Goal: Task Accomplishment & Management: Complete application form

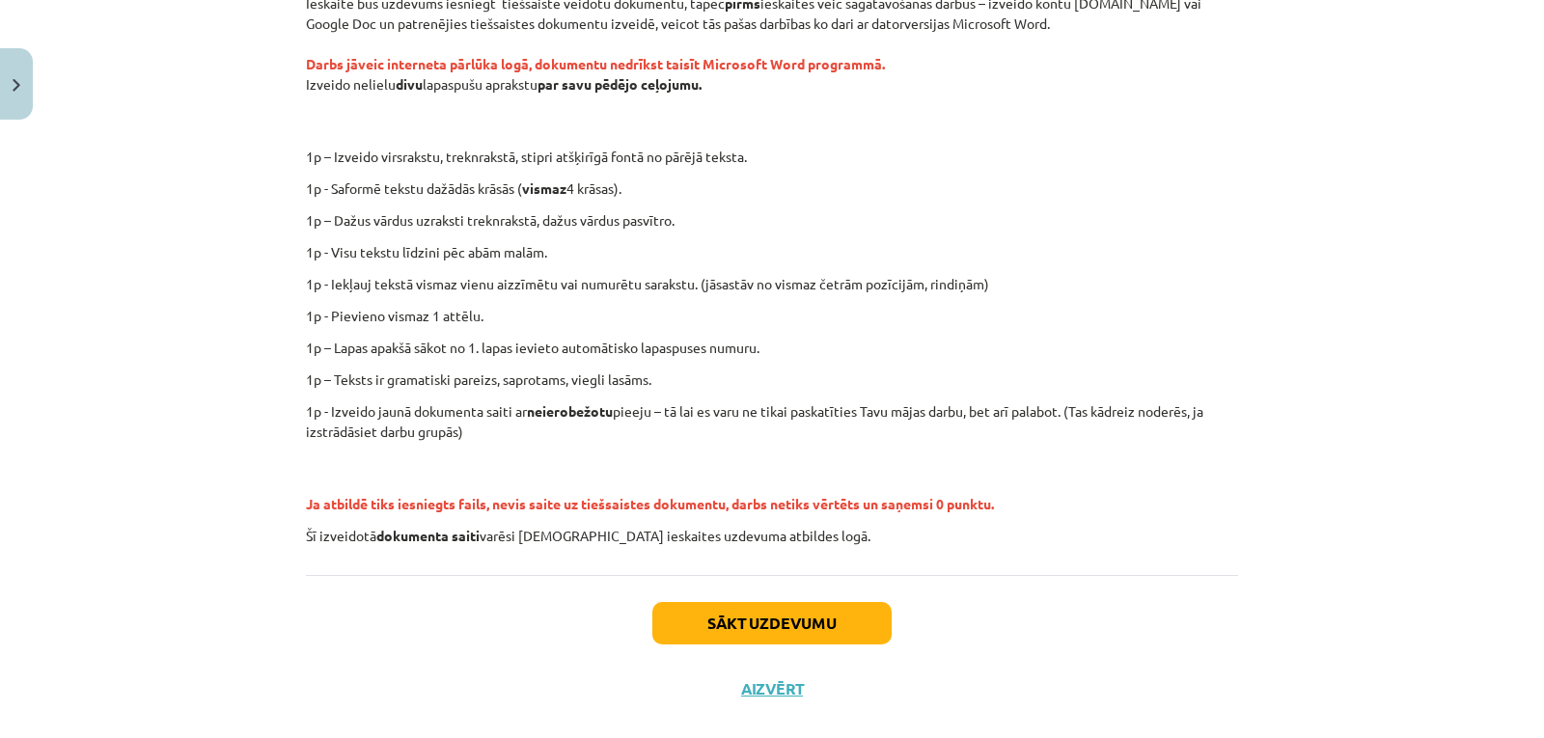
scroll to position [384, 0]
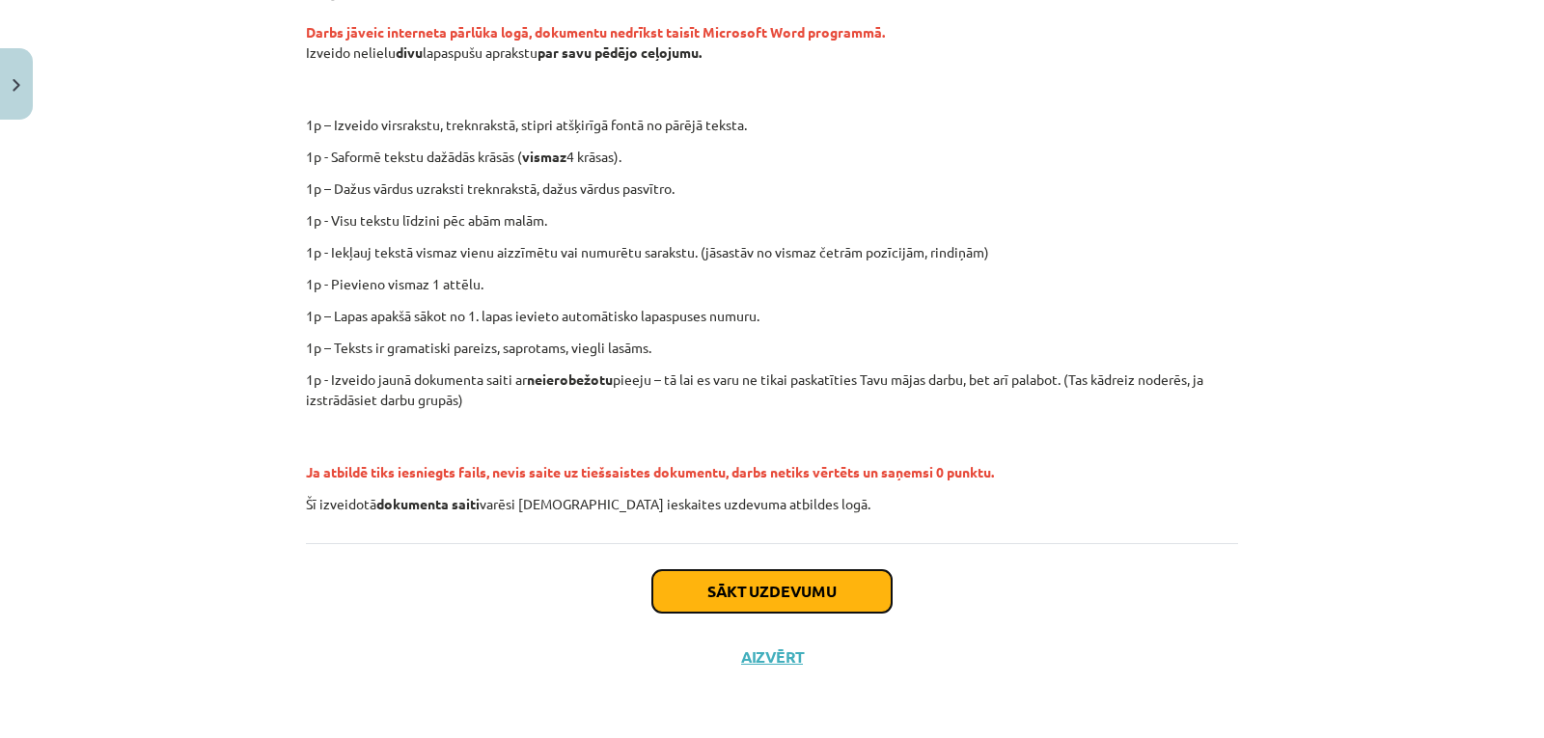
click at [700, 593] on button "Sākt uzdevumu" at bounding box center [771, 591] width 239 height 42
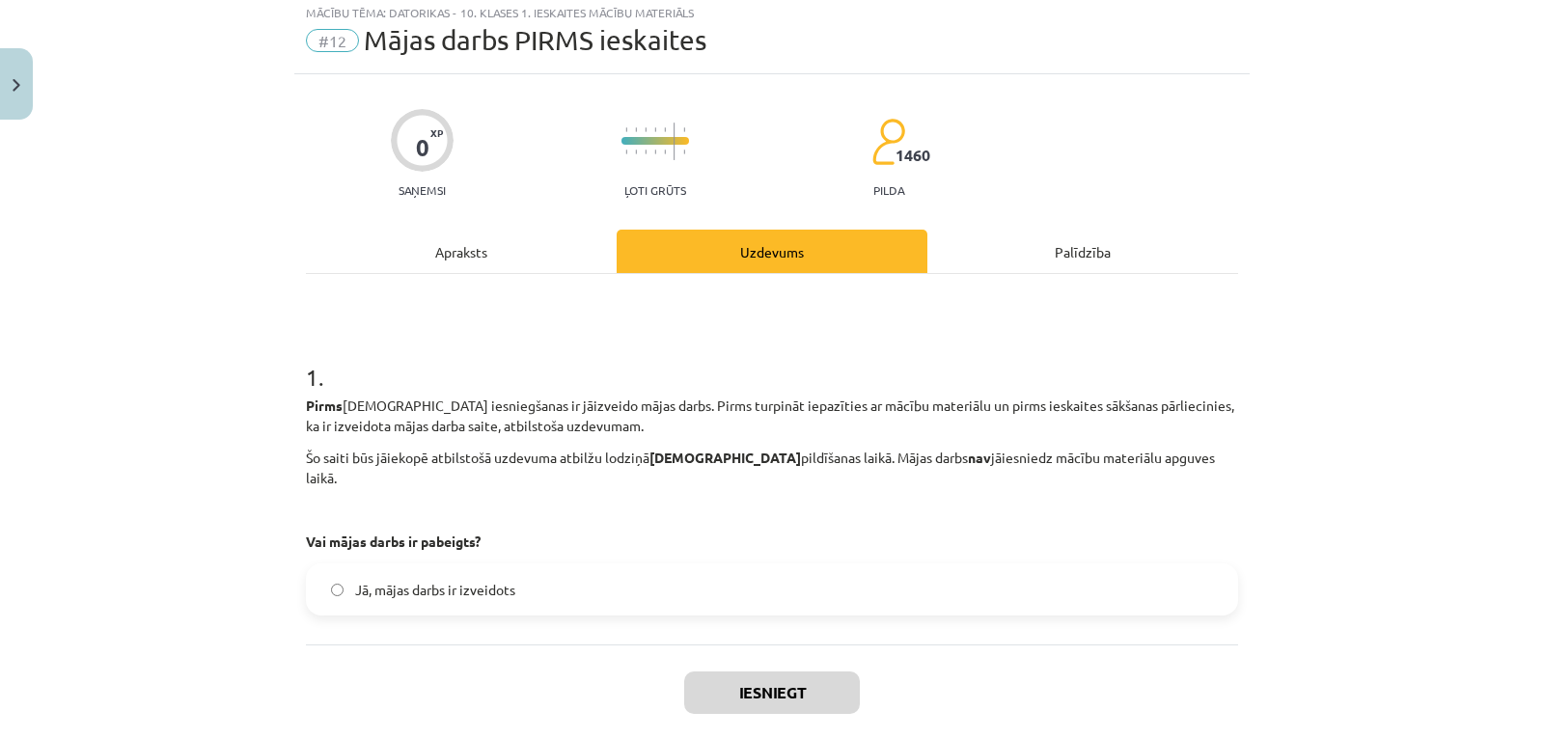
scroll to position [48, 0]
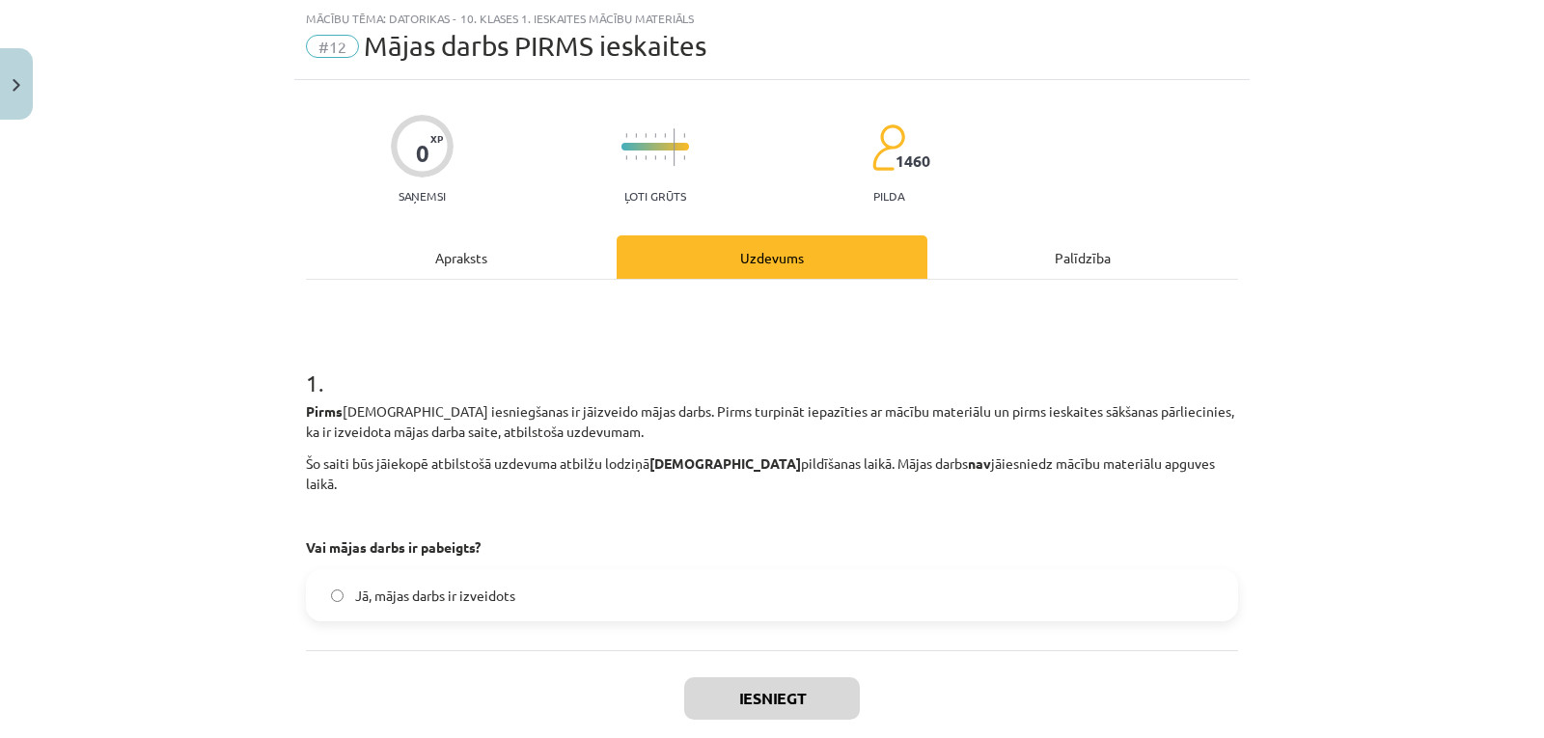
click at [615, 576] on label "Jā, mājas darbs ir izveidots" at bounding box center [772, 595] width 928 height 48
click at [775, 677] on button "Iesniegt" at bounding box center [772, 698] width 176 height 42
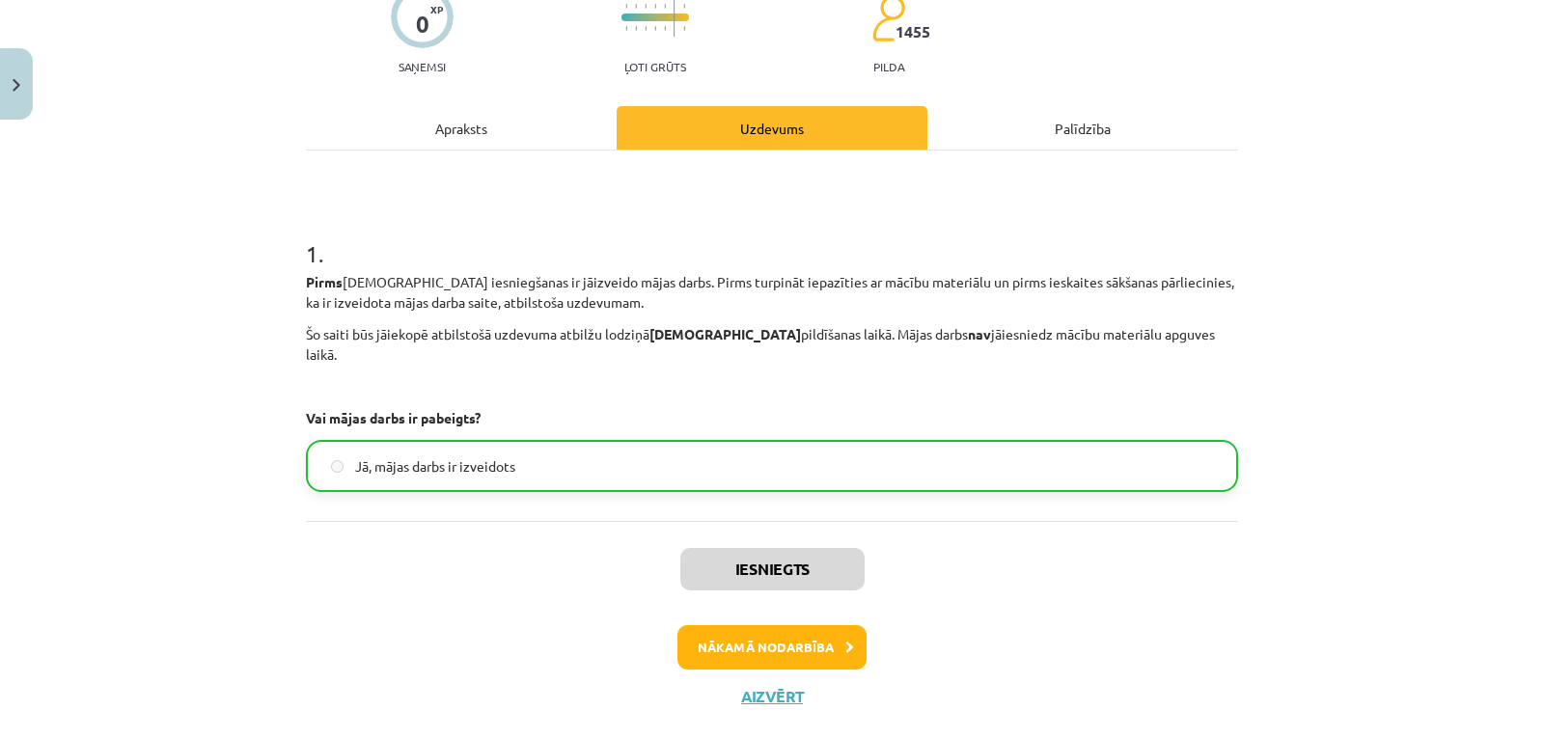
scroll to position [197, 0]
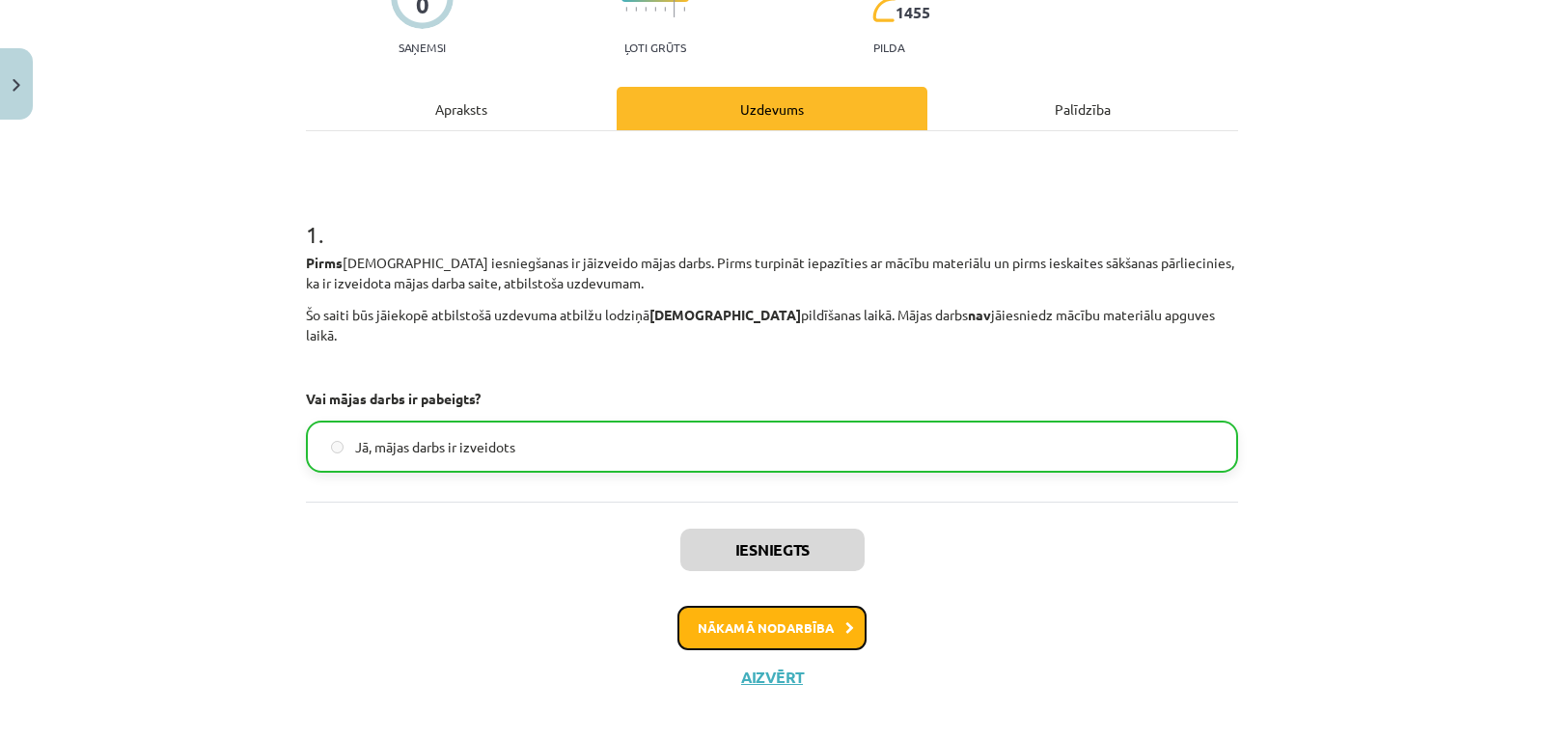
click at [780, 606] on button "Nākamā nodarbība" at bounding box center [771, 628] width 189 height 44
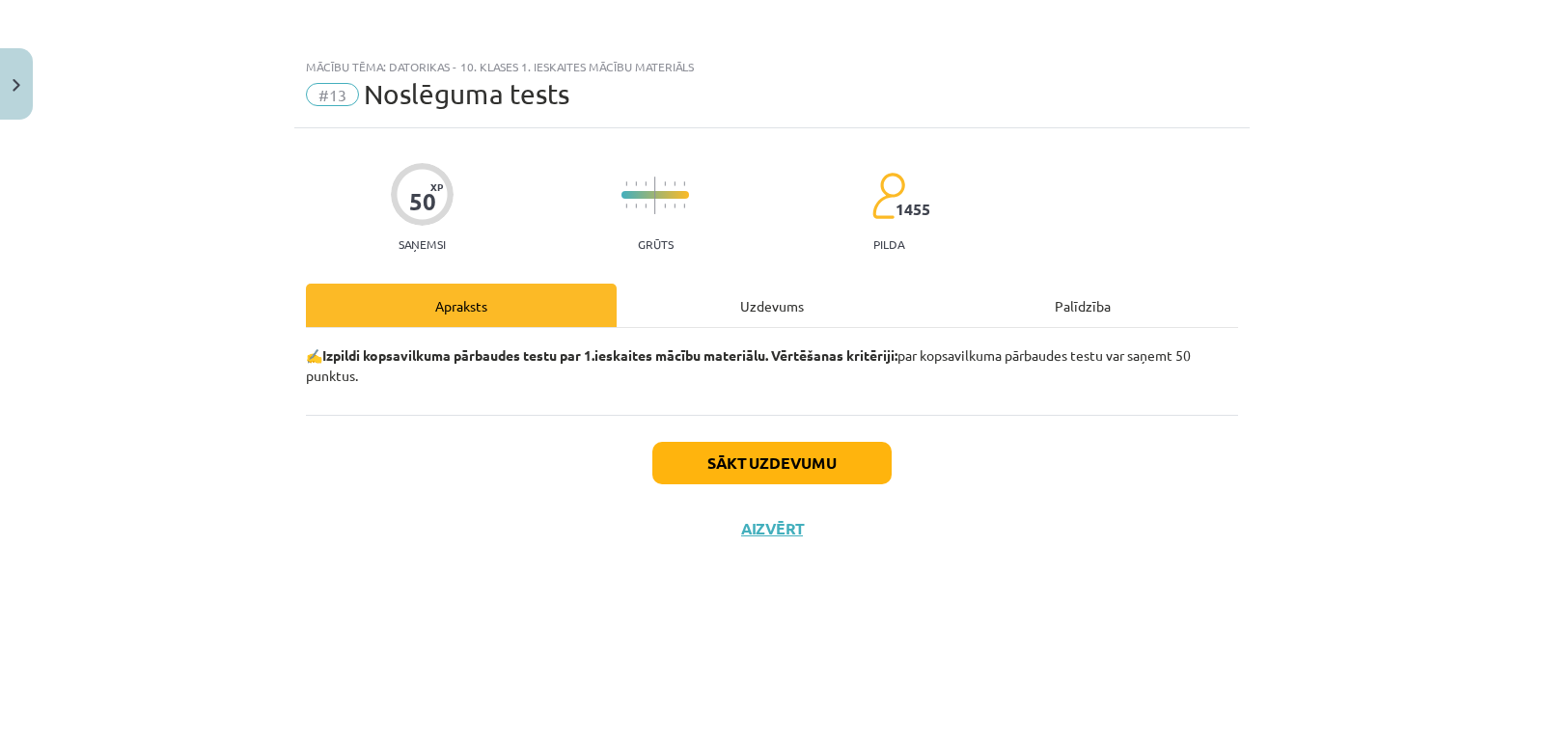
scroll to position [0, 0]
click at [801, 451] on button "Sākt uzdevumu" at bounding box center [771, 463] width 239 height 42
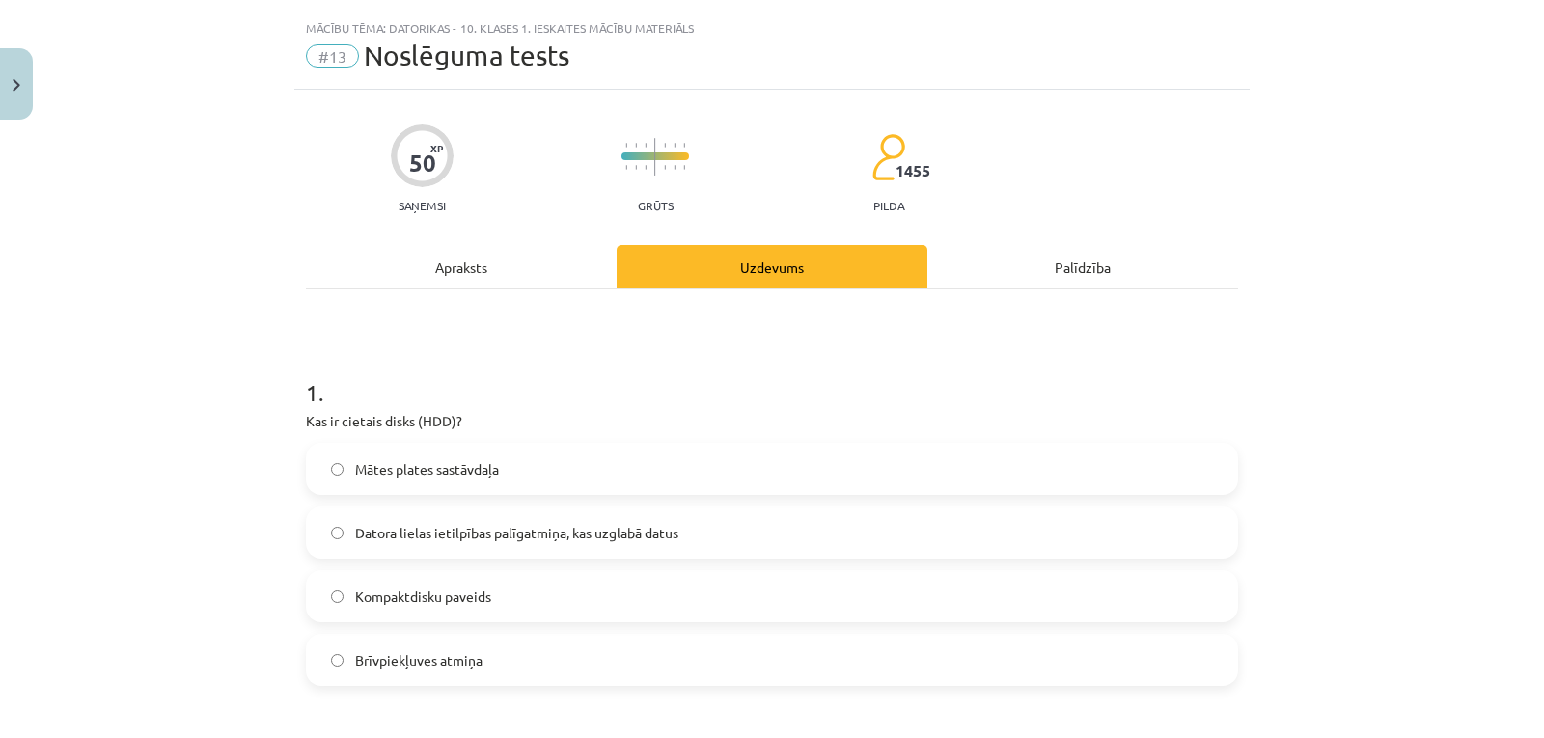
scroll to position [77, 0]
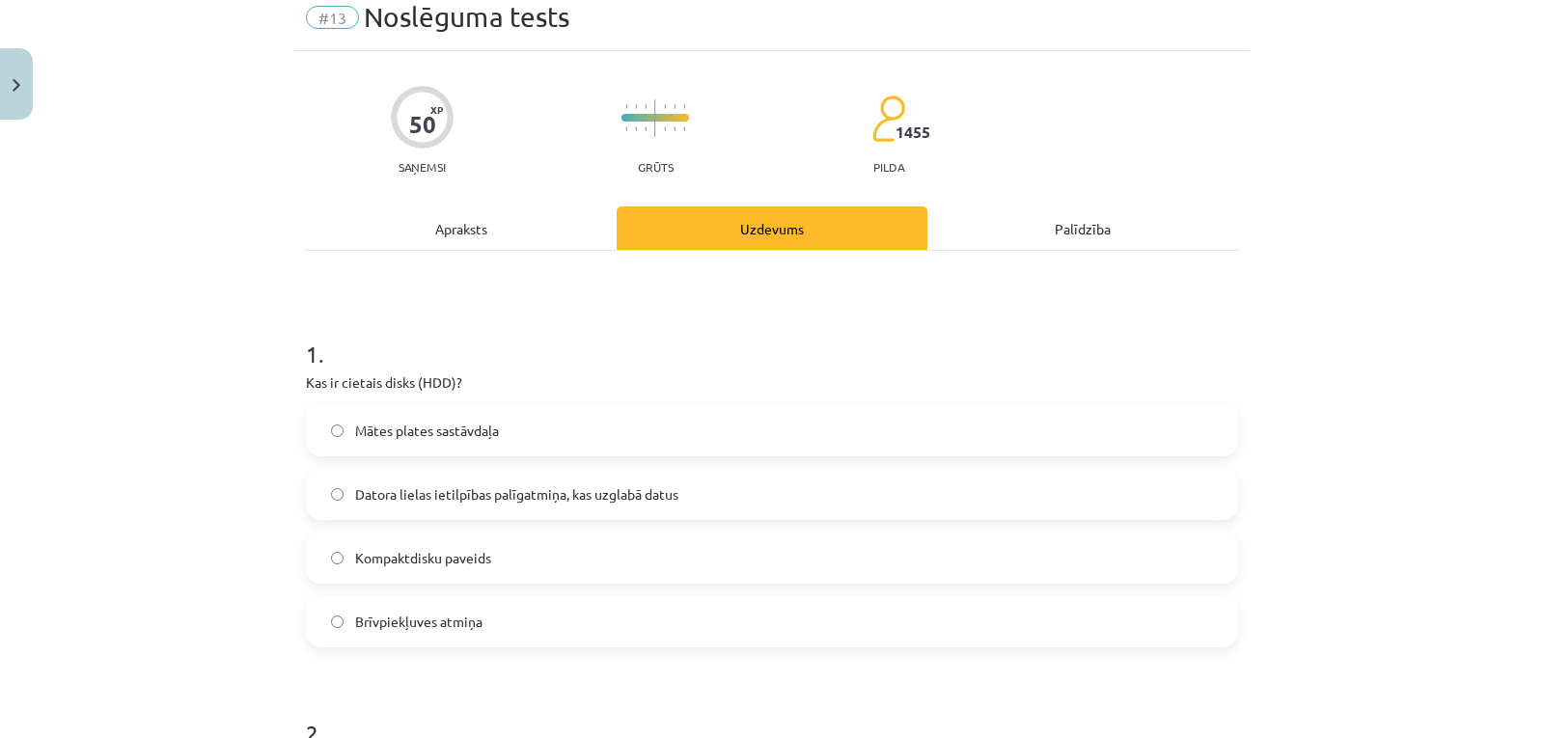
click at [701, 493] on label "Datora lielas ietilpības palīgatmiņa, kas uzglabā datus" at bounding box center [772, 494] width 928 height 48
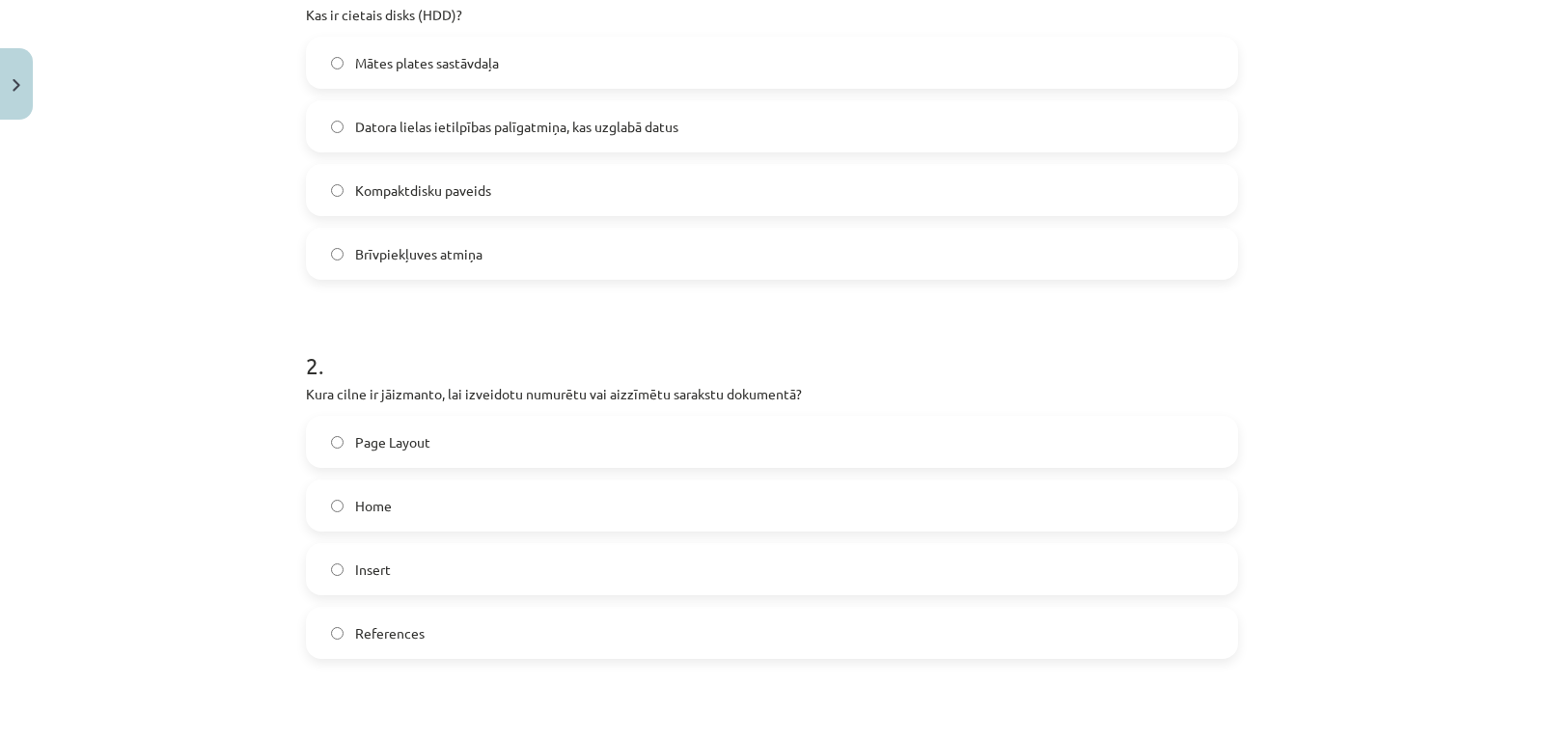
scroll to position [433, 0]
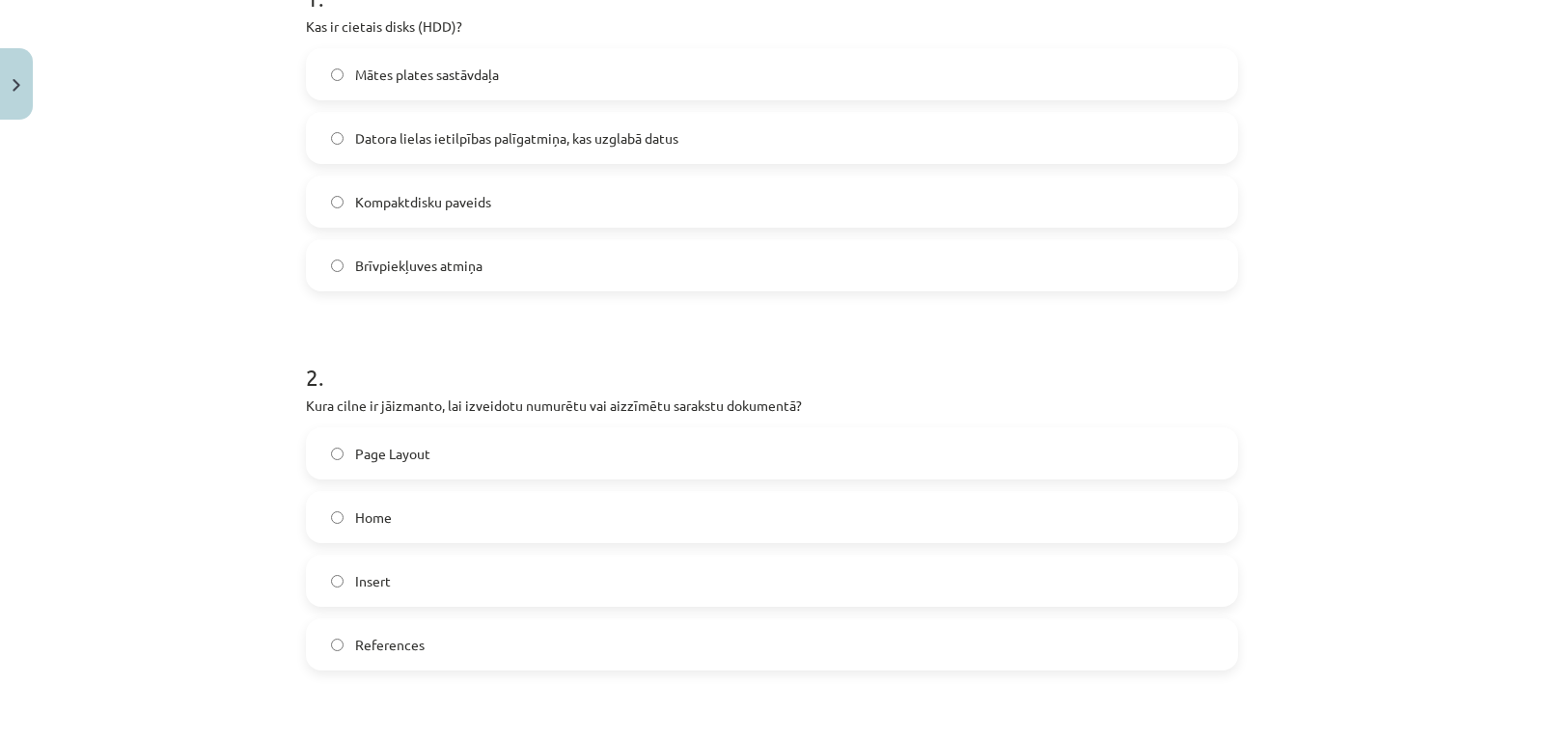
click at [863, 518] on label "Home" at bounding box center [772, 517] width 928 height 48
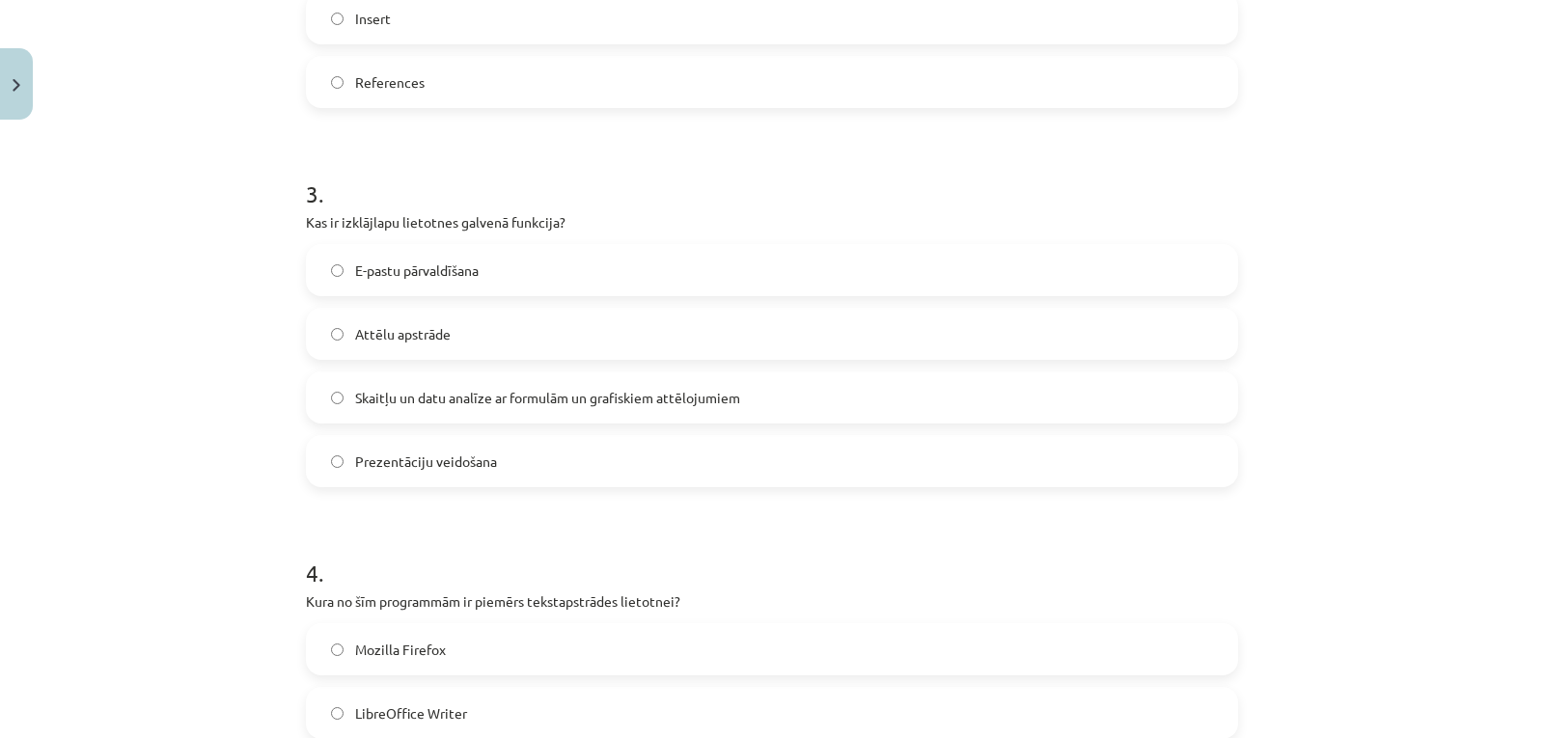
scroll to position [960, 0]
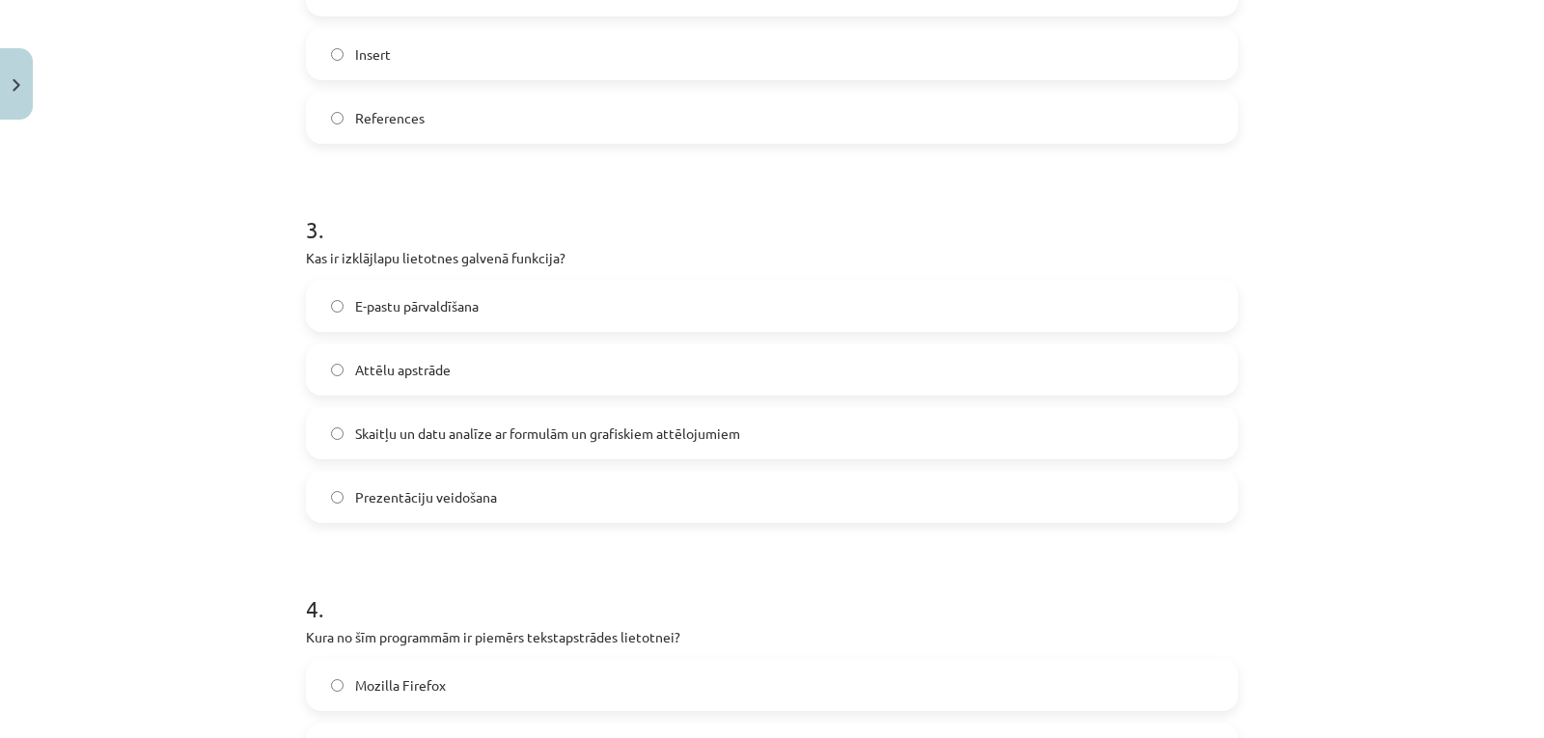
click at [1044, 432] on label "Skaitļu un datu analīze ar formulām un grafiskiem attēlojumiem" at bounding box center [772, 433] width 928 height 48
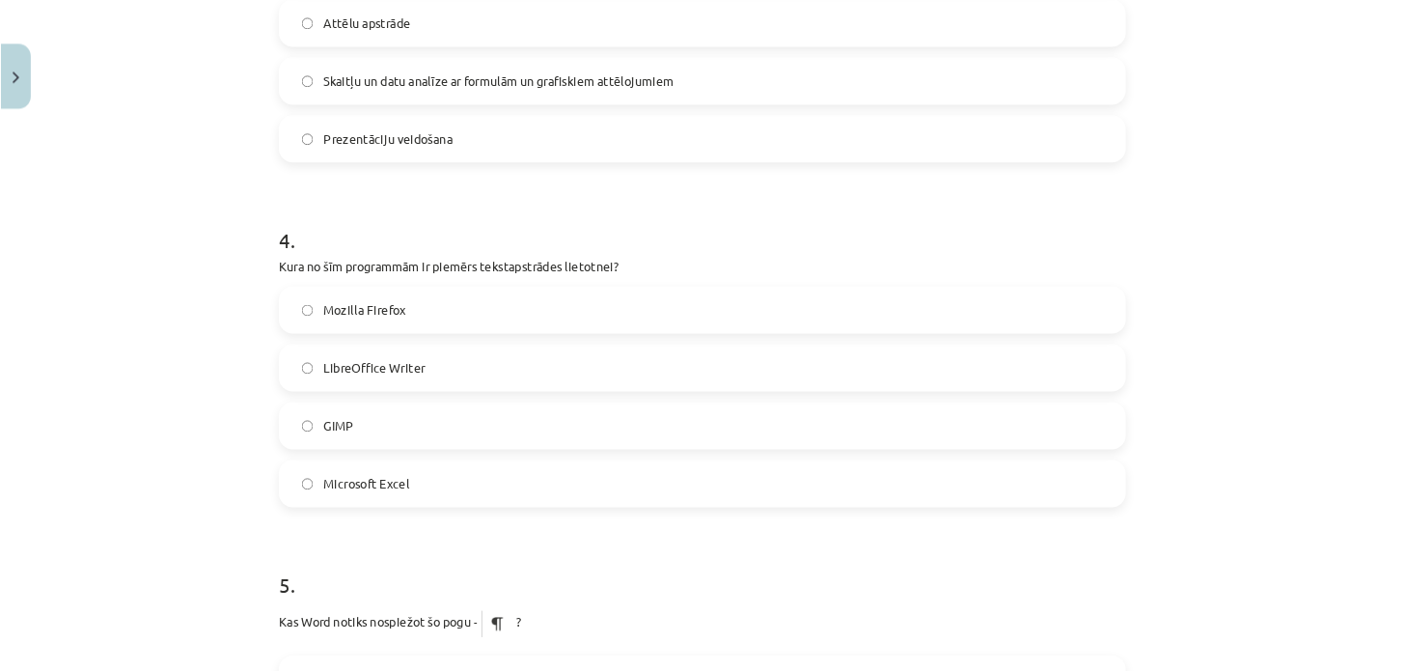
scroll to position [1322, 0]
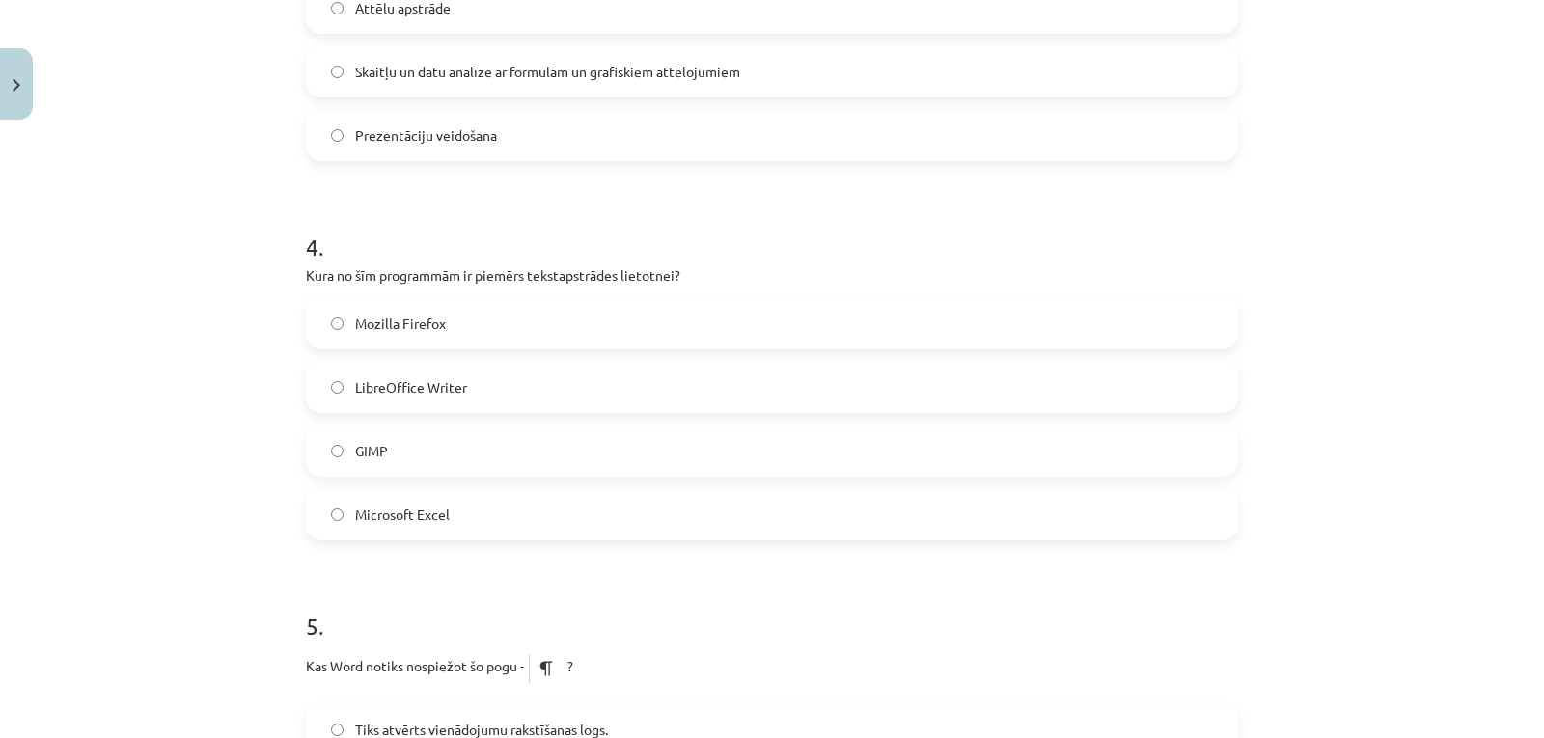
click at [1177, 386] on label "LibreOffice Writer" at bounding box center [772, 387] width 928 height 48
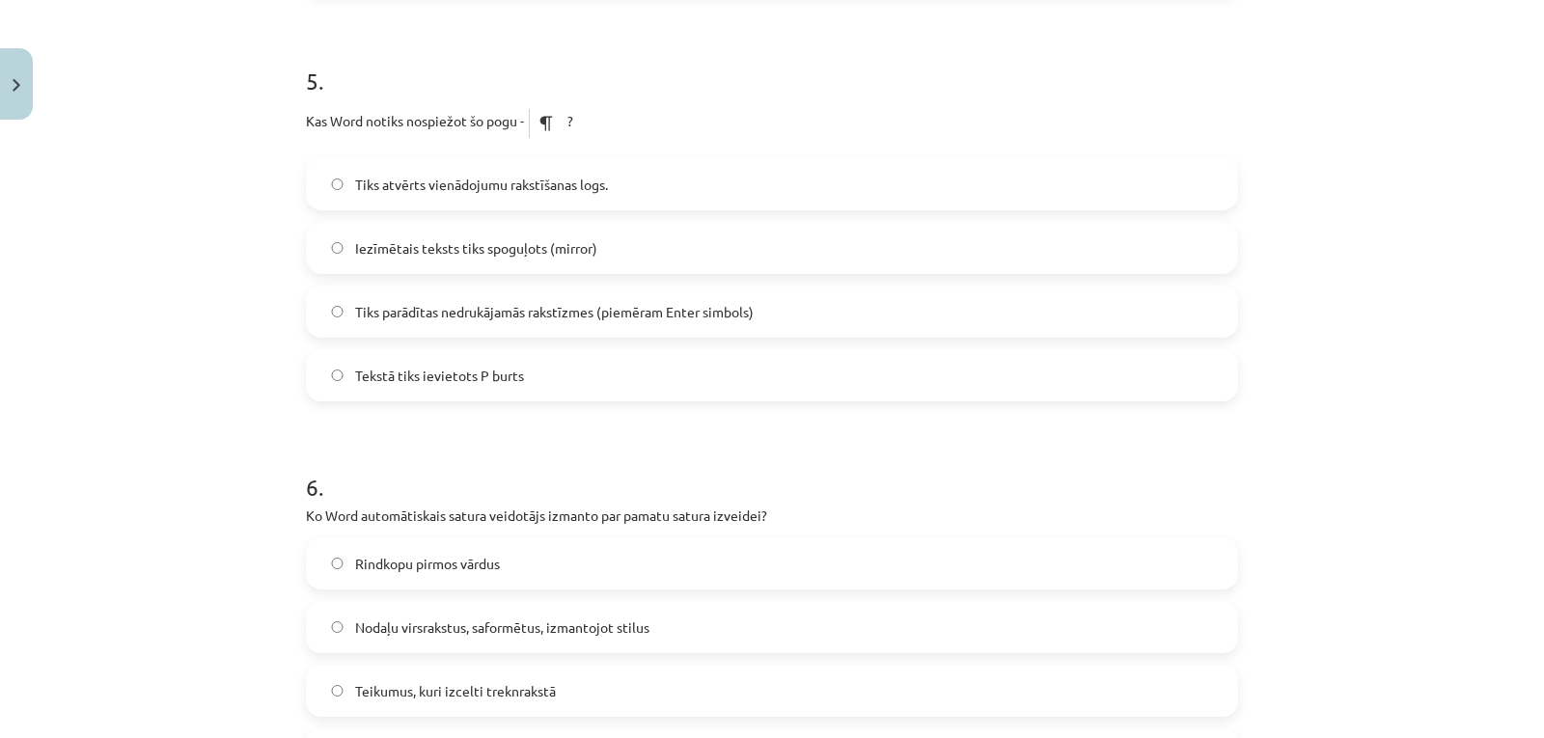
scroll to position [1867, 0]
click at [737, 312] on span "Tiks parādītas nedrukājamās rakstīzmes (piemēram Enter simbols)" at bounding box center [554, 312] width 398 height 20
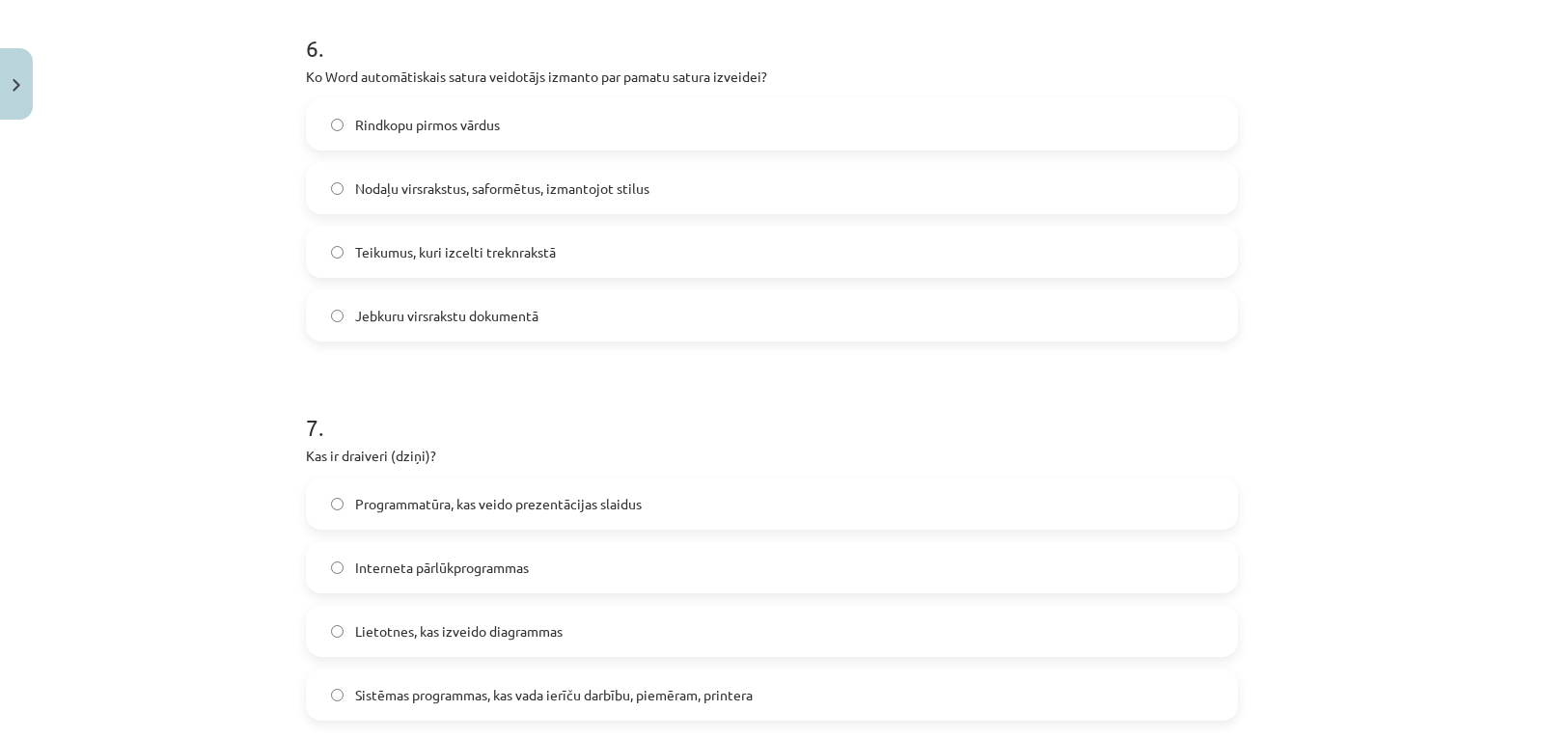
scroll to position [2312, 0]
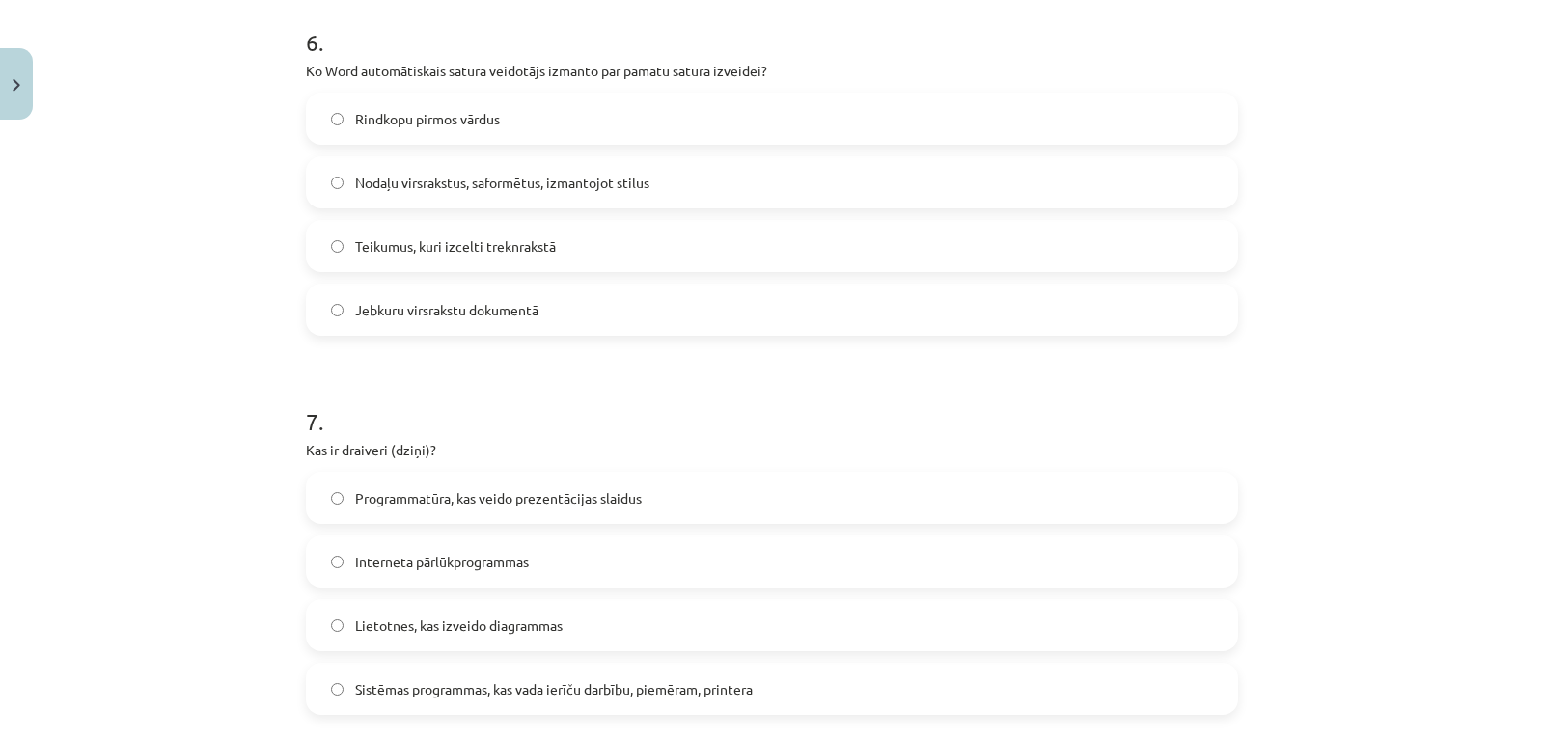
click at [818, 206] on label "Nodaļu virsrakstus, saformētus, izmantojot stilus" at bounding box center [772, 182] width 928 height 48
click at [539, 682] on span "Sistēmas programmas, kas vada ierīču darbību, piemēram, printera" at bounding box center [554, 689] width 398 height 20
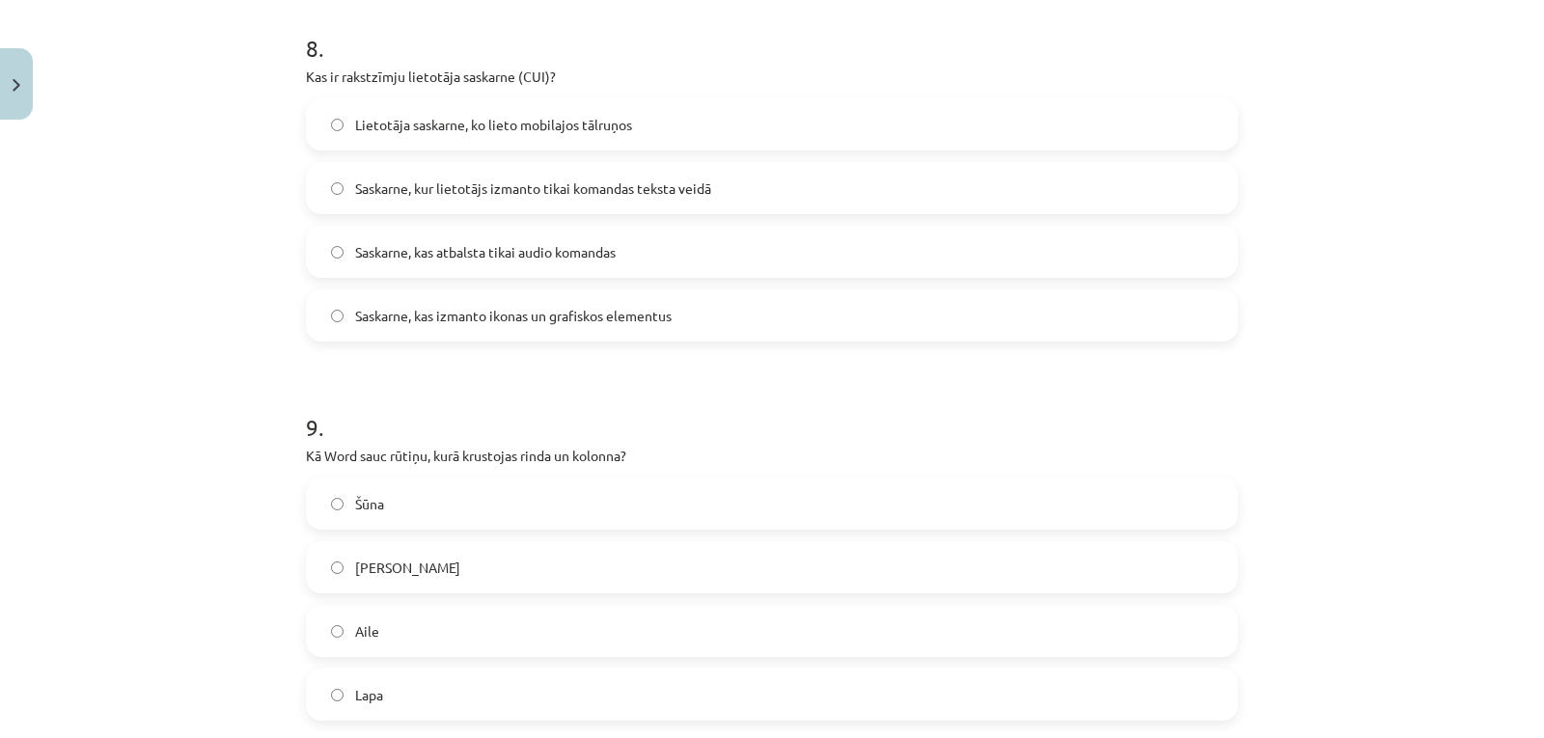
scroll to position [3070, 0]
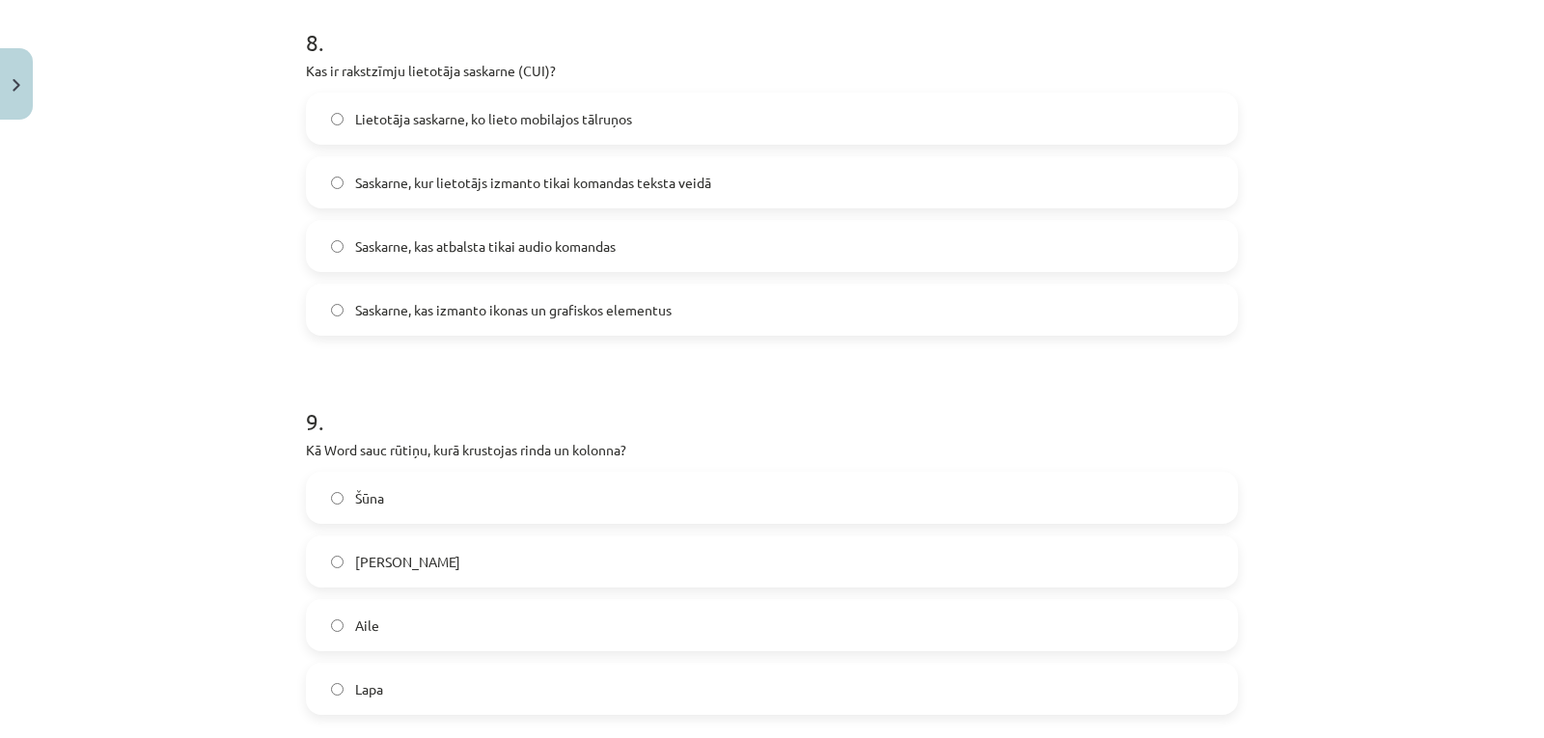
click at [893, 527] on div "Šūna Krustiņš Aile Lapa" at bounding box center [772, 593] width 932 height 243
click at [869, 506] on label "Šūna" at bounding box center [772, 498] width 928 height 48
click at [760, 174] on label "Saskarne, kur lietotājs izmanto tikai komandas teksta veidā" at bounding box center [772, 182] width 928 height 48
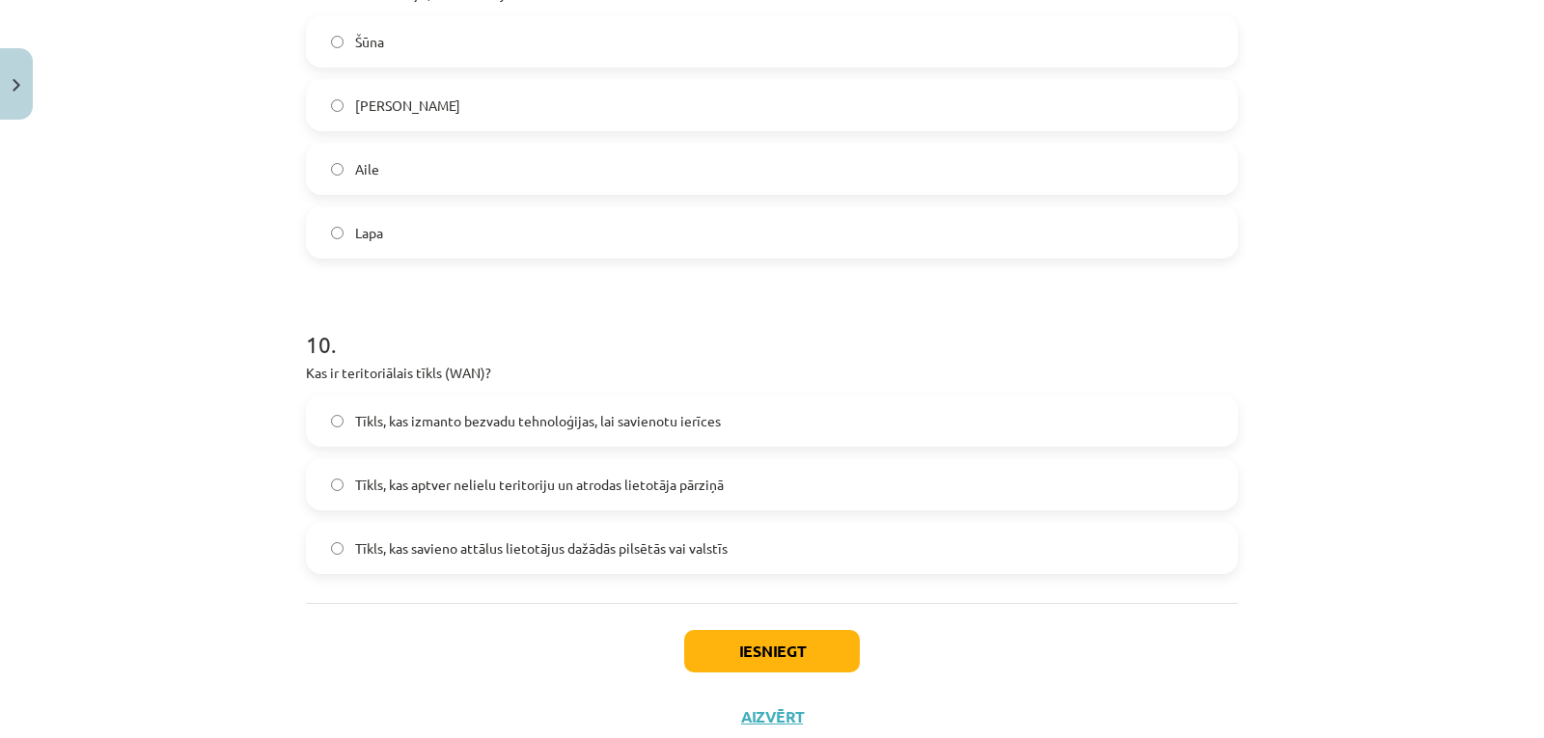
scroll to position [3586, 0]
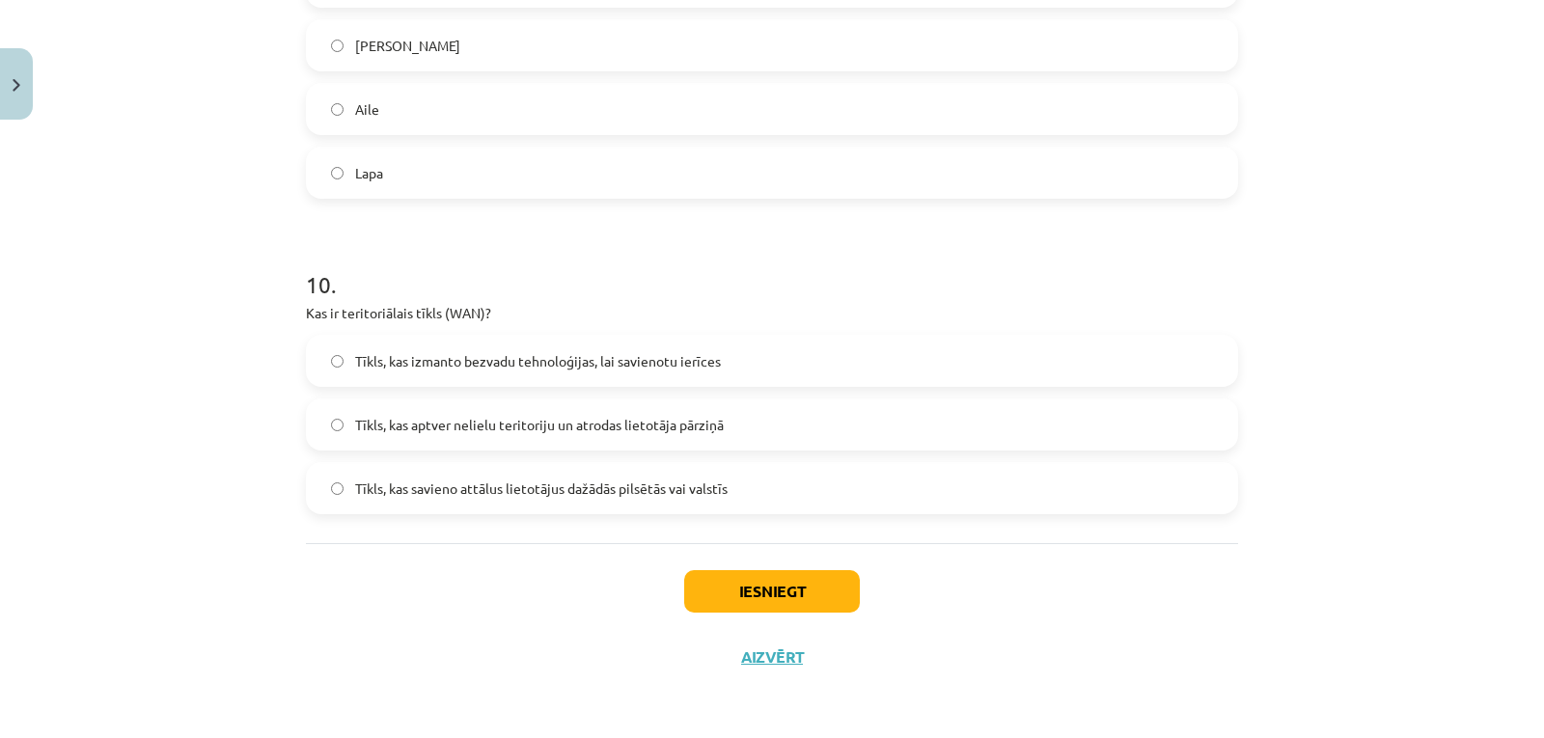
click at [1055, 357] on label "Tīkls, kas izmanto bezvadu tehnoloģijas, lai savienotu ierīces" at bounding box center [772, 361] width 928 height 48
click at [939, 473] on label "Tīkls, kas savieno attālus lietotājus dažādās pilsētās vai valstīs" at bounding box center [772, 488] width 928 height 48
click at [790, 584] on button "Iesniegt" at bounding box center [772, 591] width 176 height 42
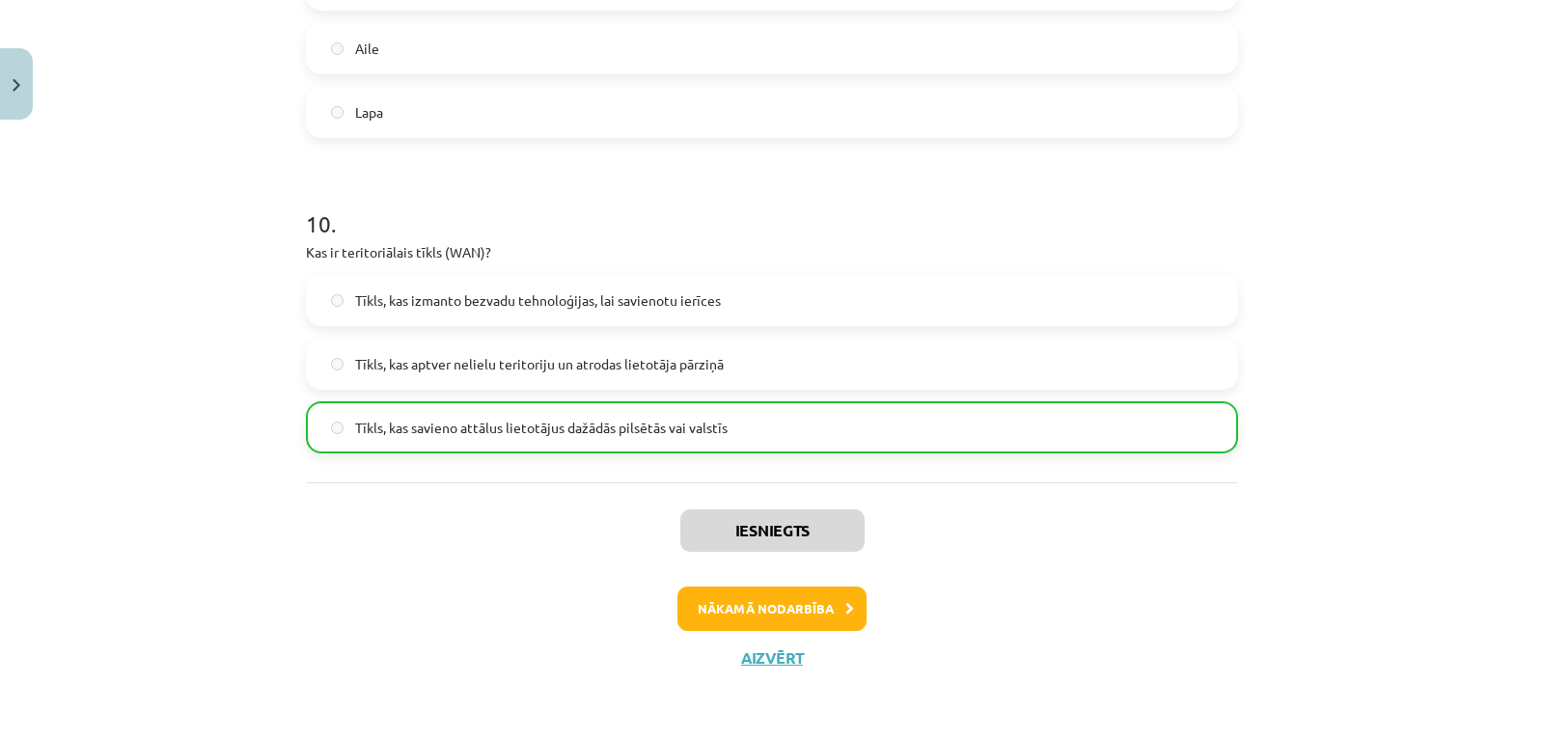
scroll to position [3648, 0]
click at [777, 607] on button "Nākamā nodarbība" at bounding box center [771, 608] width 189 height 44
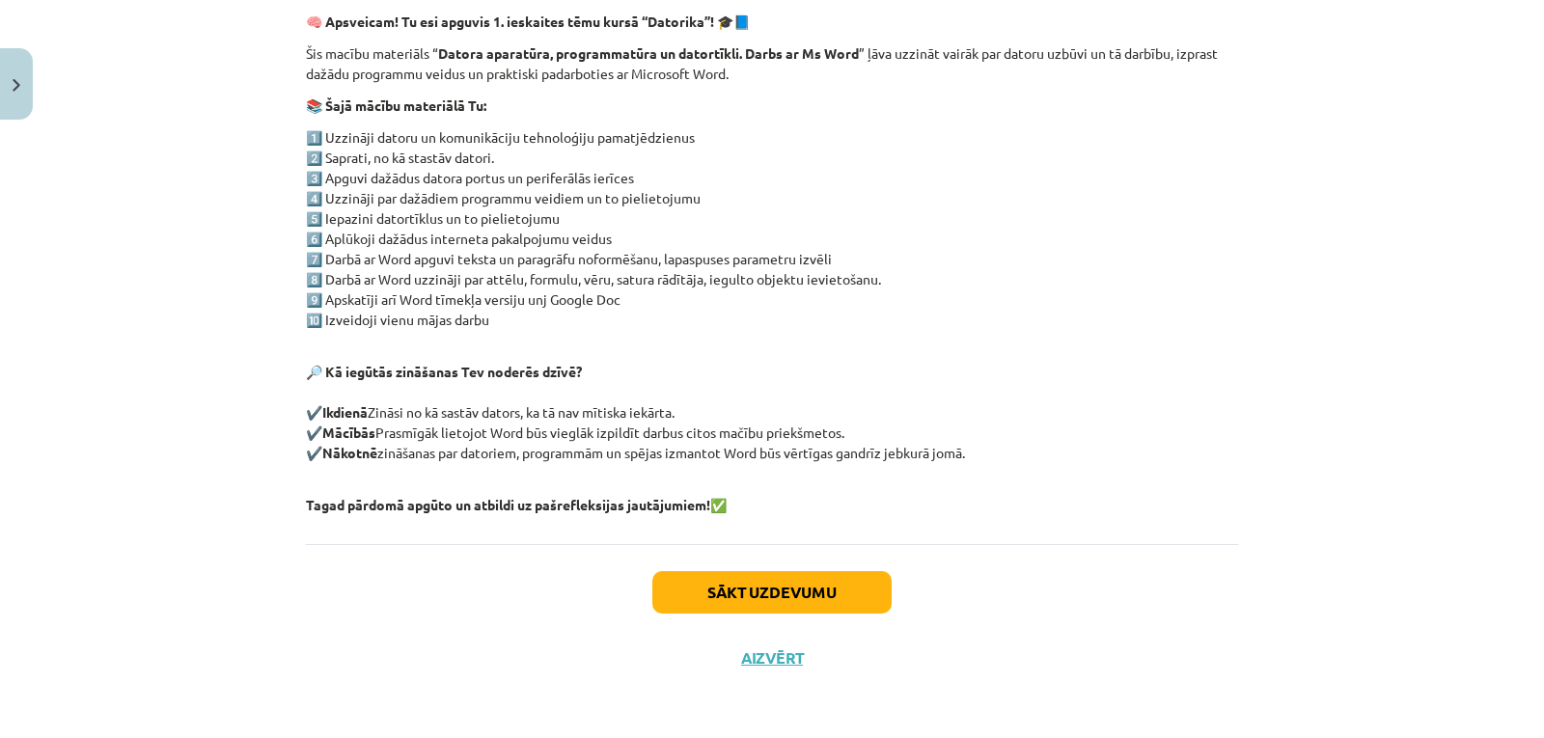
scroll to position [335, 0]
click at [777, 607] on button "Sākt uzdevumu" at bounding box center [771, 591] width 239 height 42
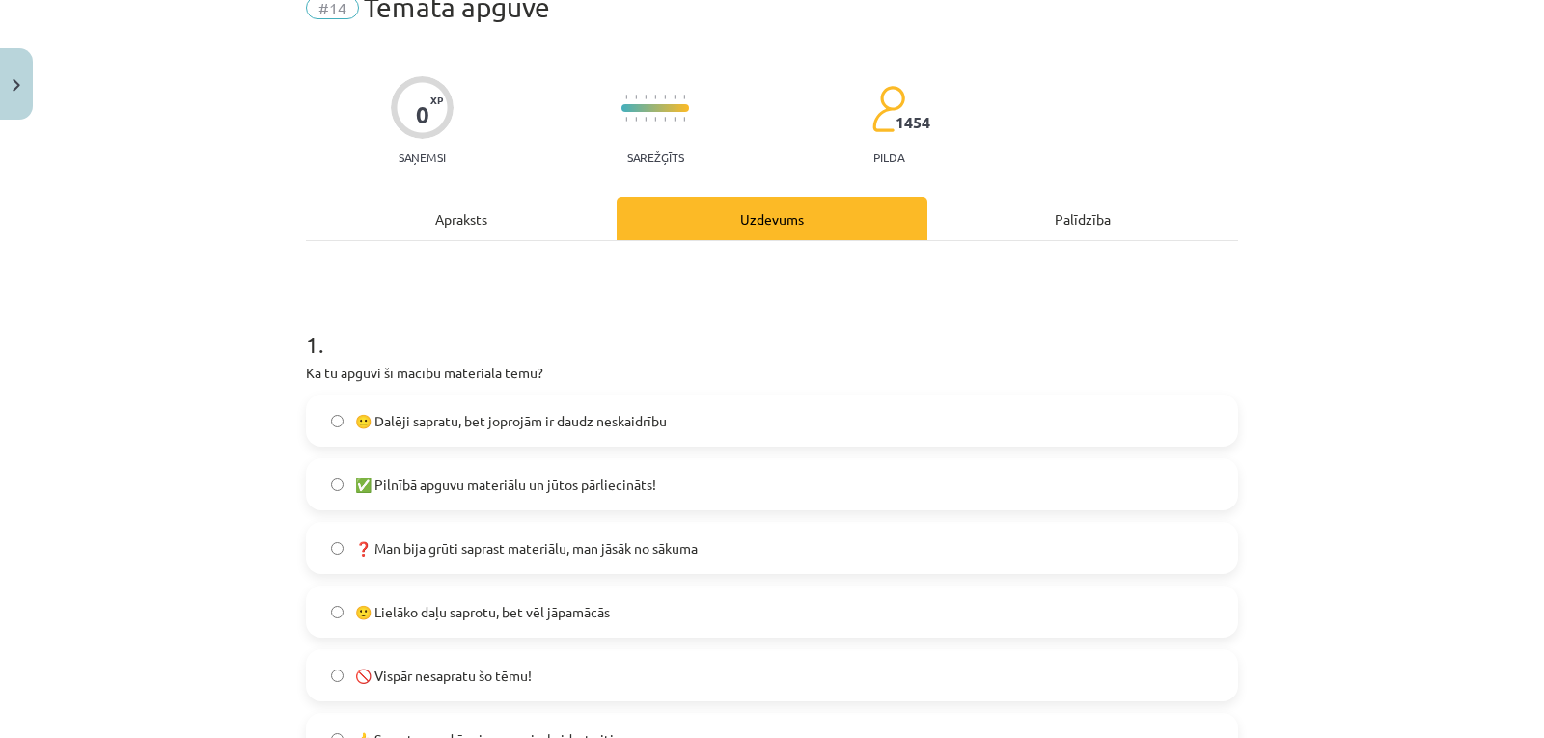
scroll to position [203, 0]
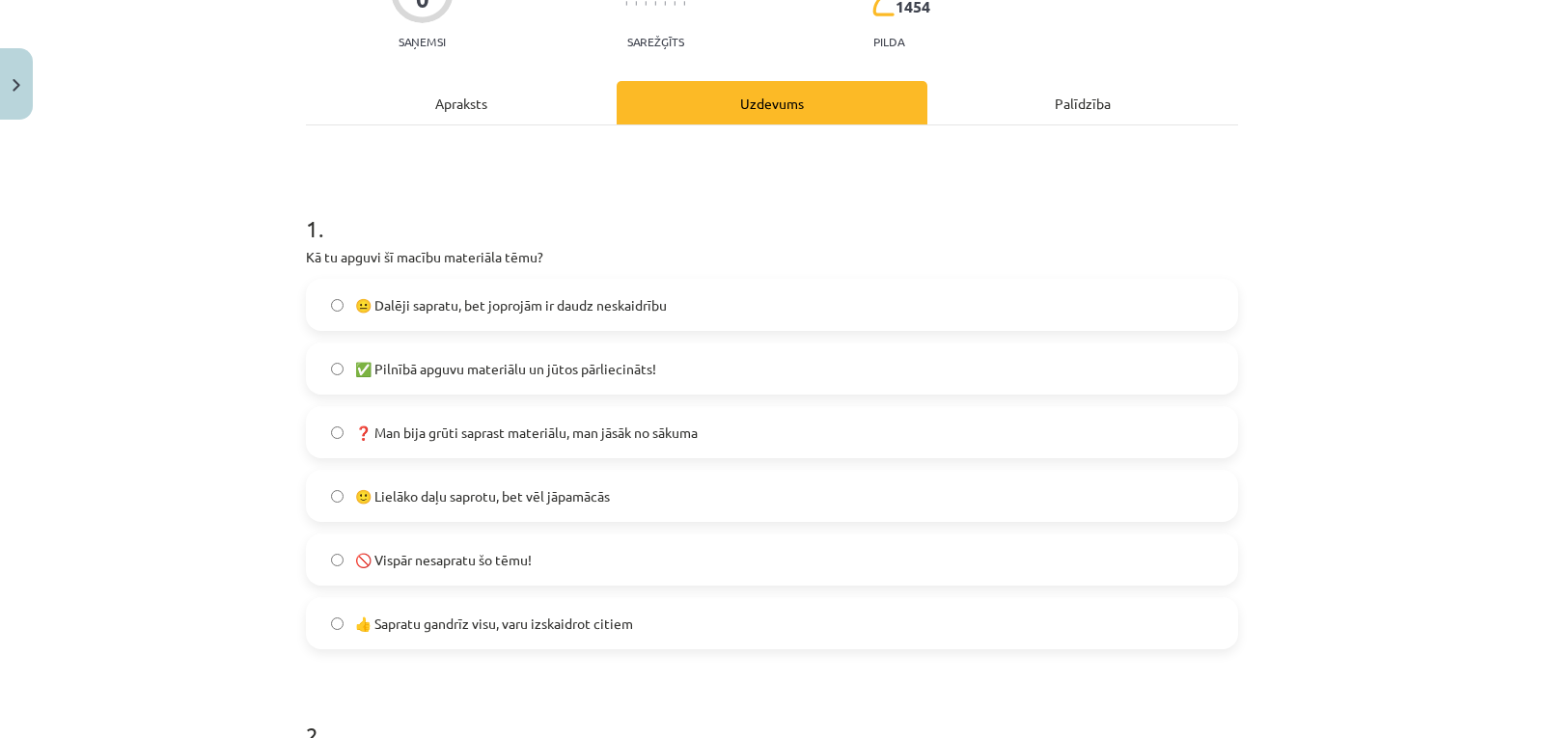
click at [699, 491] on label "🙂 Lielāko daļu saprotu, bet vēl jāpamācās" at bounding box center [772, 496] width 928 height 48
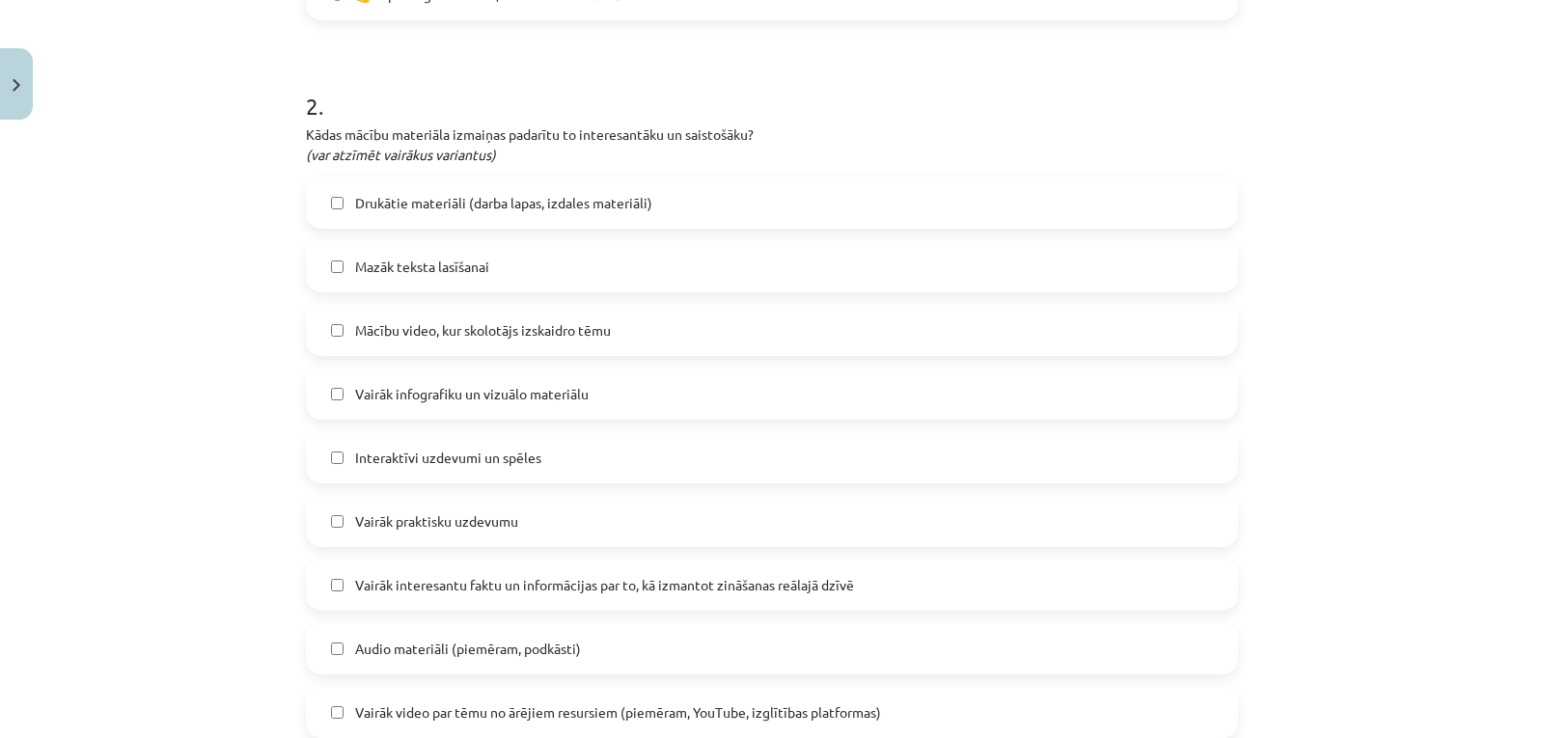
scroll to position [860, 0]
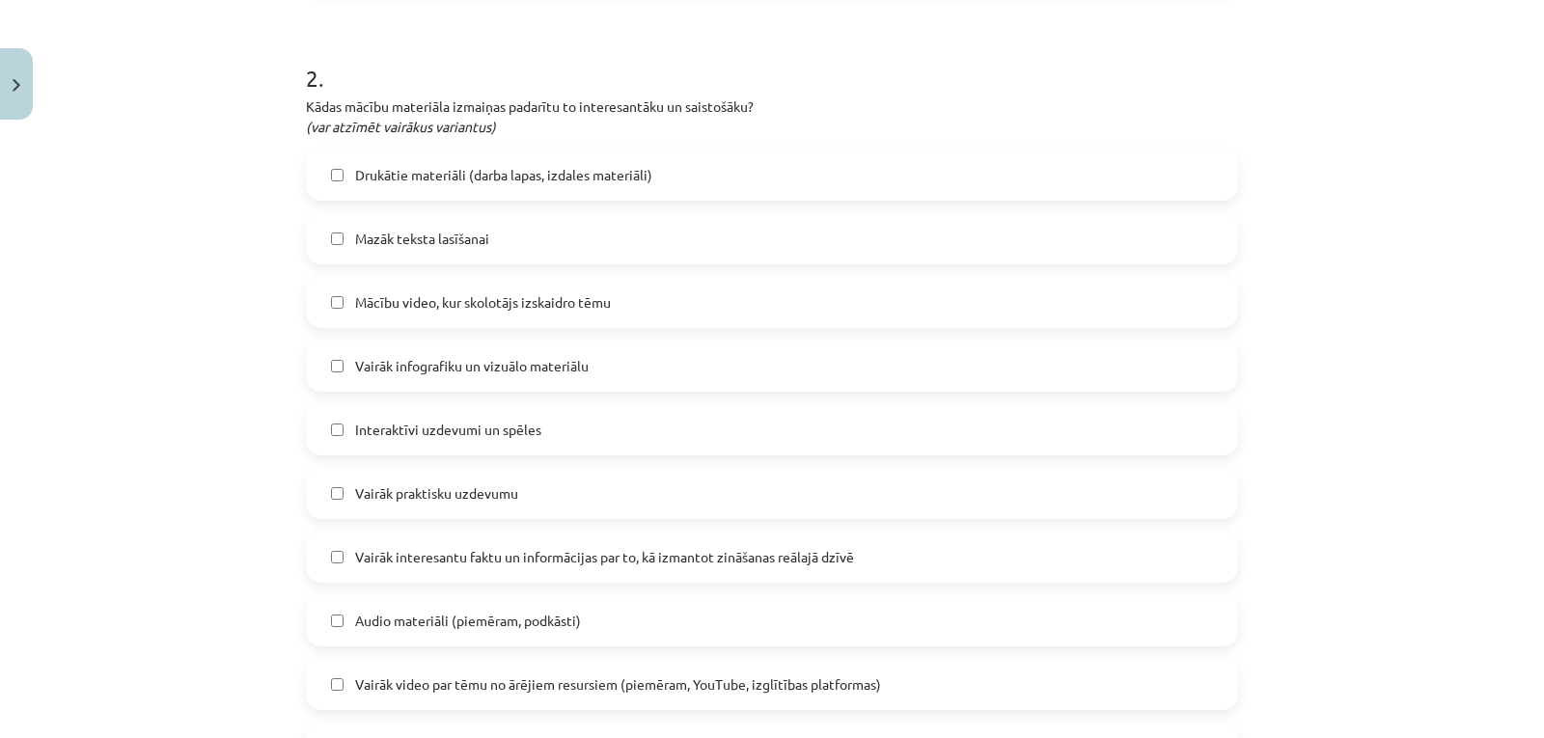
click at [954, 188] on label "Drukātie materiāli (darba lapas, izdales materiāli)" at bounding box center [772, 175] width 928 height 48
click at [923, 220] on label "Mazāk teksta lasīšanai" at bounding box center [772, 238] width 928 height 48
click at [766, 374] on label "Vairāk infografiku un vizuālo materiālu" at bounding box center [772, 366] width 928 height 48
click at [706, 438] on label "Interaktīvi uzdevumi un spēles" at bounding box center [772, 429] width 928 height 48
click at [672, 484] on label "Vairāk praktisku uzdevumu" at bounding box center [772, 493] width 928 height 48
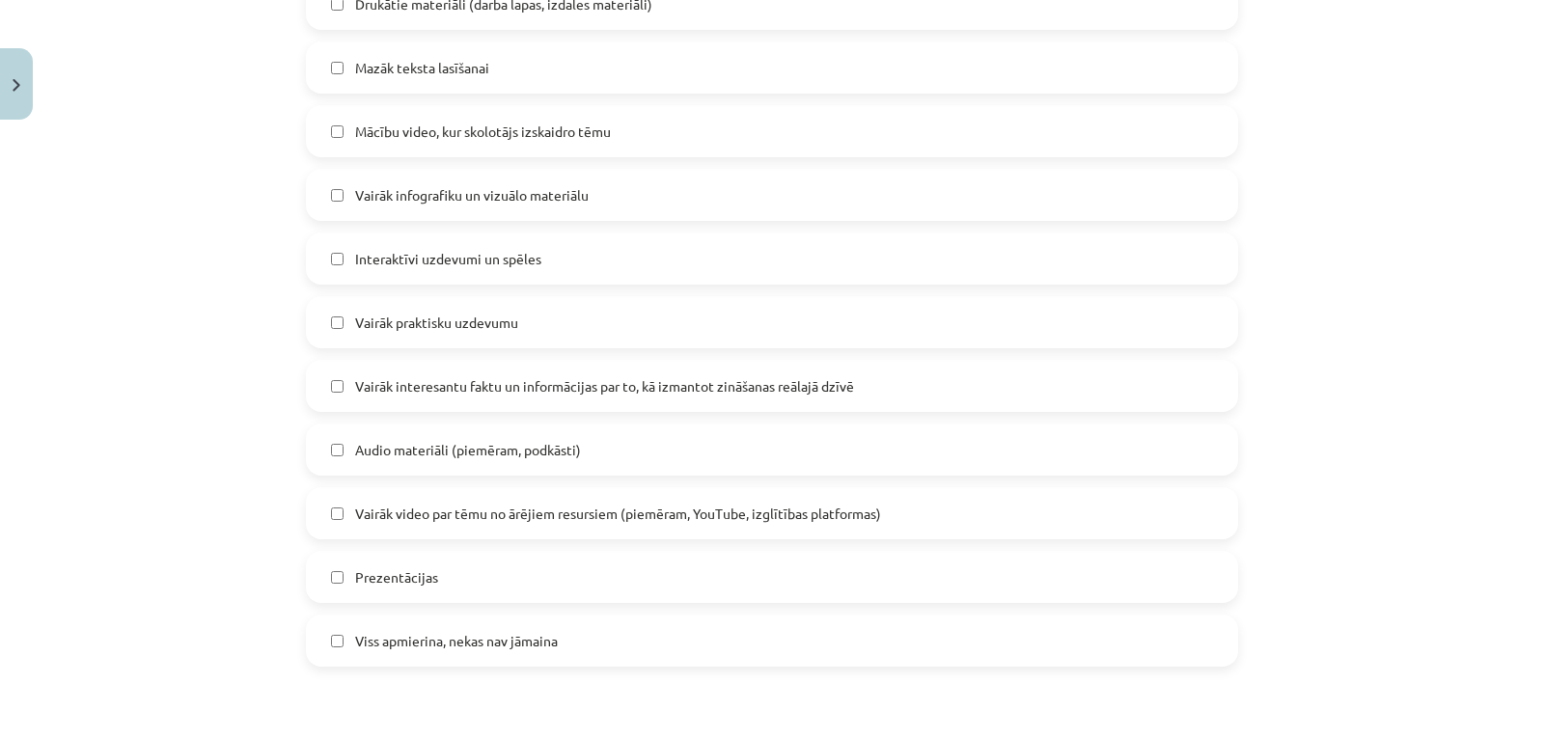
scroll to position [1084, 0]
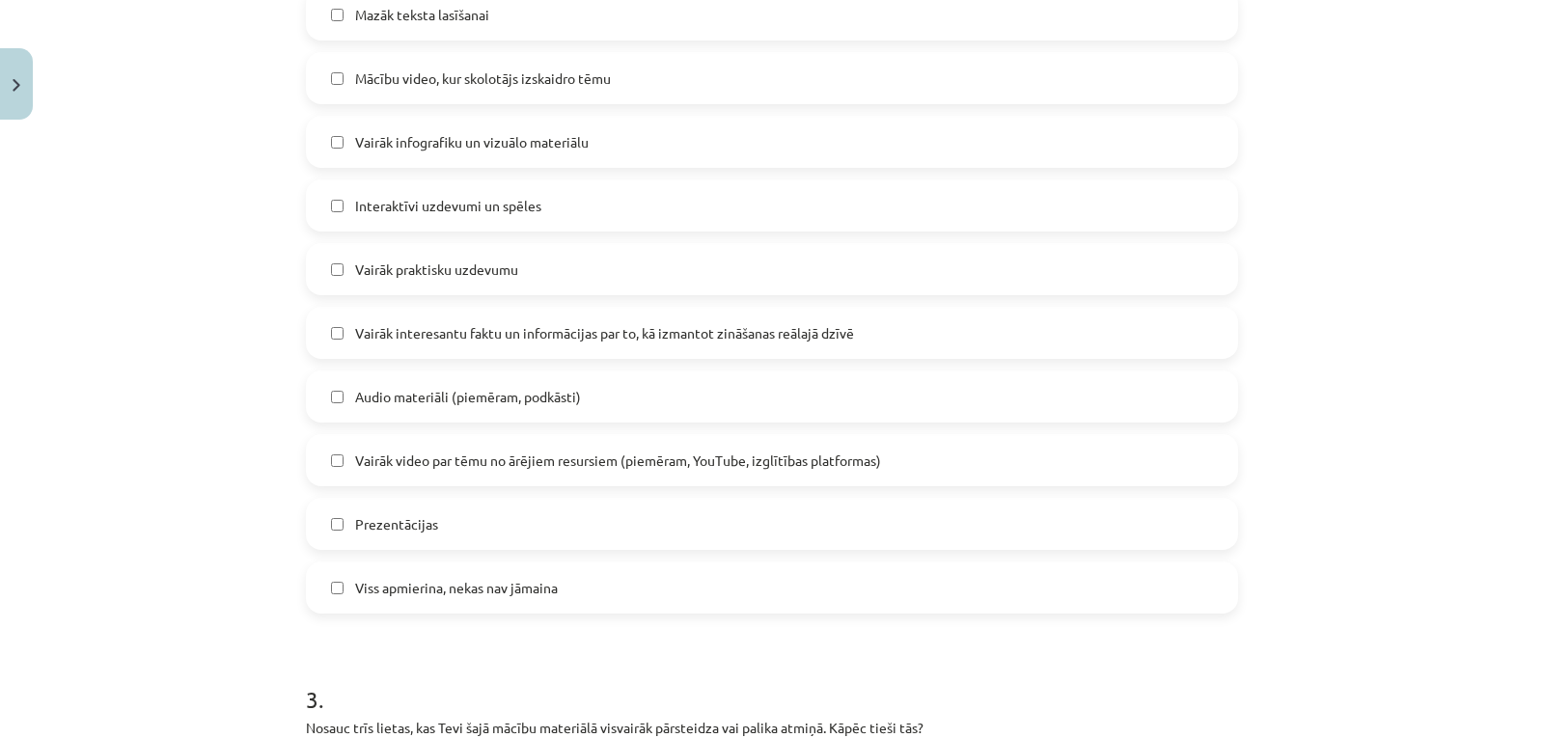
click at [935, 330] on label "Vairāk interesantu faktu un informācijas par to, kā izmantot zināšanas reālajā …" at bounding box center [772, 333] width 928 height 48
click at [760, 539] on label "Prezentācijas" at bounding box center [772, 524] width 928 height 48
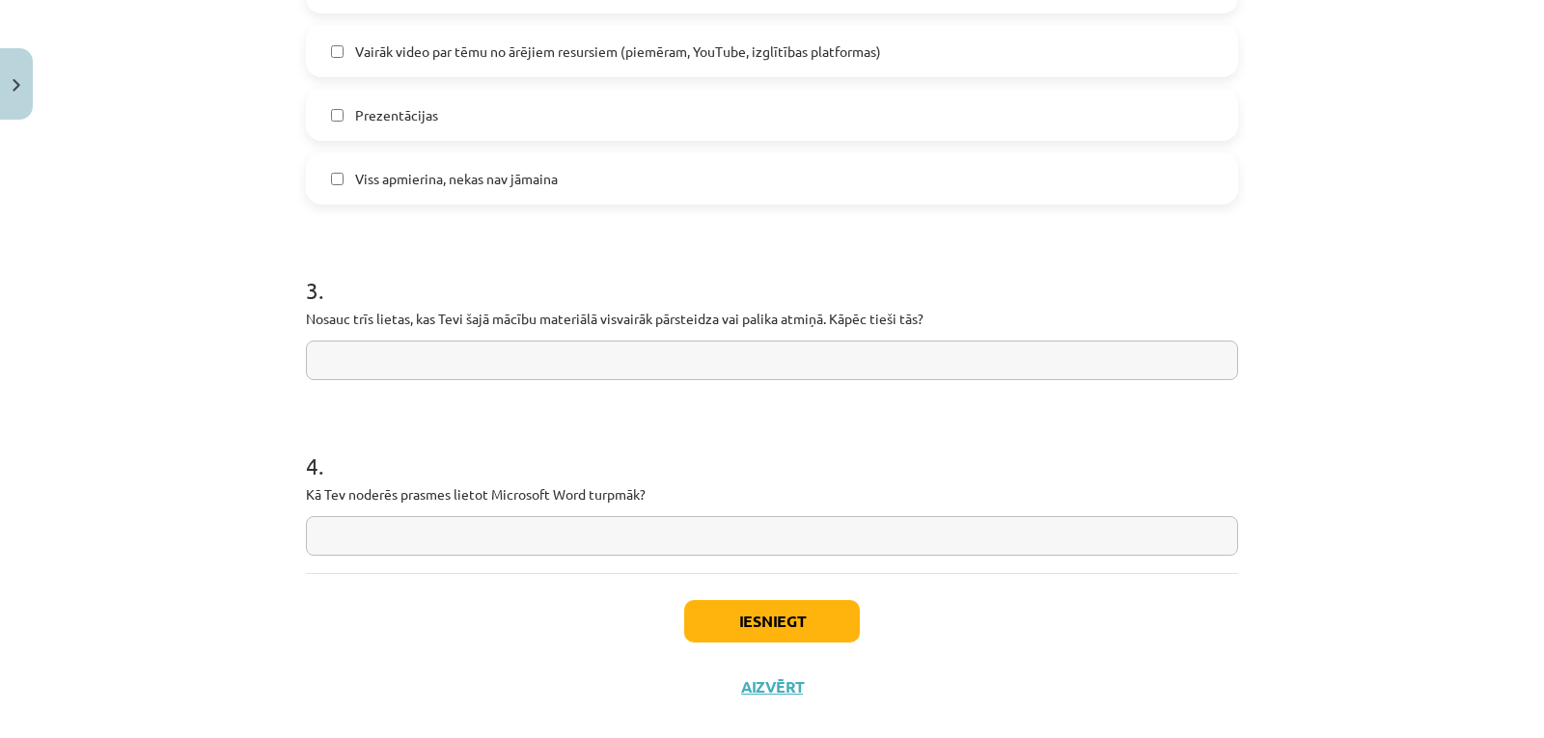
scroll to position [1496, 0]
click at [947, 357] on input "text" at bounding box center [772, 358] width 932 height 40
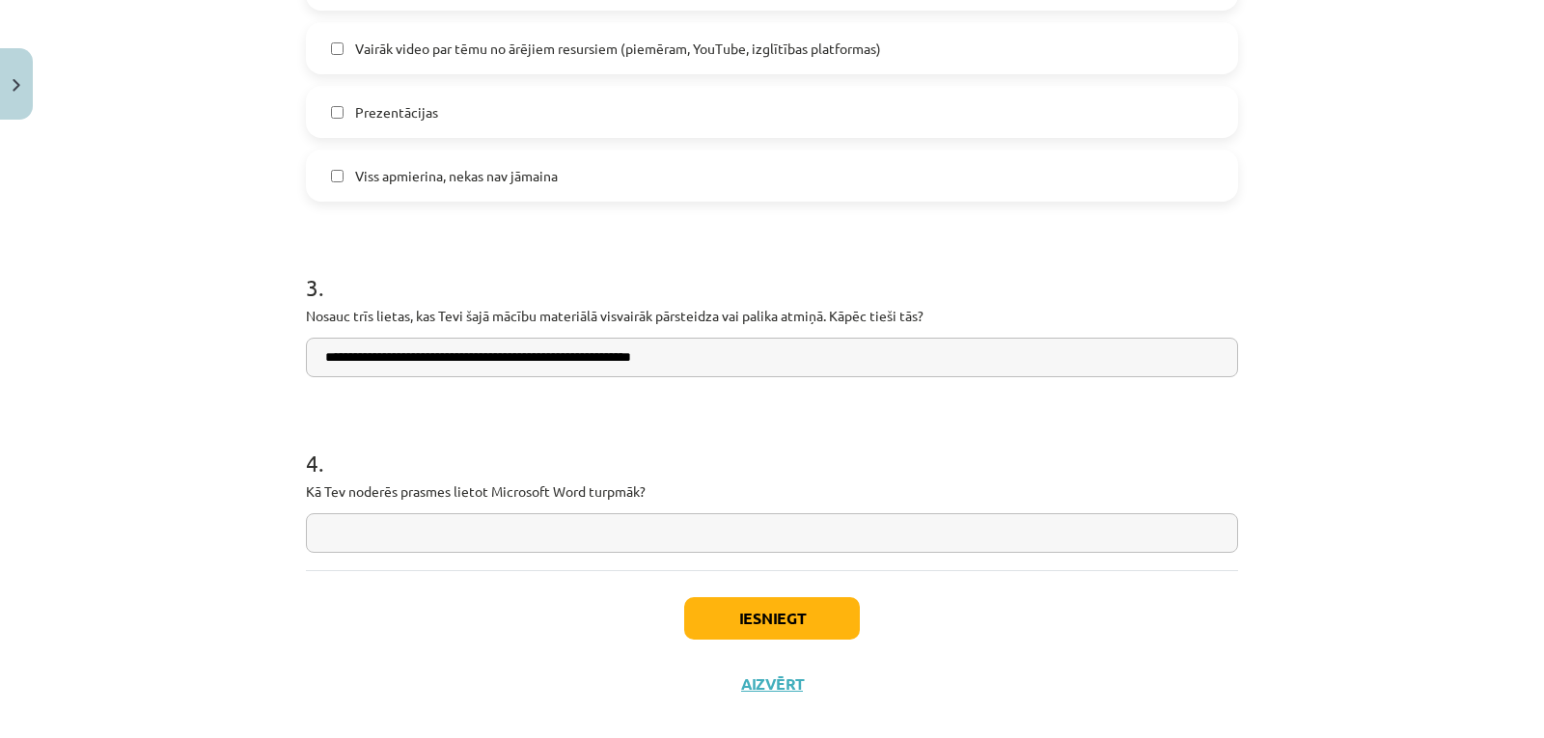
type input "**********"
click at [779, 540] on input "text" at bounding box center [772, 533] width 932 height 40
type input "**********"
click at [726, 626] on button "Iesniegt" at bounding box center [772, 618] width 176 height 42
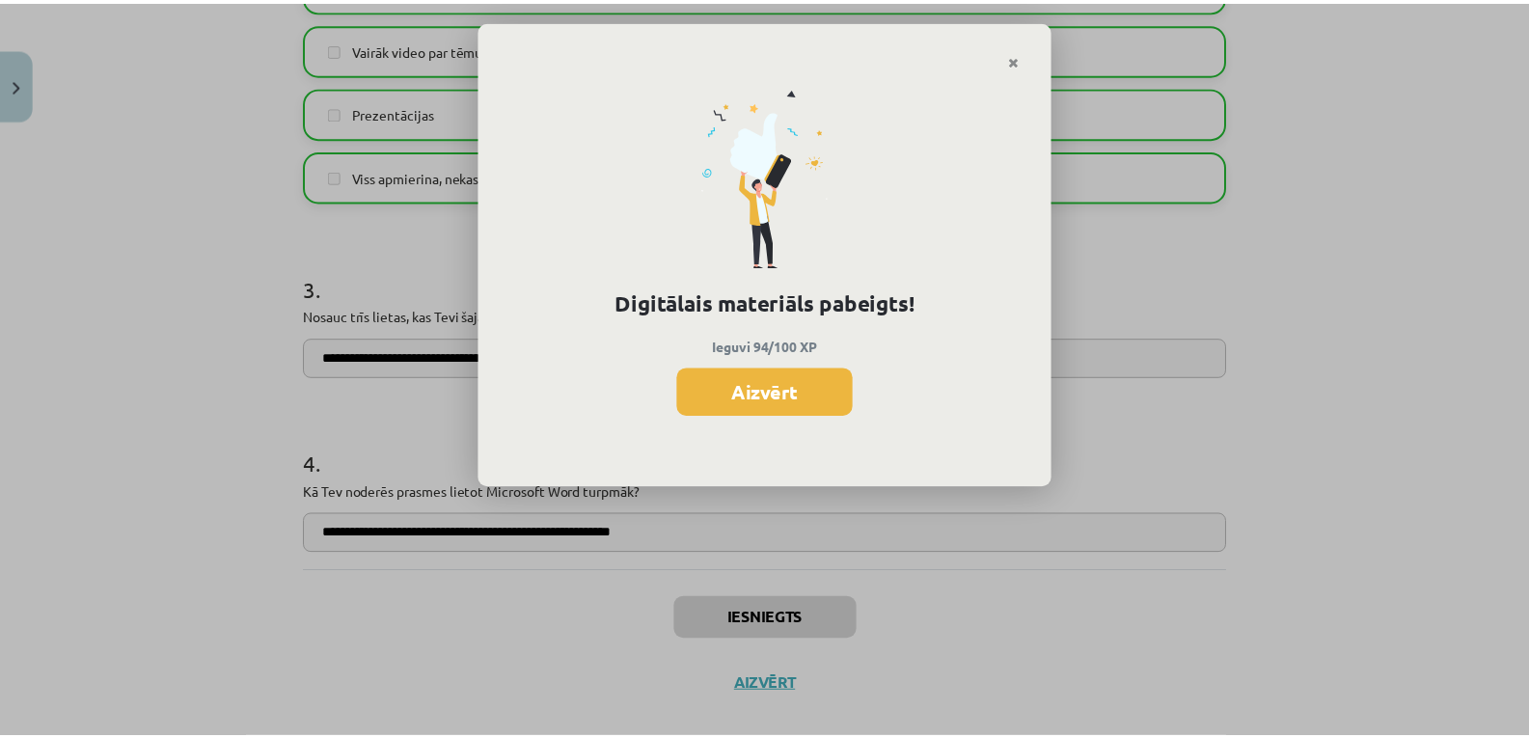
scroll to position [1773, 0]
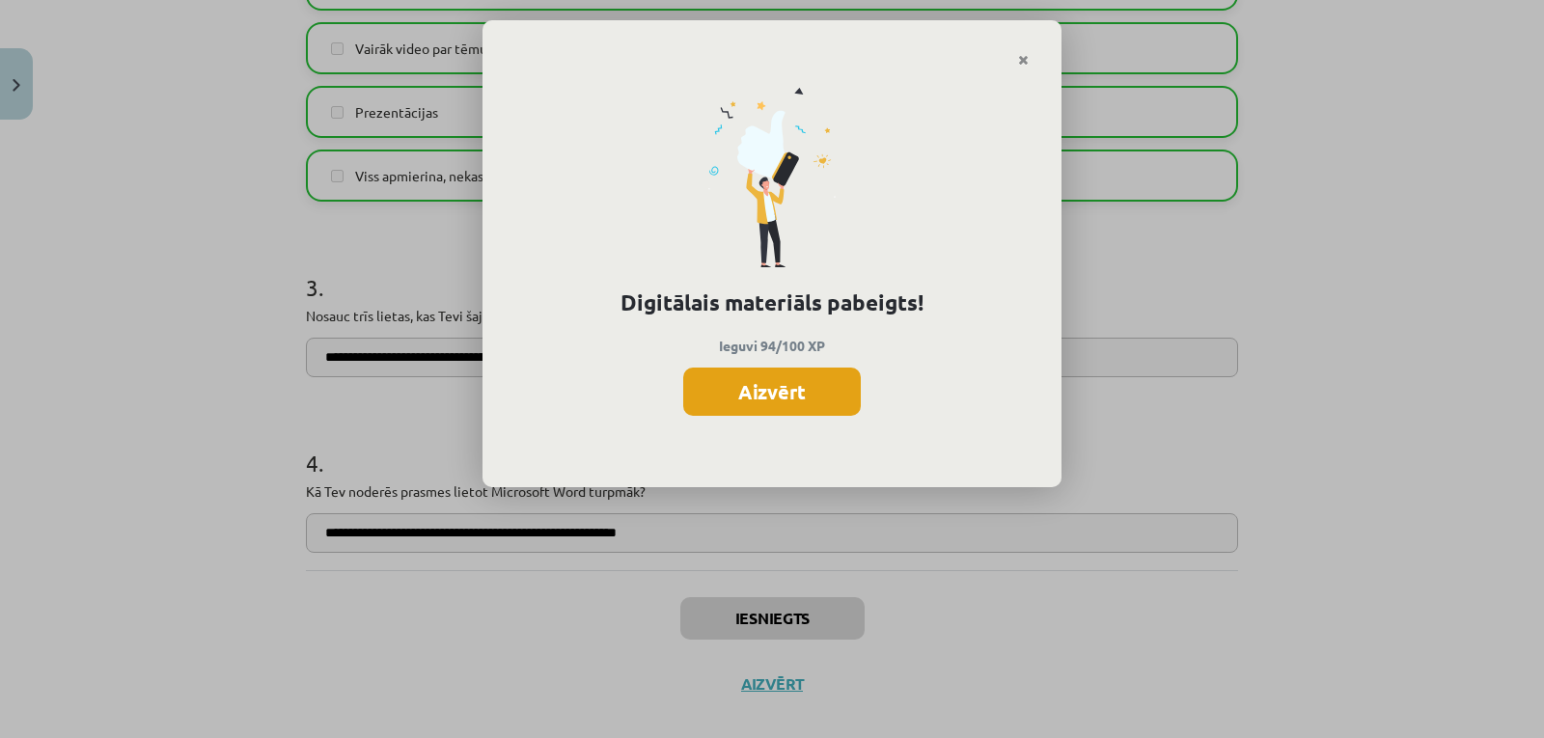
click at [739, 391] on button "Aizvērt" at bounding box center [772, 392] width 178 height 48
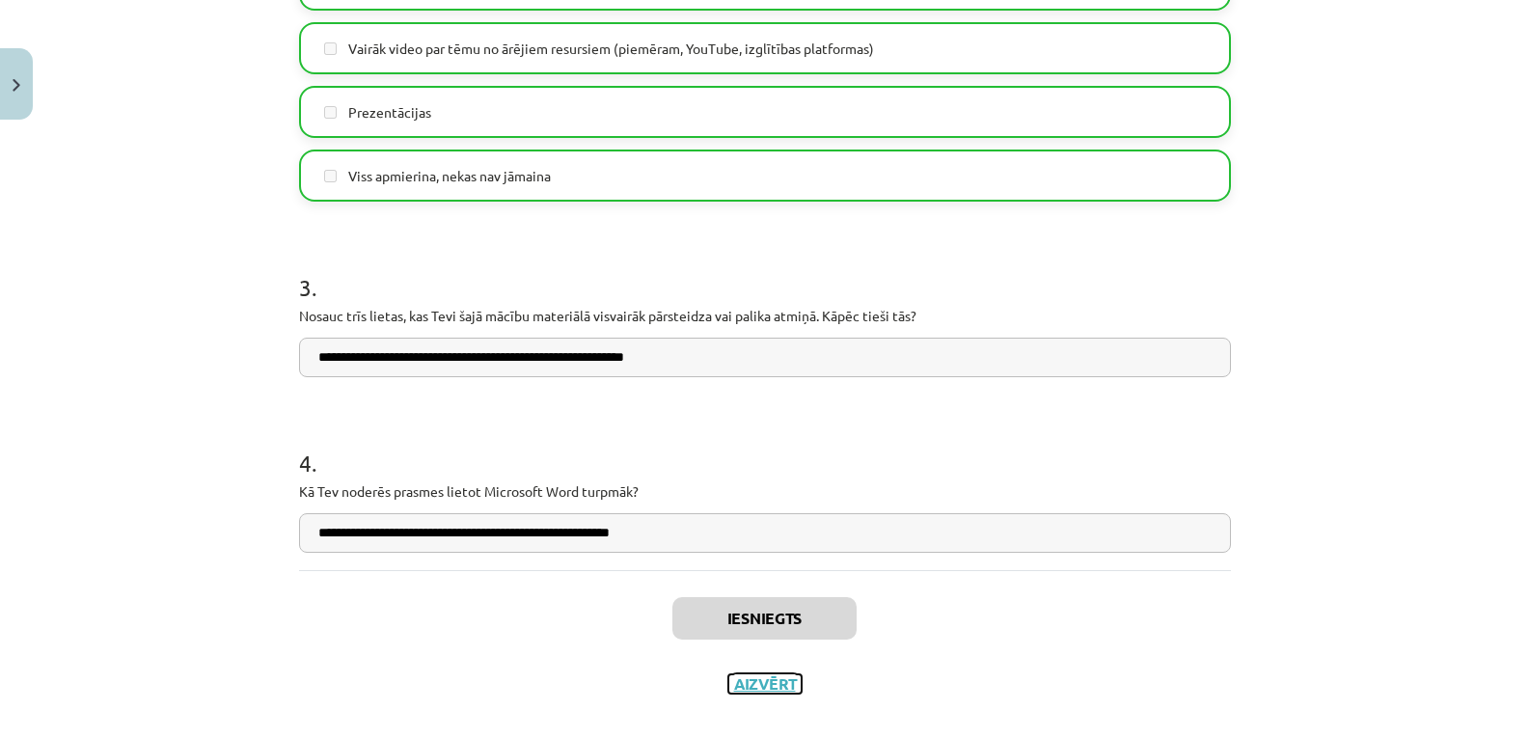
click at [744, 683] on button "Aizvērt" at bounding box center [764, 683] width 73 height 19
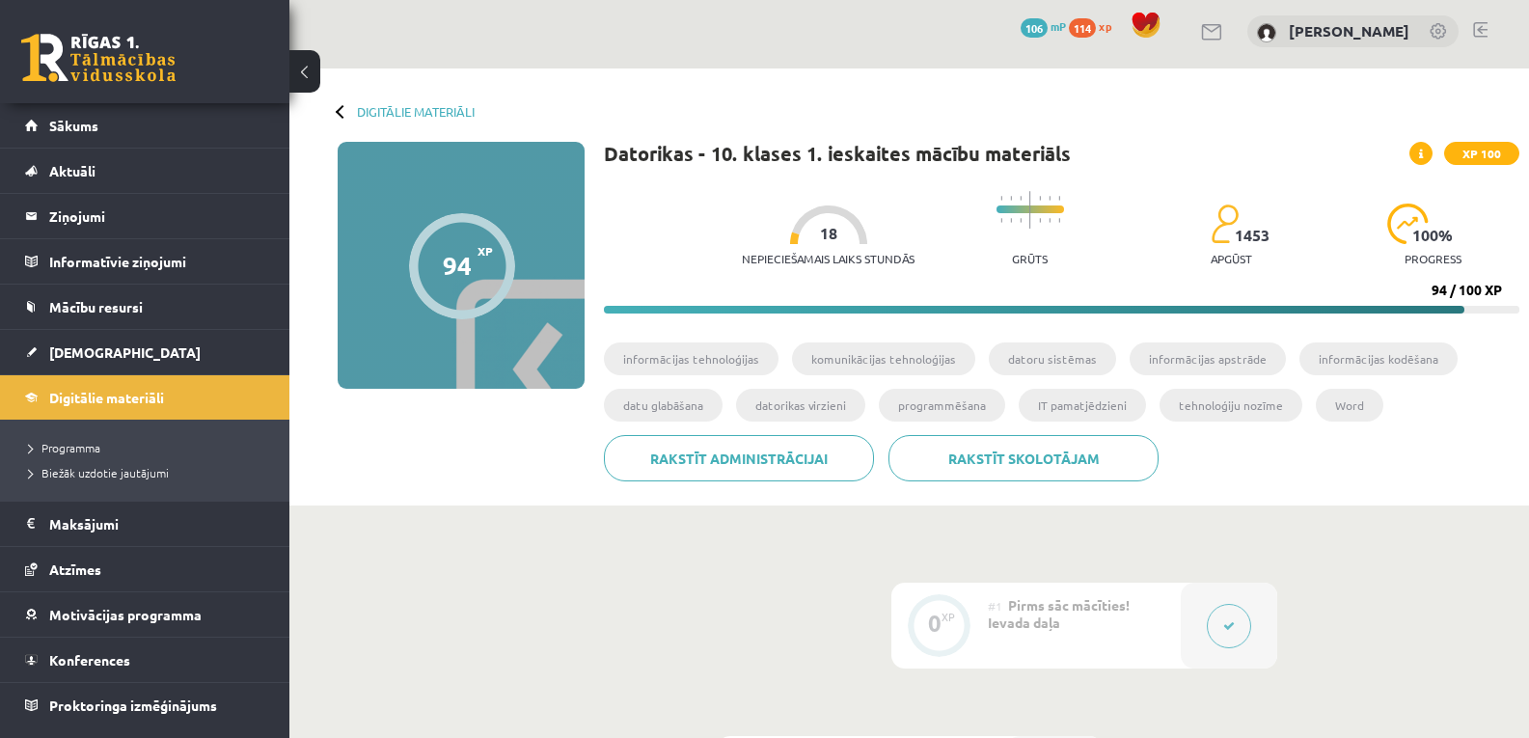
scroll to position [0, 0]
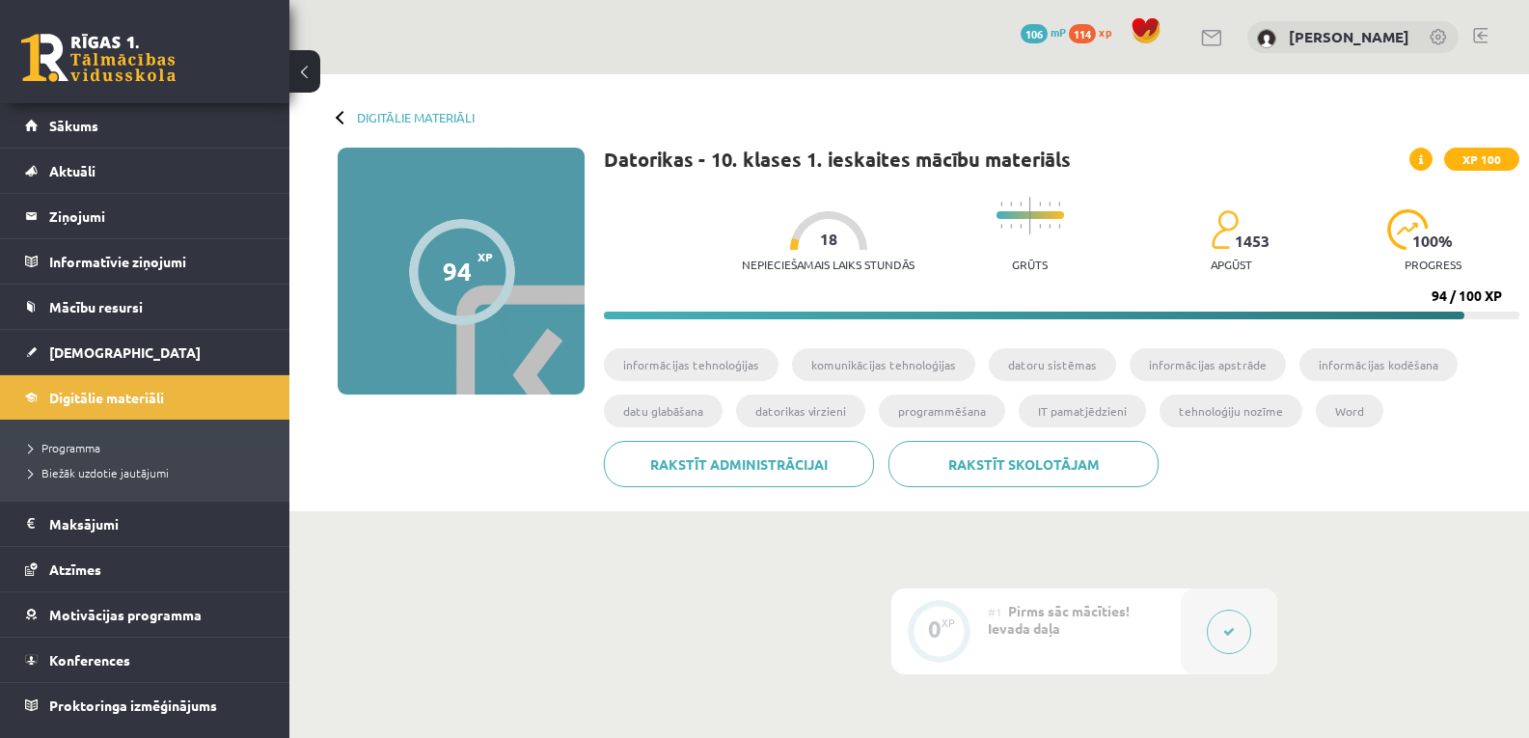
click at [1418, 161] on span at bounding box center [1421, 159] width 23 height 23
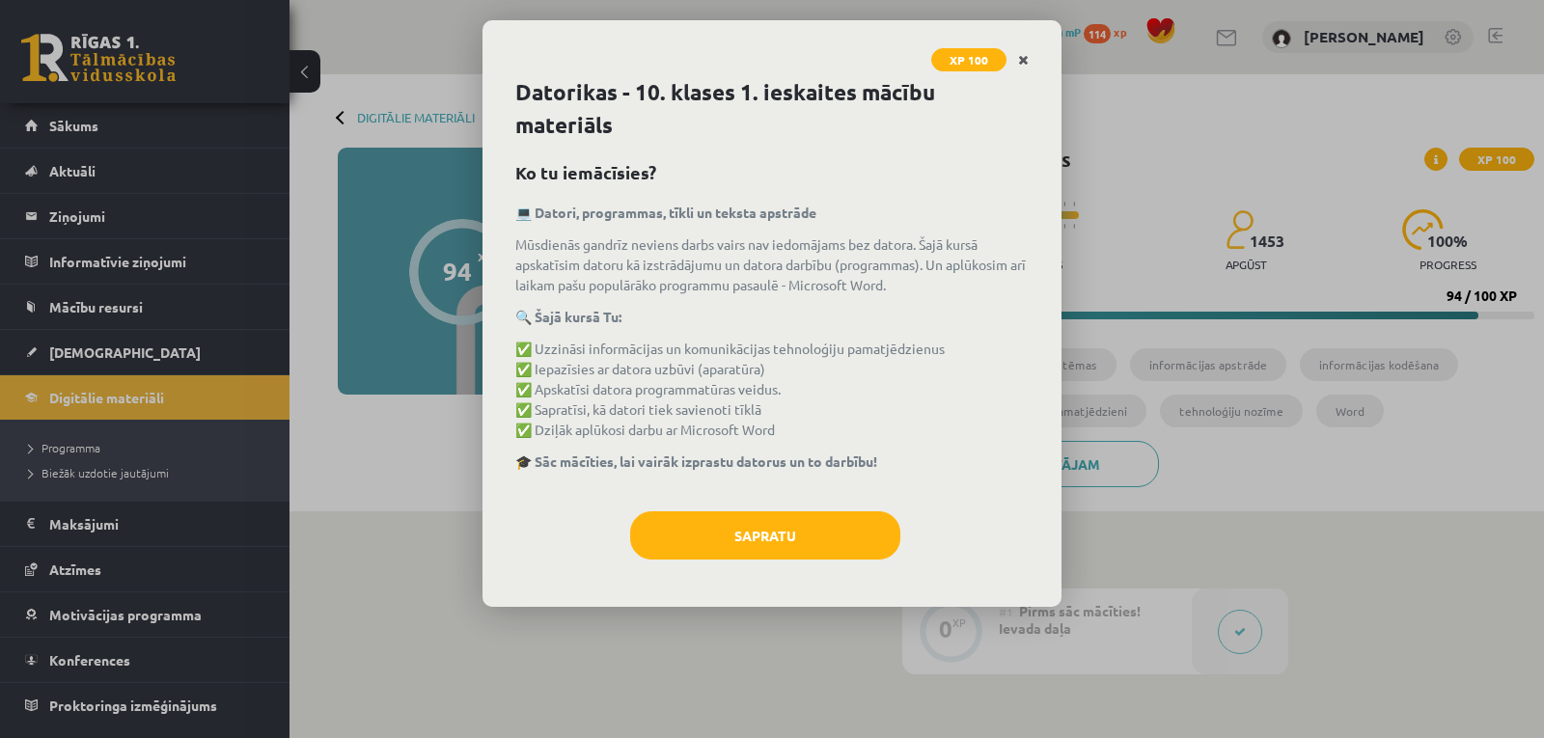
click at [1022, 62] on icon "Close" at bounding box center [1023, 61] width 11 height 14
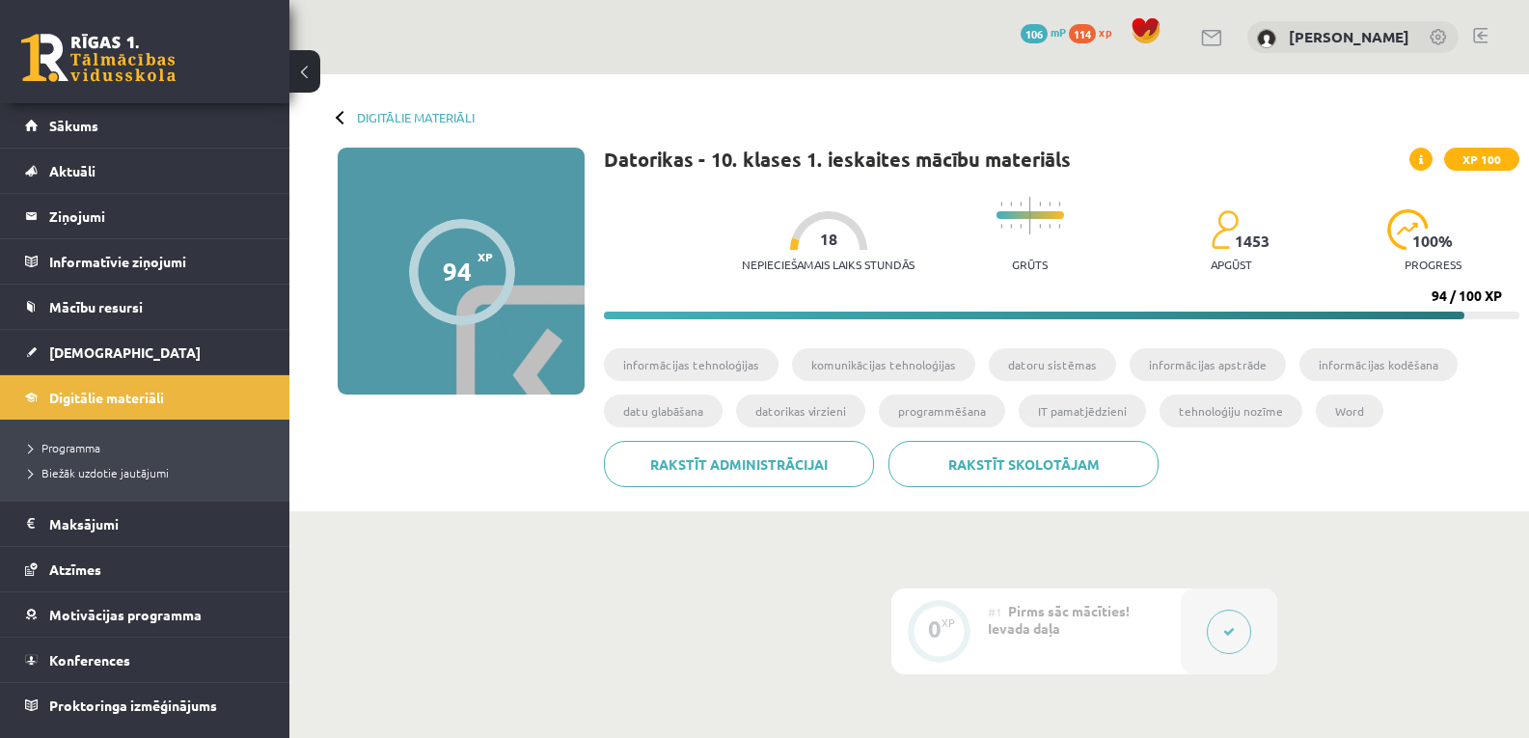
click at [59, 41] on link at bounding box center [98, 58] width 154 height 48
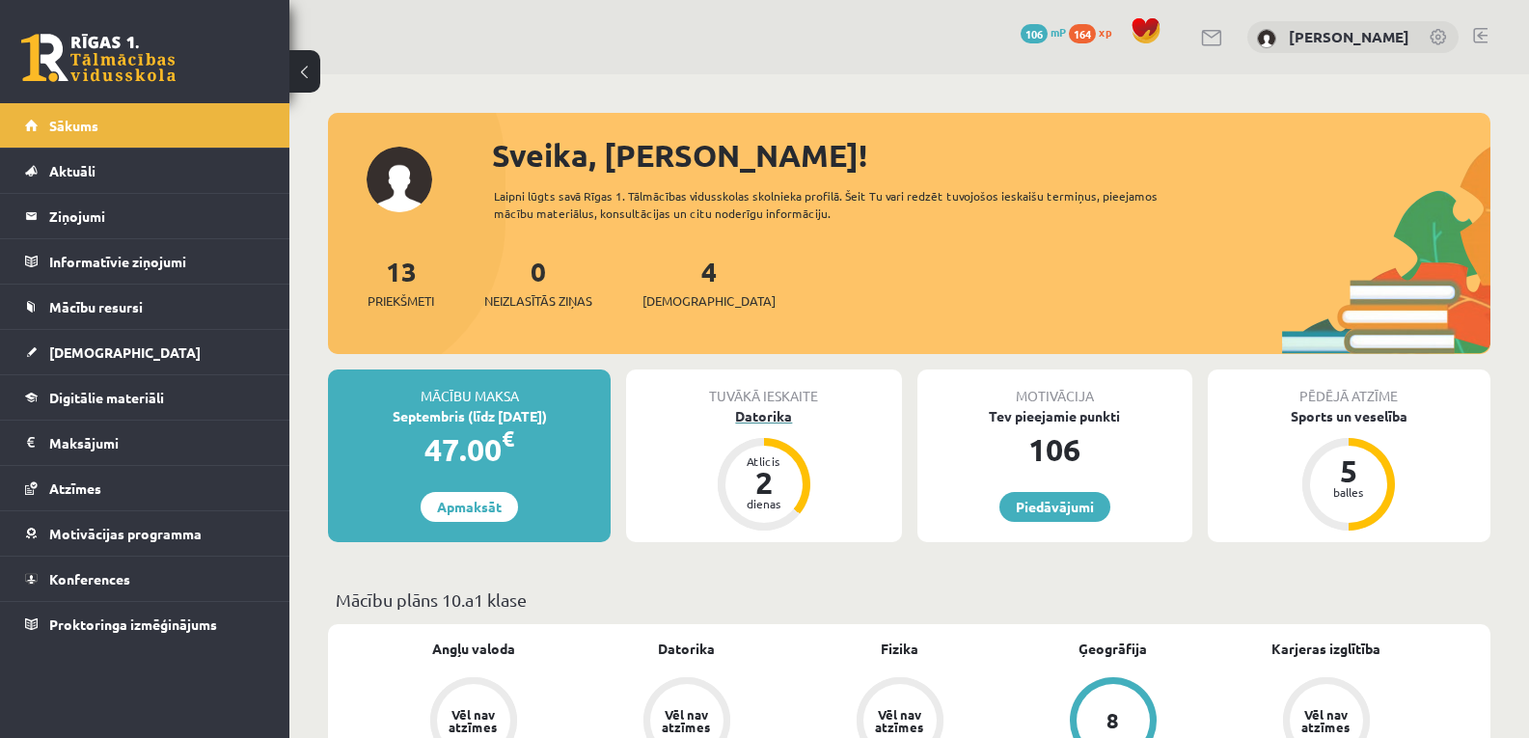
click at [762, 413] on div "Datorika" at bounding box center [763, 416] width 275 height 20
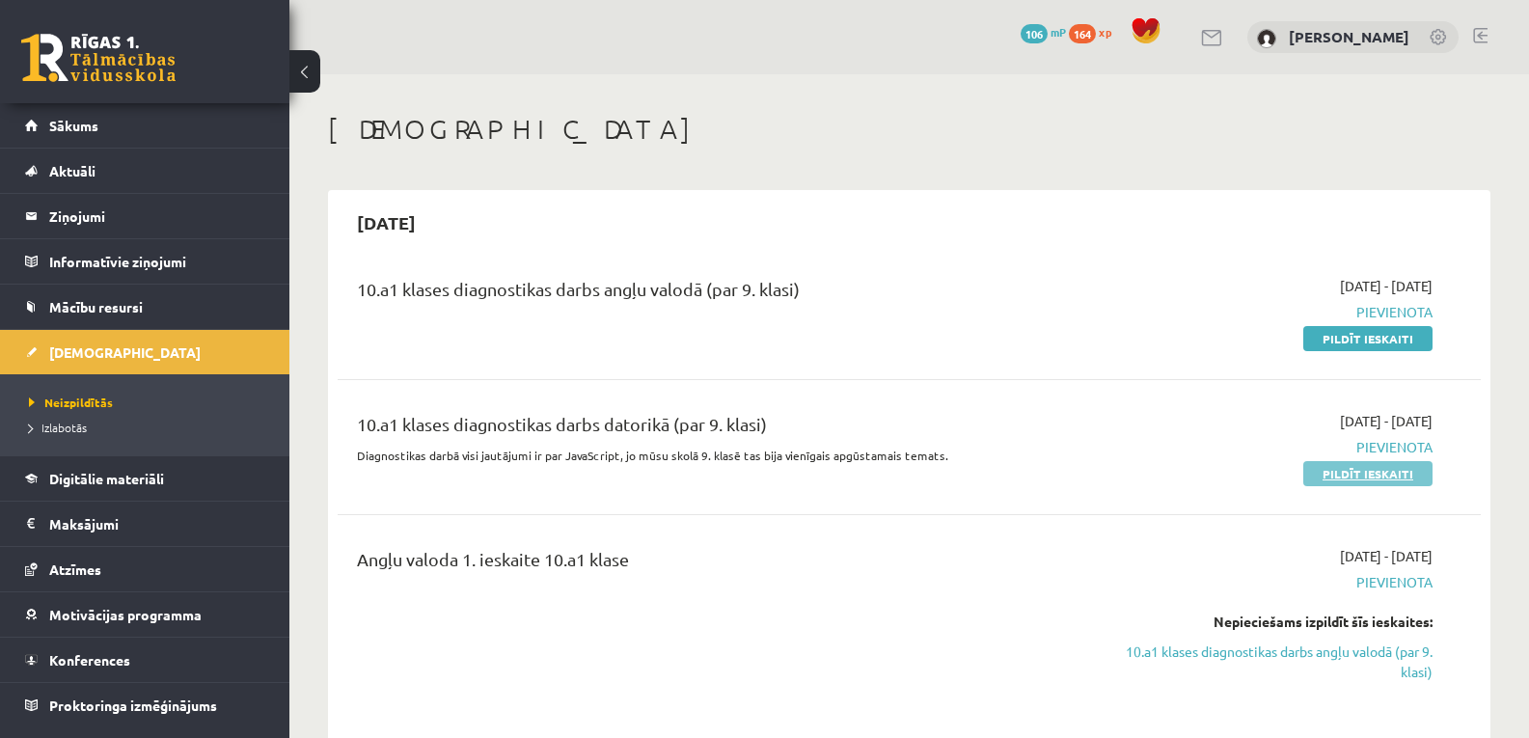
click at [1324, 468] on link "Pildīt ieskaiti" at bounding box center [1368, 473] width 129 height 25
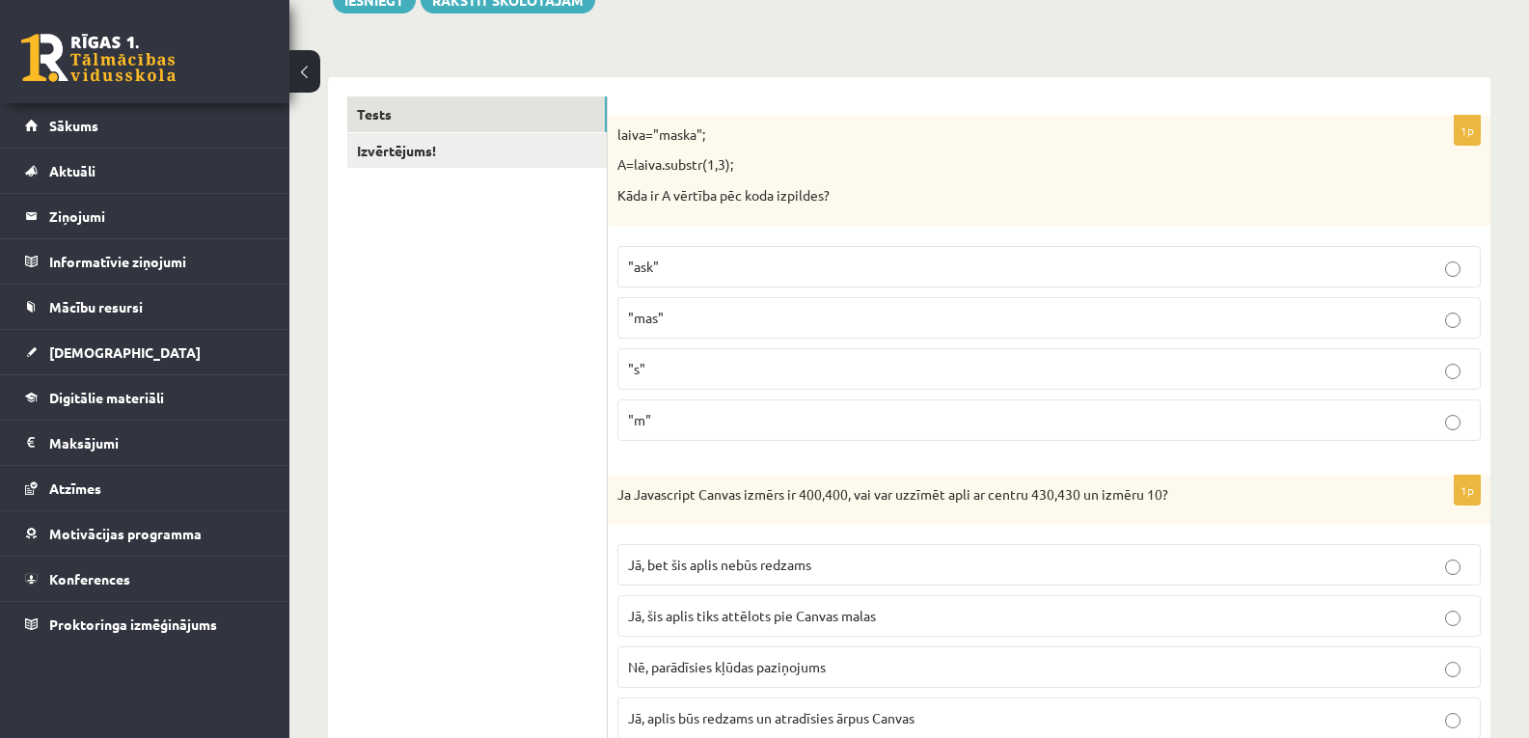
scroll to position [317, 0]
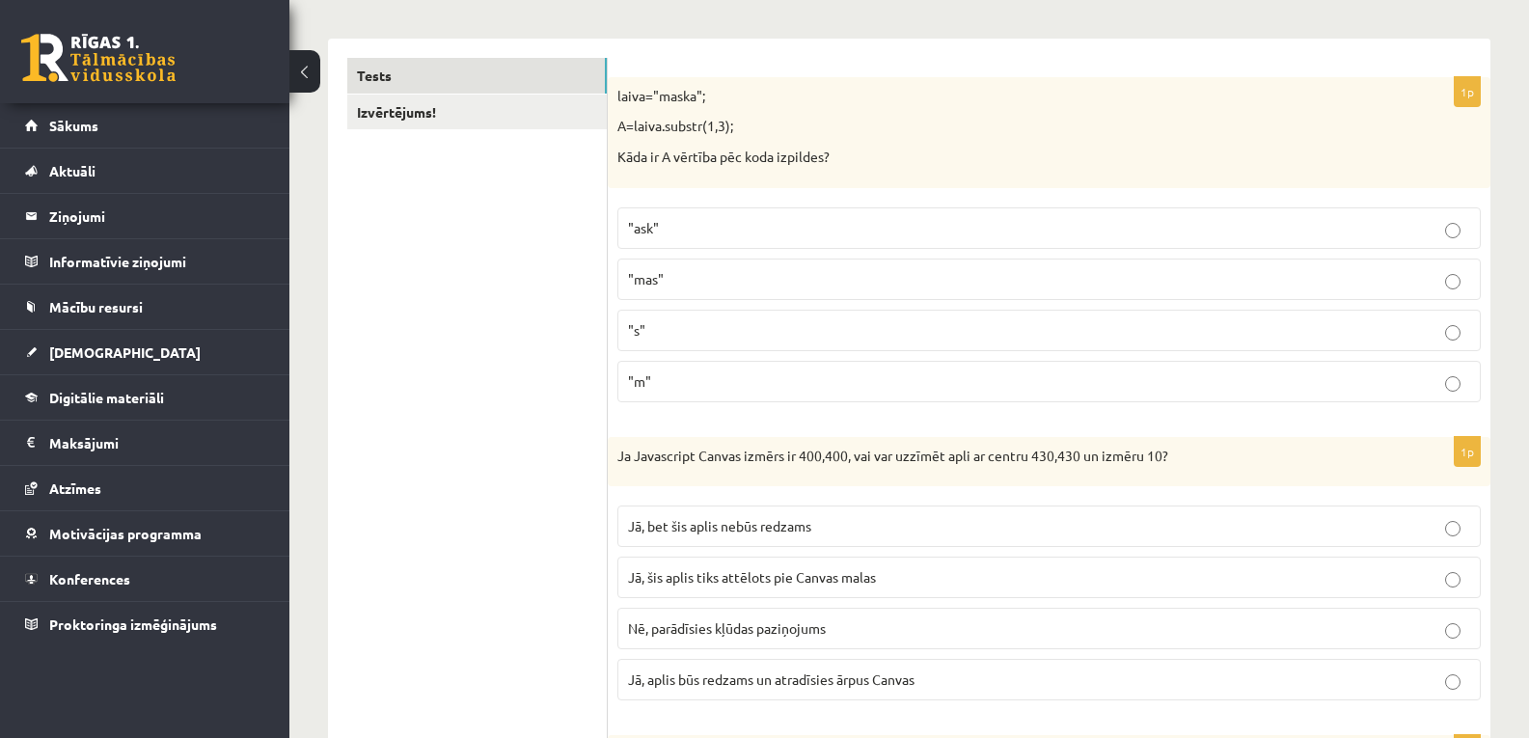
click at [1296, 222] on p ""ask"" at bounding box center [1049, 228] width 842 height 20
click at [966, 679] on p "Jā, aplis būs redzams un atradīsies ārpus Canvas" at bounding box center [1049, 680] width 842 height 20
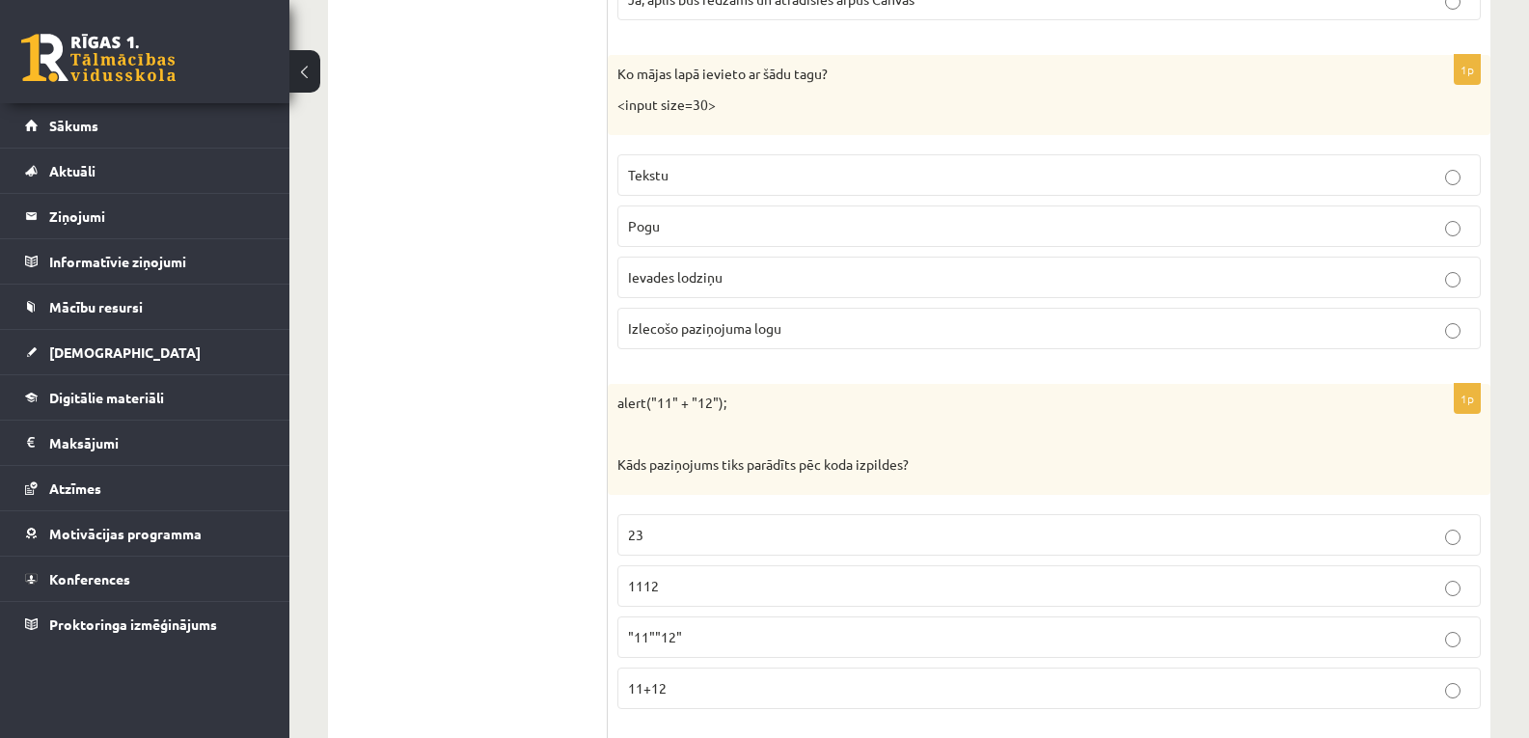
scroll to position [1041, 0]
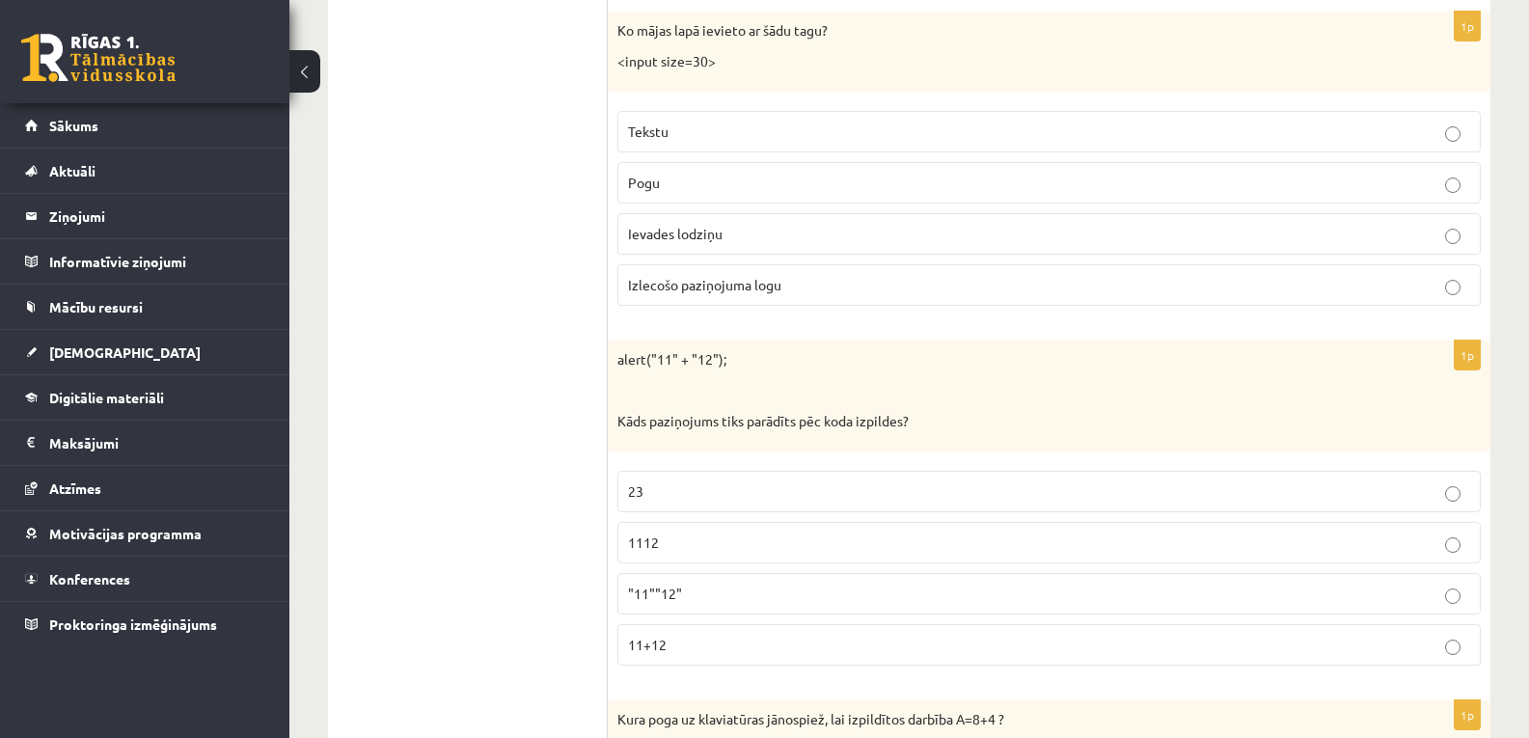
click at [1181, 544] on p "1112" at bounding box center [1049, 543] width 842 height 20
click at [1058, 246] on label "Ievades lodziņu" at bounding box center [1049, 233] width 864 height 41
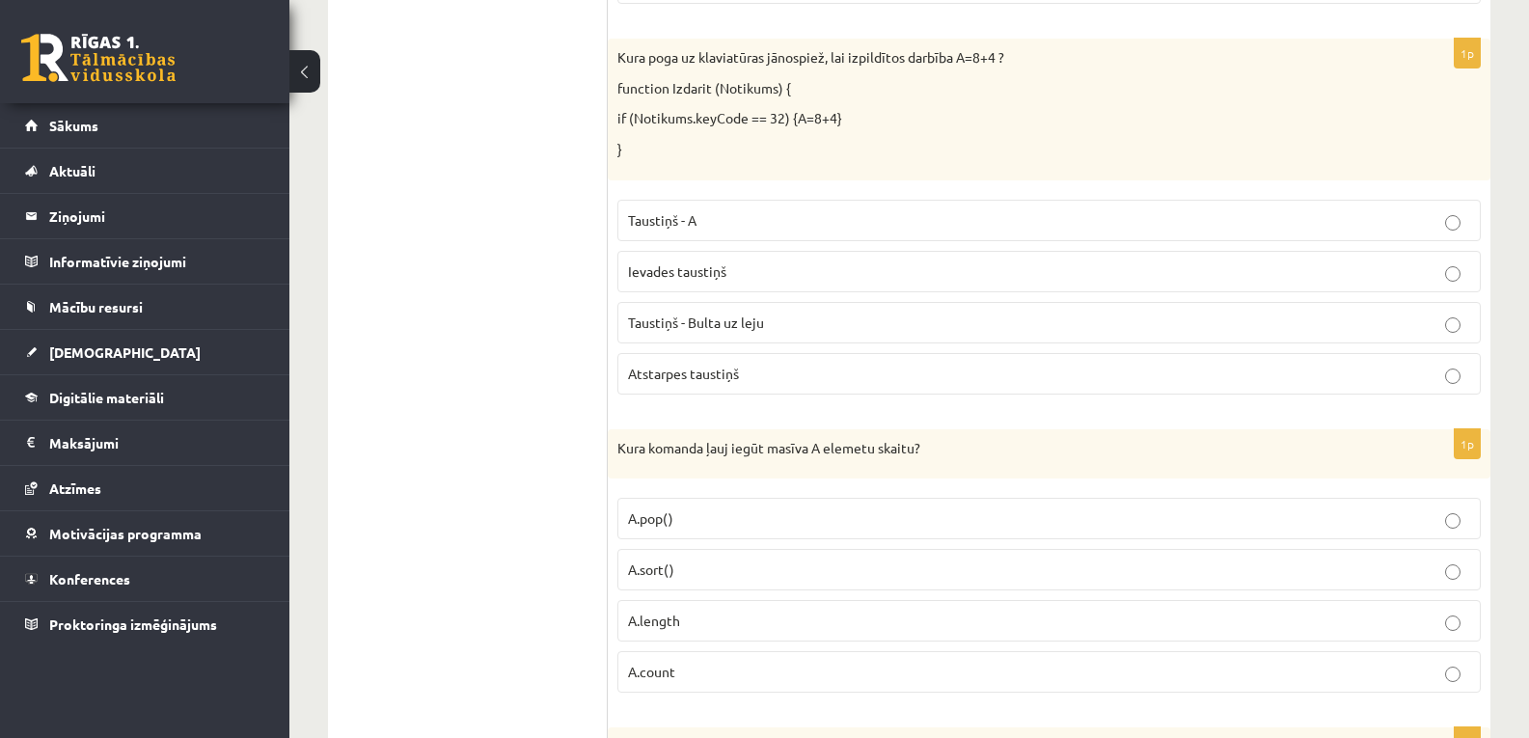
scroll to position [1717, 0]
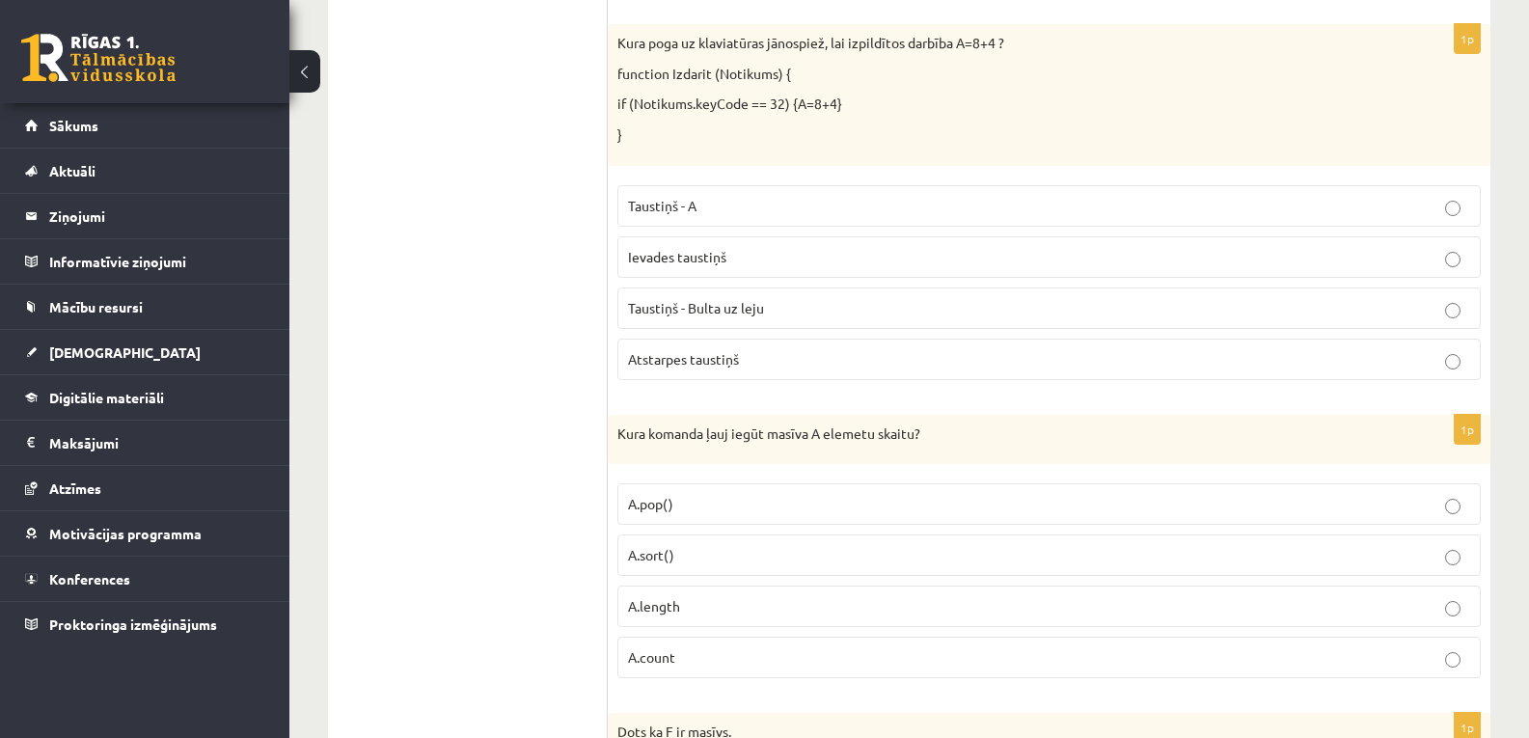
click at [1018, 361] on p "Atstarpes taustiņš" at bounding box center [1049, 359] width 842 height 20
click at [902, 613] on p "A.length" at bounding box center [1049, 606] width 842 height 20
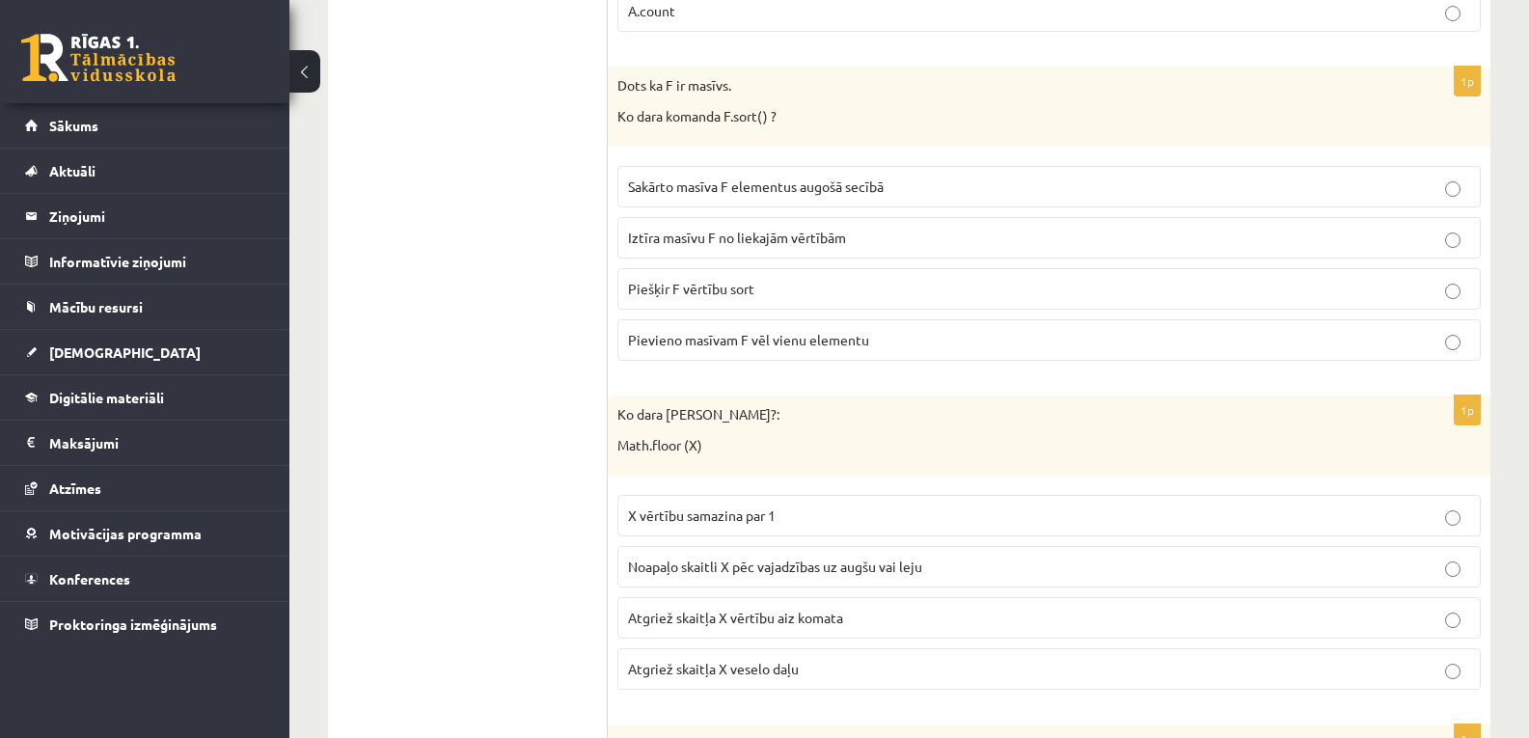
scroll to position [2378, 0]
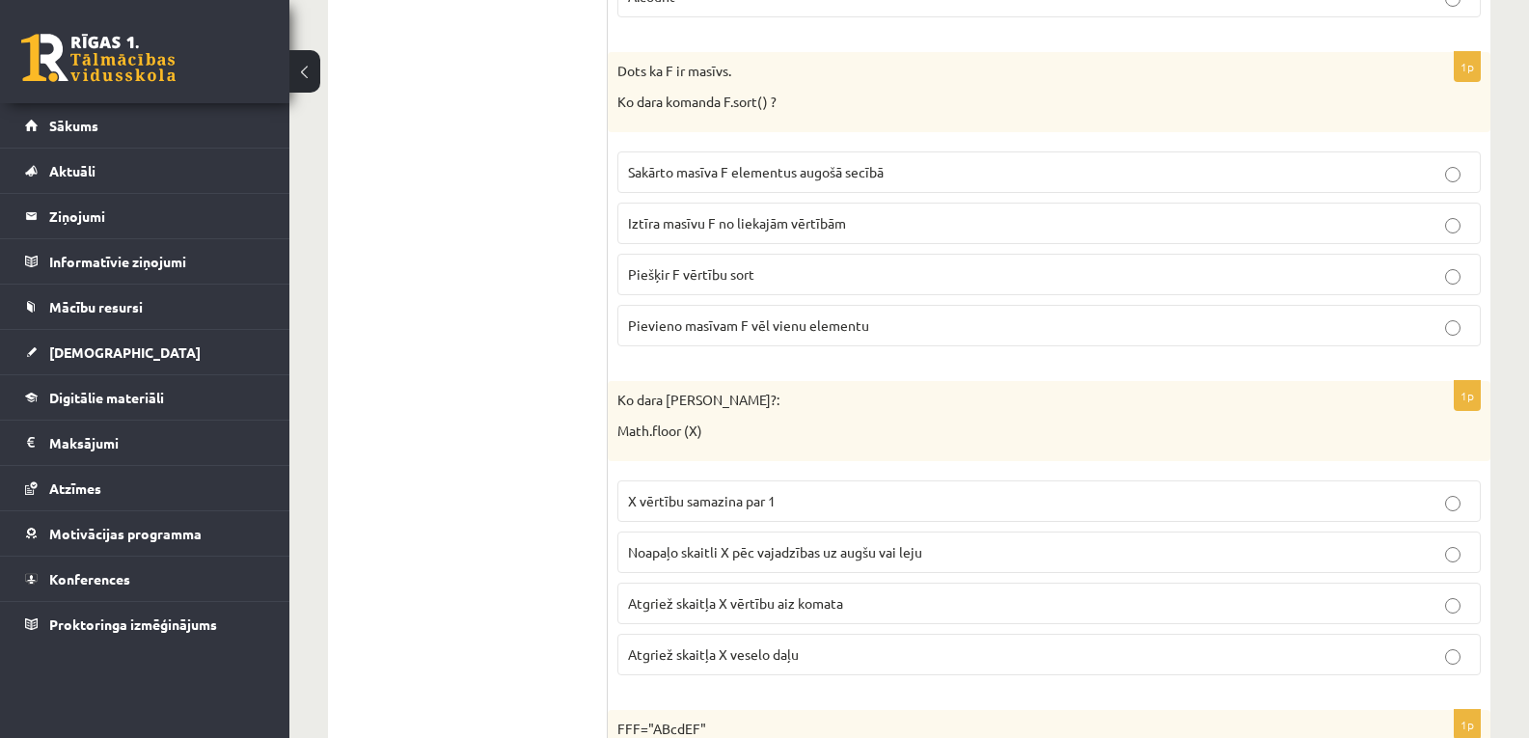
click at [1146, 192] on label "Sakārto masīva F elementus augošā secībā" at bounding box center [1049, 171] width 864 height 41
click at [1168, 657] on p "Atgriež skaitļa X veselo daļu" at bounding box center [1049, 655] width 842 height 20
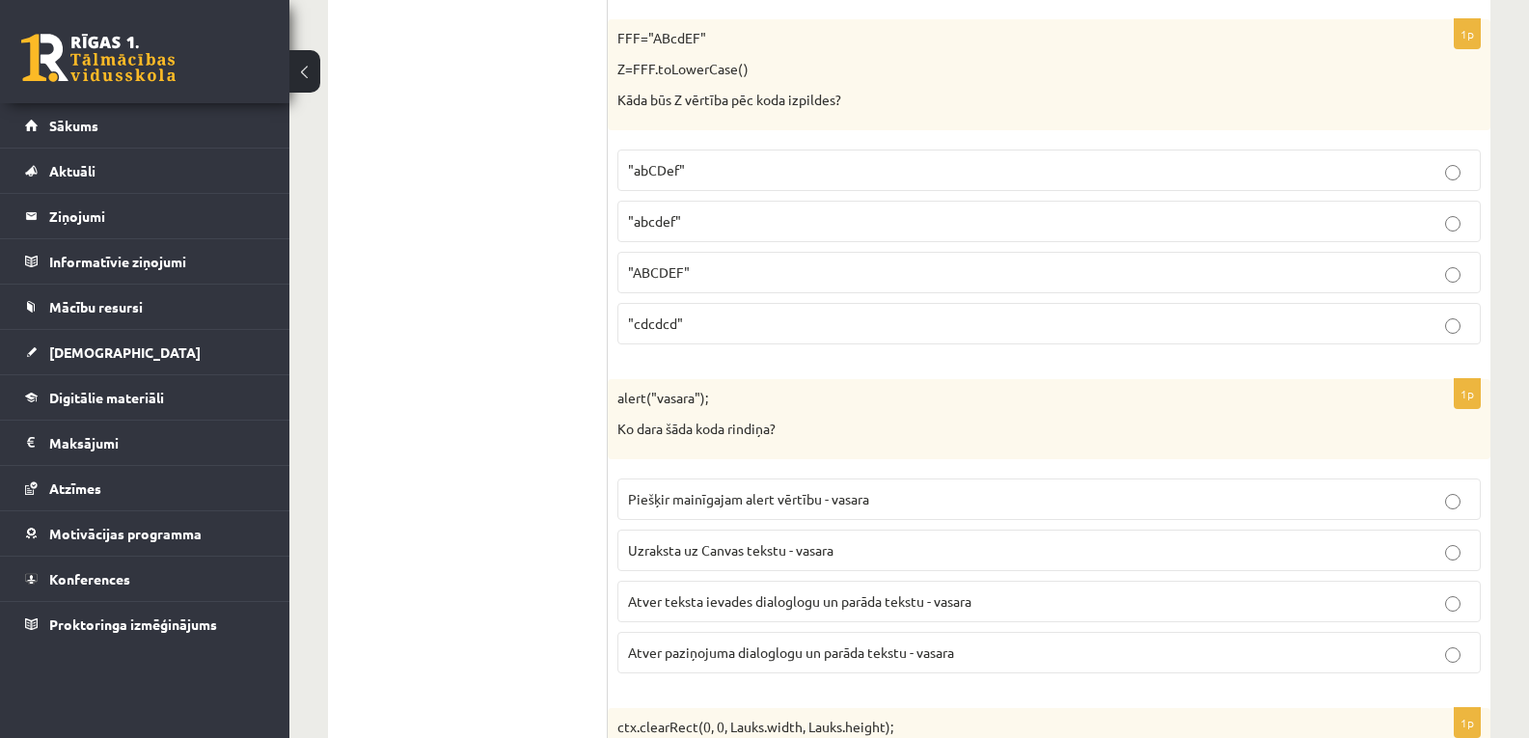
scroll to position [3055, 0]
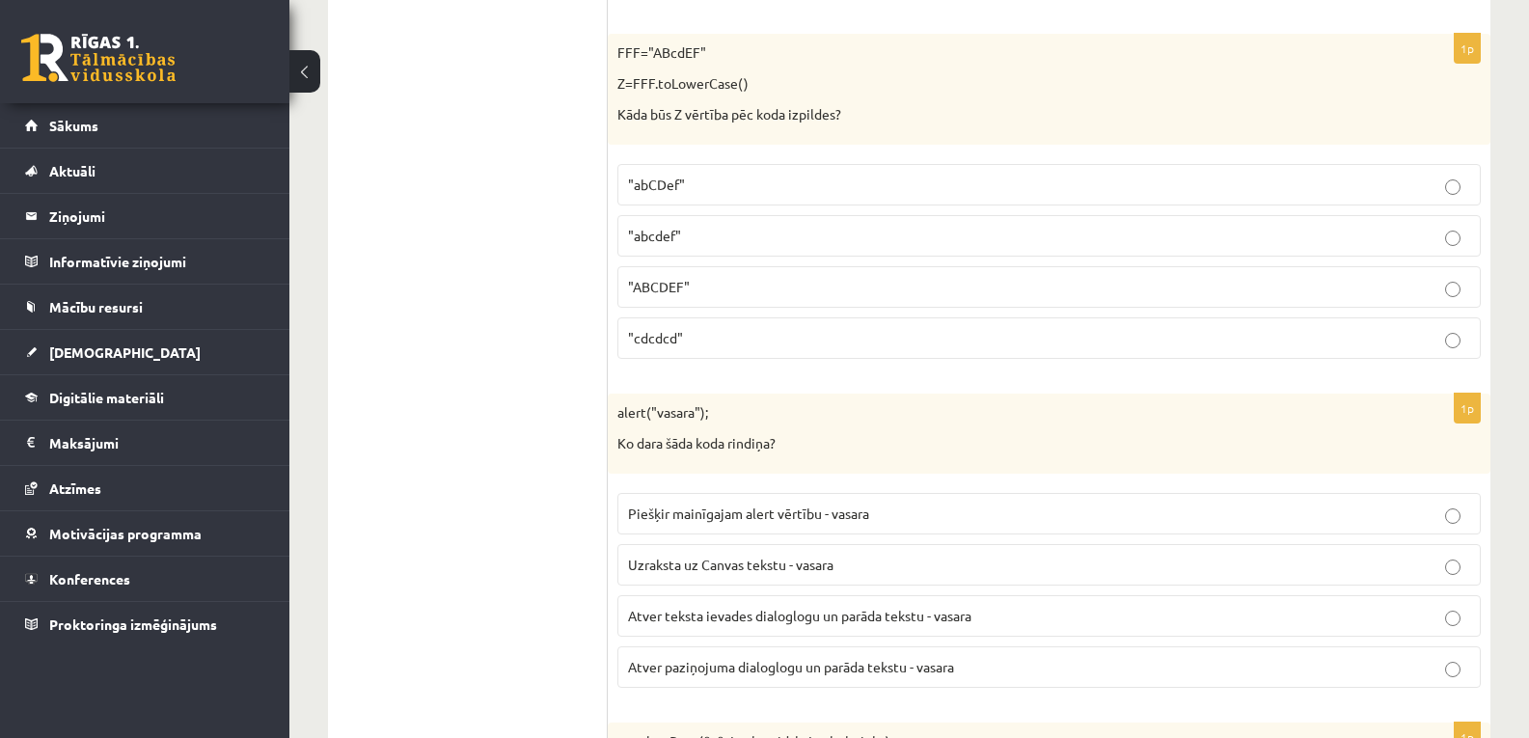
click at [997, 238] on p ""abcdef"" at bounding box center [1049, 236] width 842 height 20
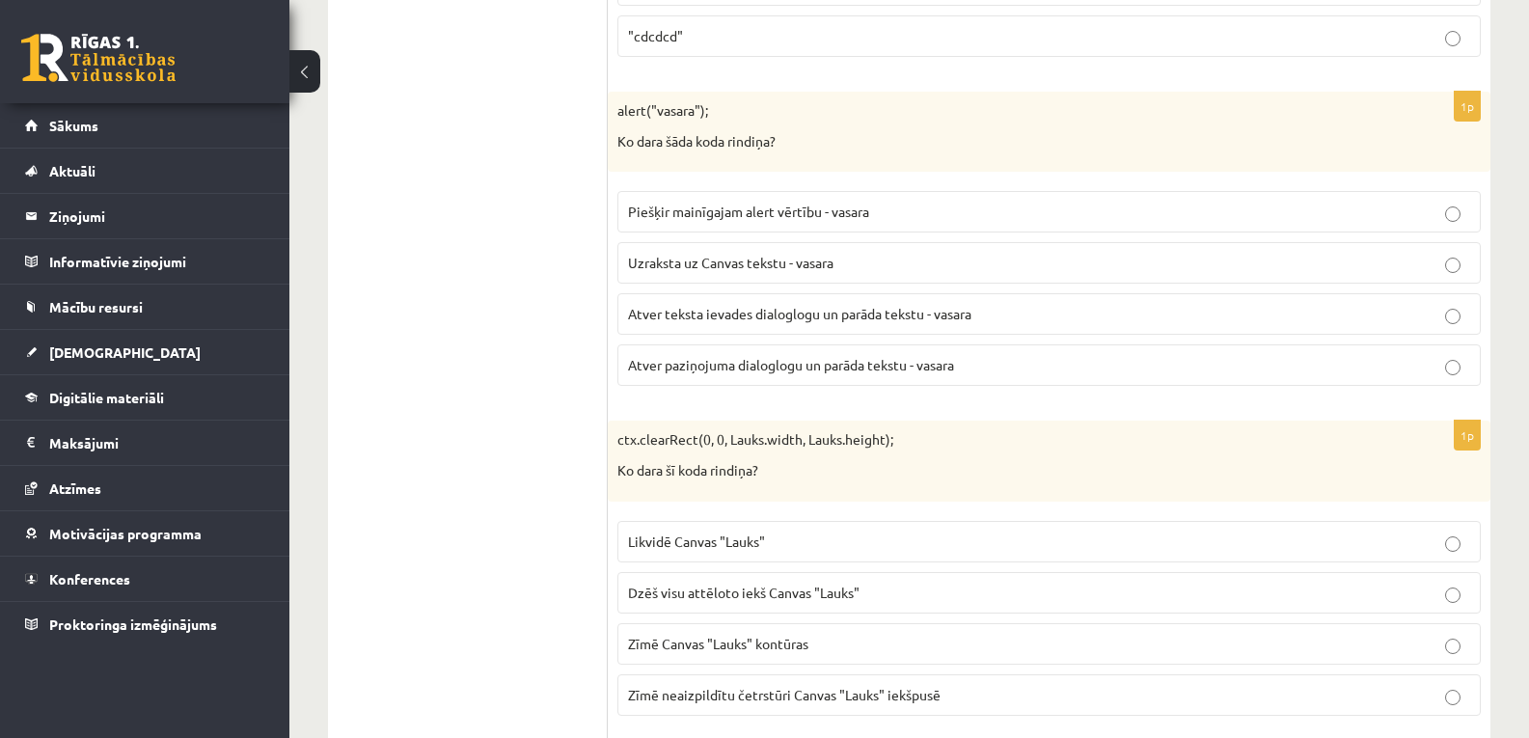
scroll to position [3371, 0]
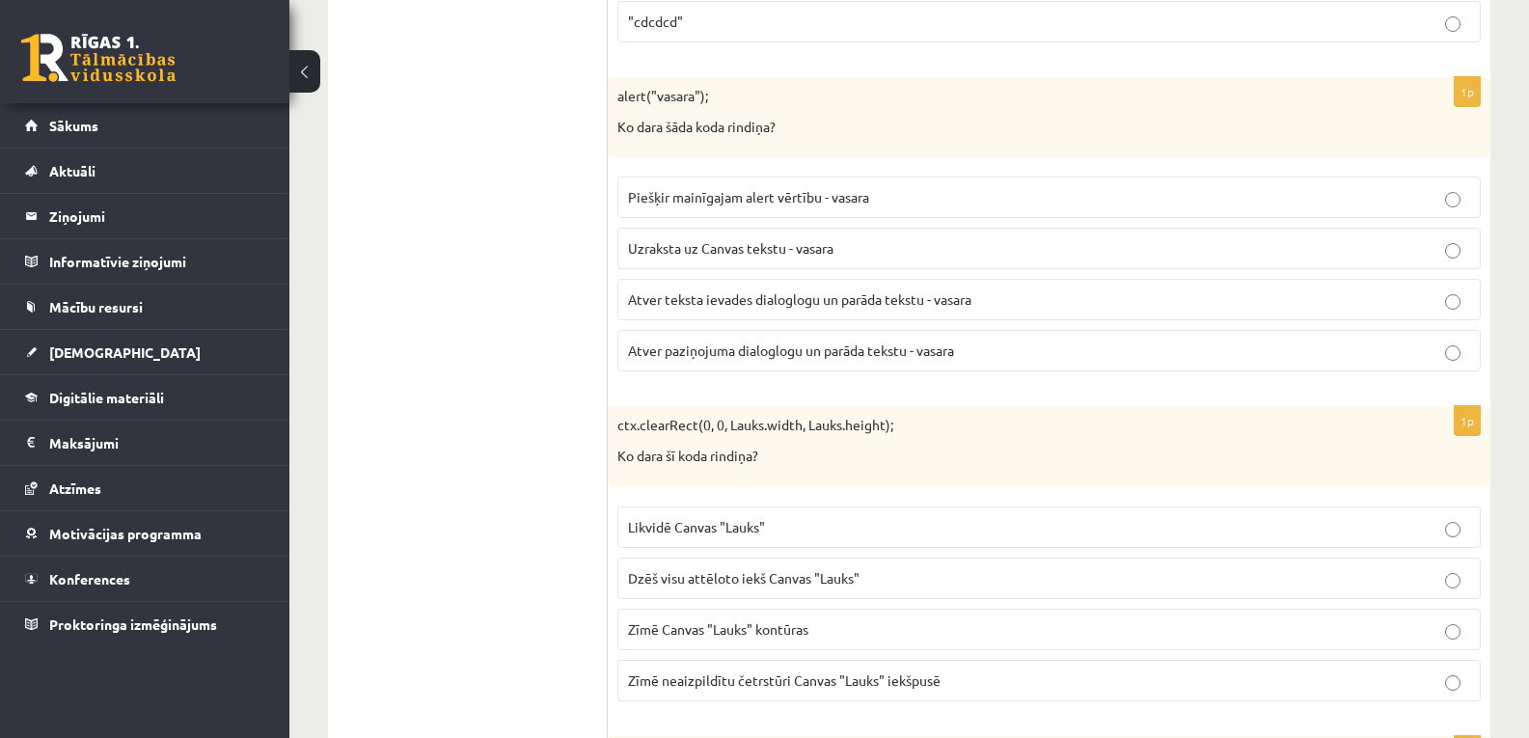
click at [1103, 337] on label "Atver paziņojuma dialoglogu un parāda tekstu - vasara" at bounding box center [1049, 350] width 864 height 41
click at [956, 576] on p "Dzēš visu attēloto iekš Canvas "Lauks"" at bounding box center [1049, 578] width 842 height 20
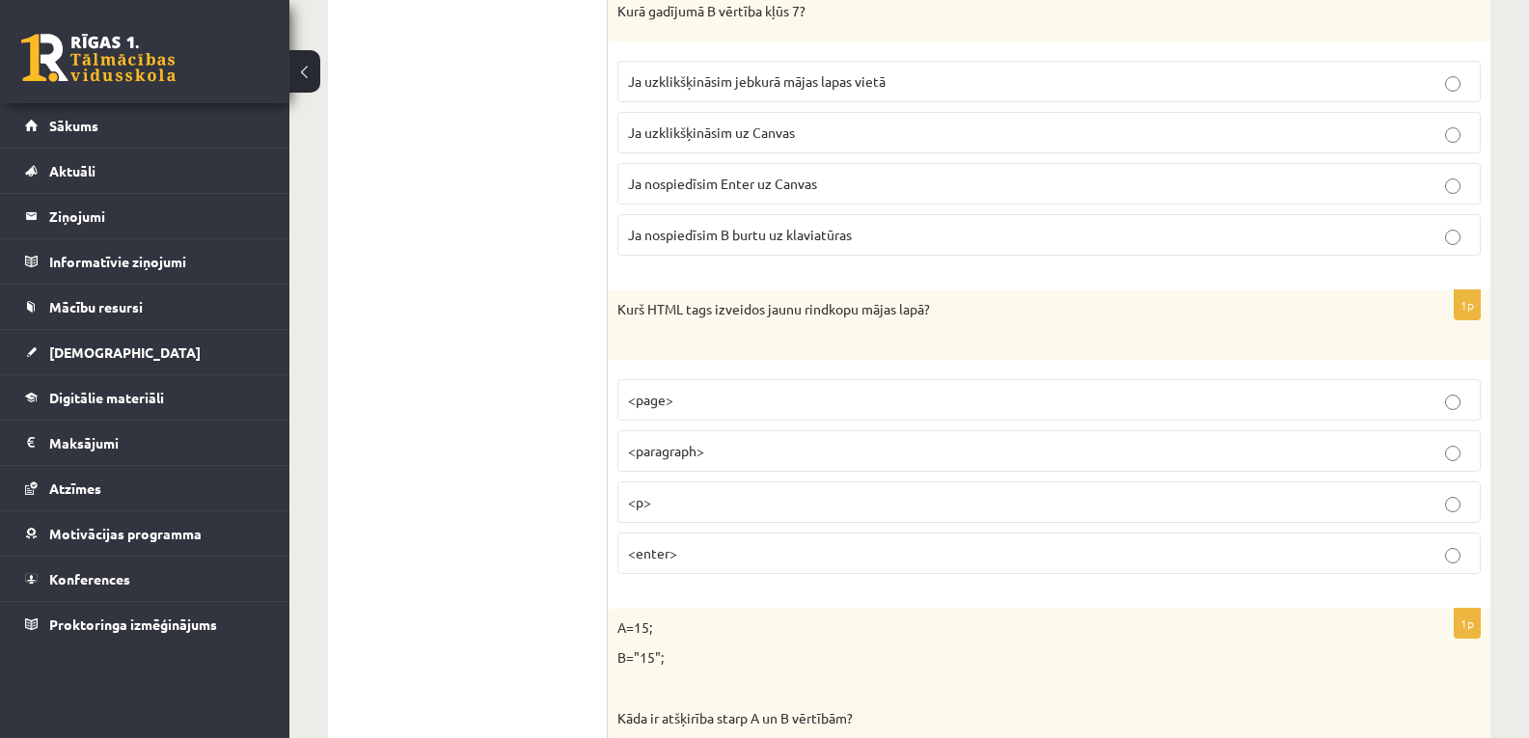
scroll to position [4047, 0]
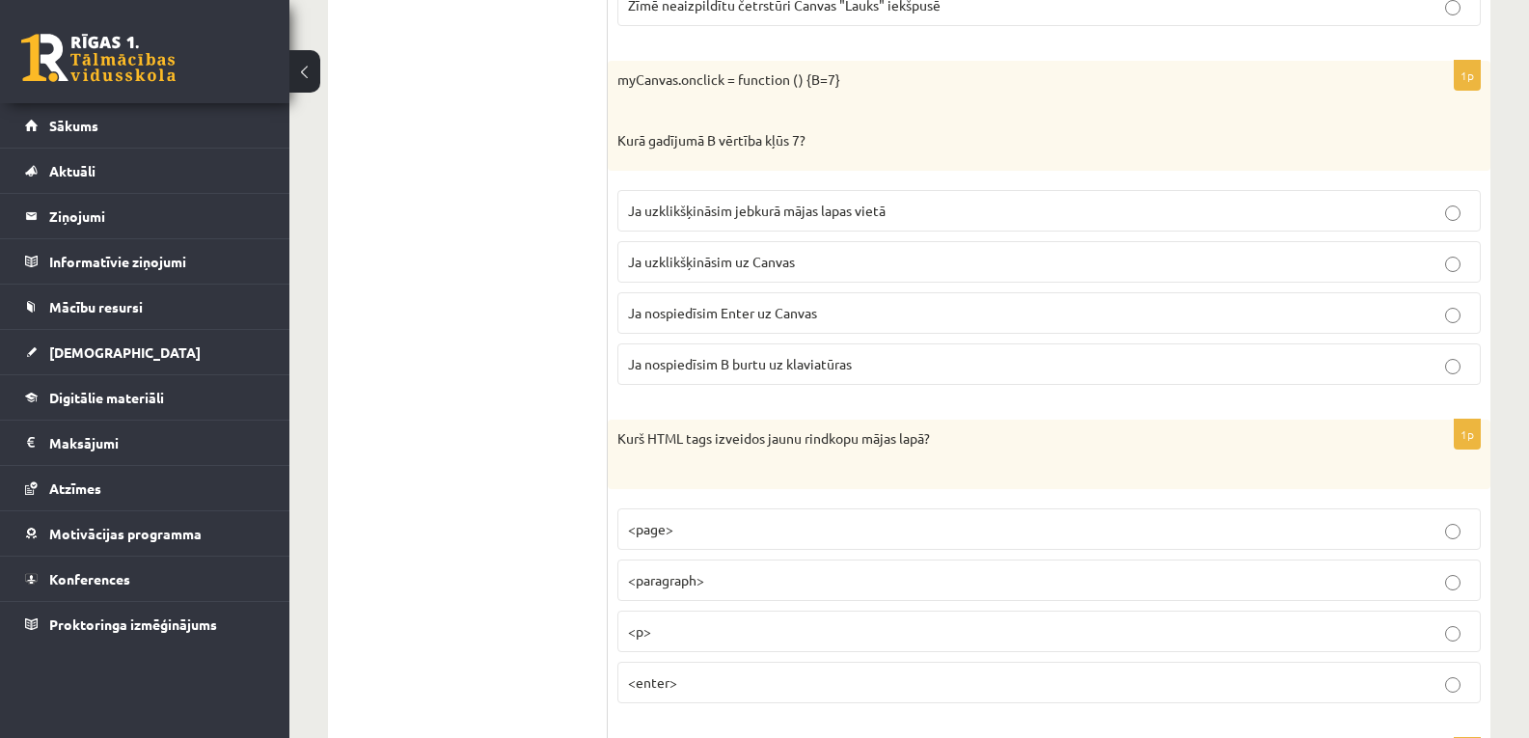
click at [1339, 268] on p "Ja uzklikšķināsim uz Canvas" at bounding box center [1049, 262] width 842 height 20
click at [1129, 625] on p "<p>" at bounding box center [1049, 631] width 842 height 20
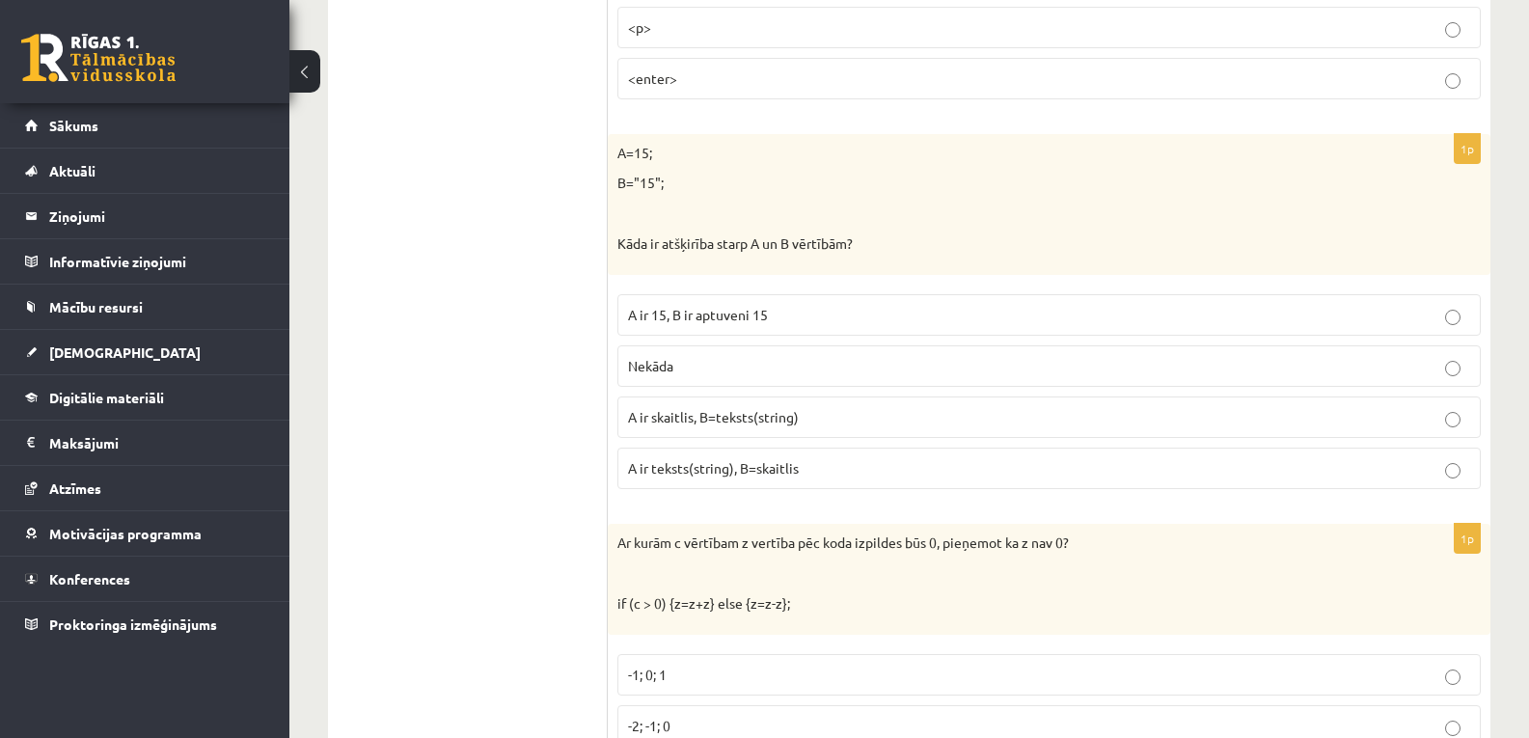
scroll to position [4679, 0]
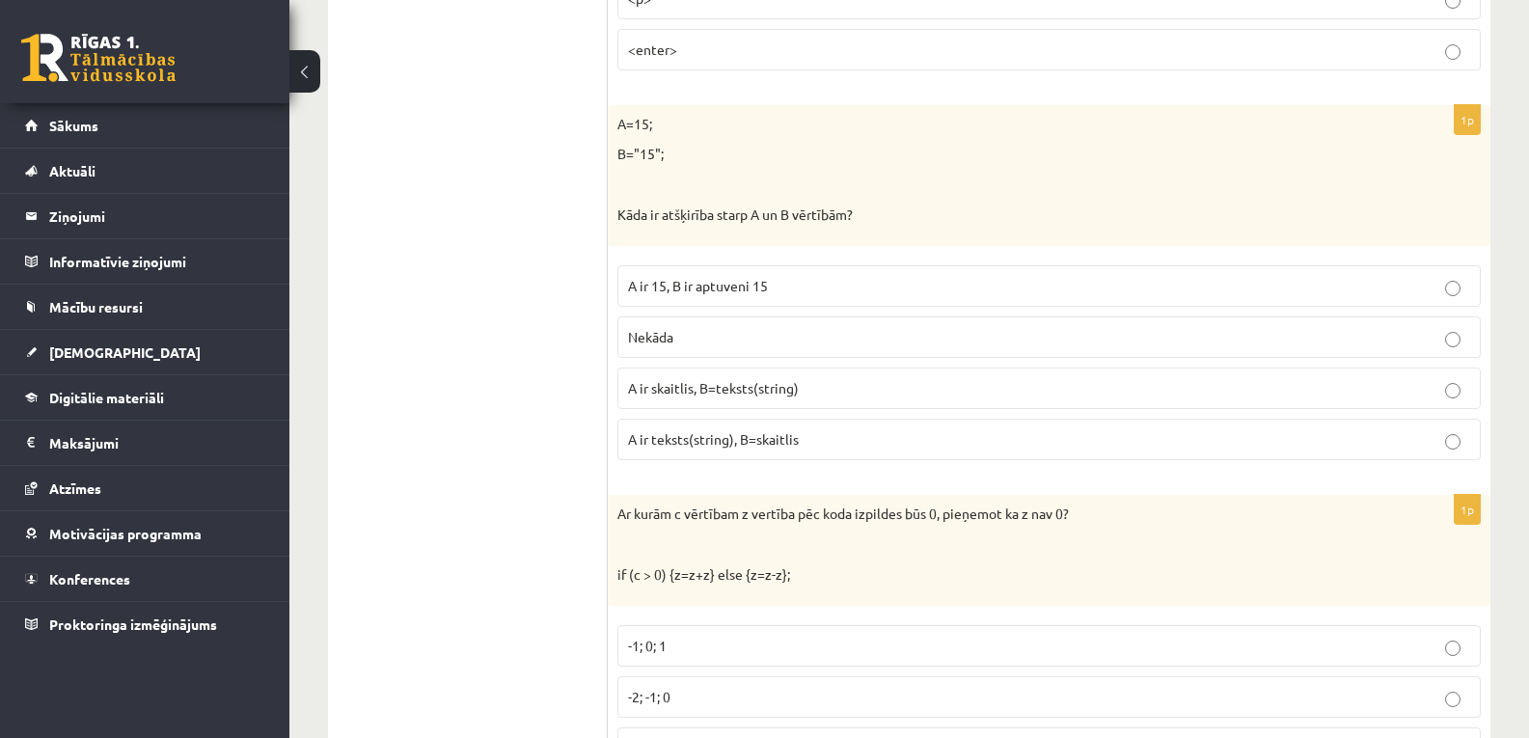
click at [1218, 383] on p "A ir skaitlis, B=teksts(string)" at bounding box center [1049, 388] width 842 height 20
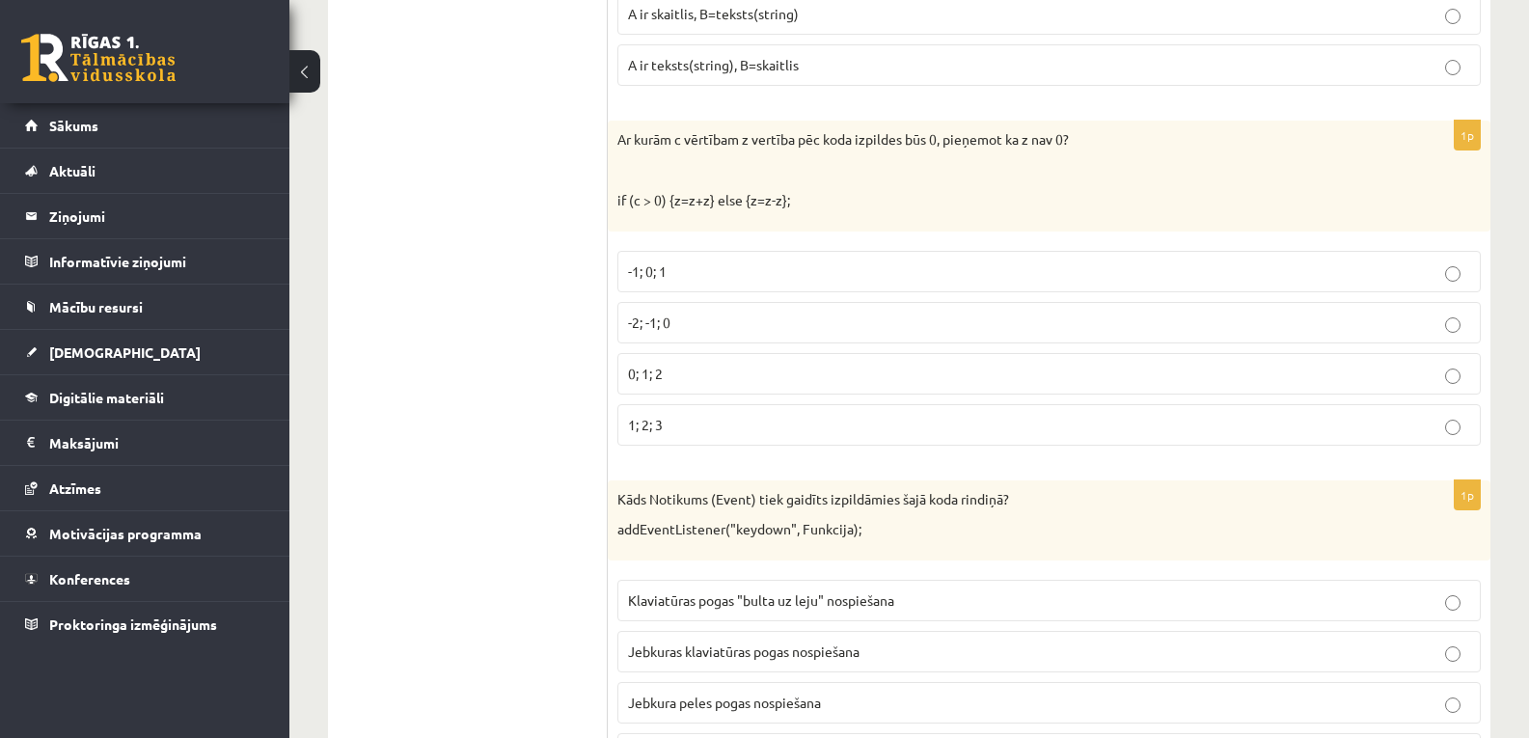
scroll to position [5083, 0]
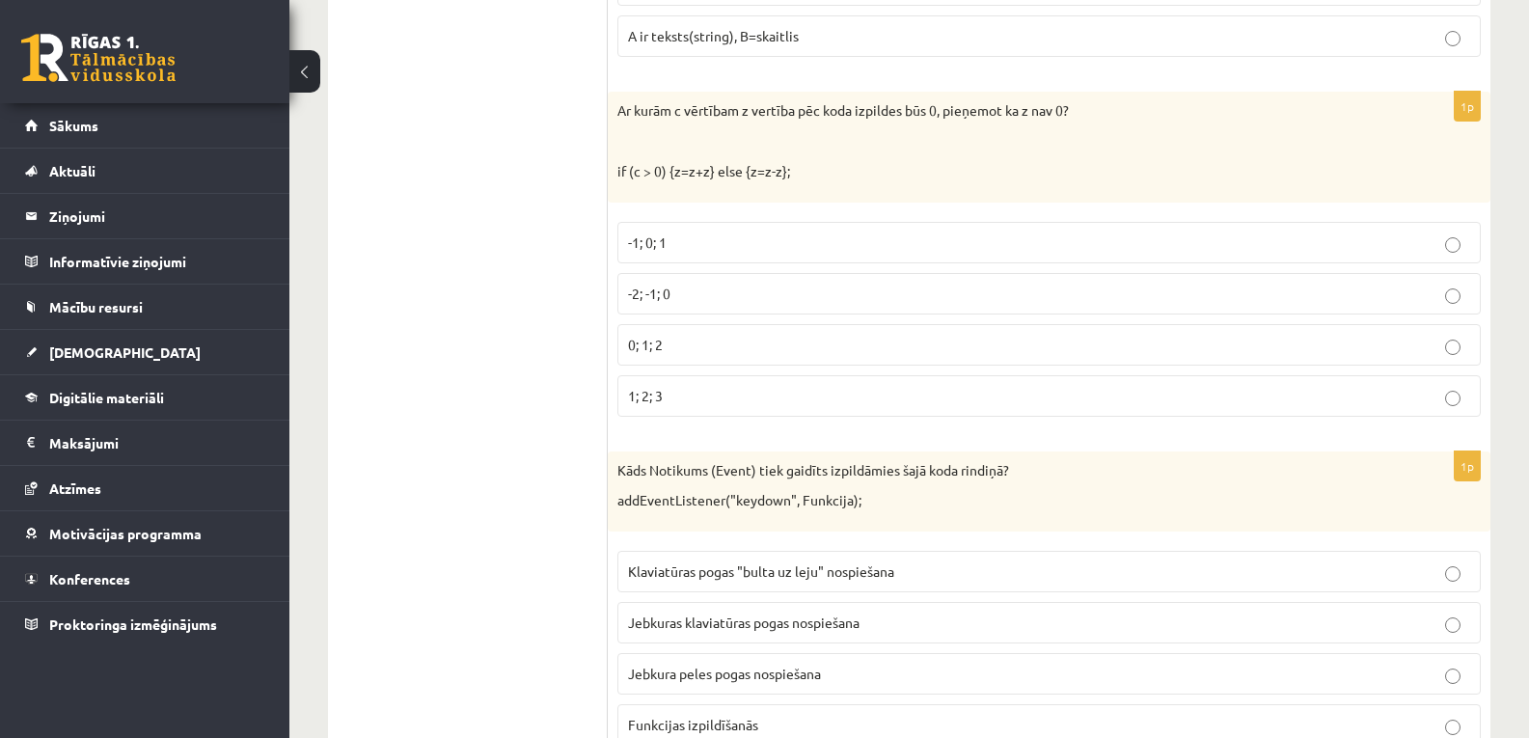
click at [1322, 317] on fieldset "-1; 0; 1 -2; -1; 0 0; 1; 2 1; 2; 3" at bounding box center [1049, 317] width 864 height 210
click at [1319, 288] on p "-2; -1; 0" at bounding box center [1049, 294] width 842 height 20
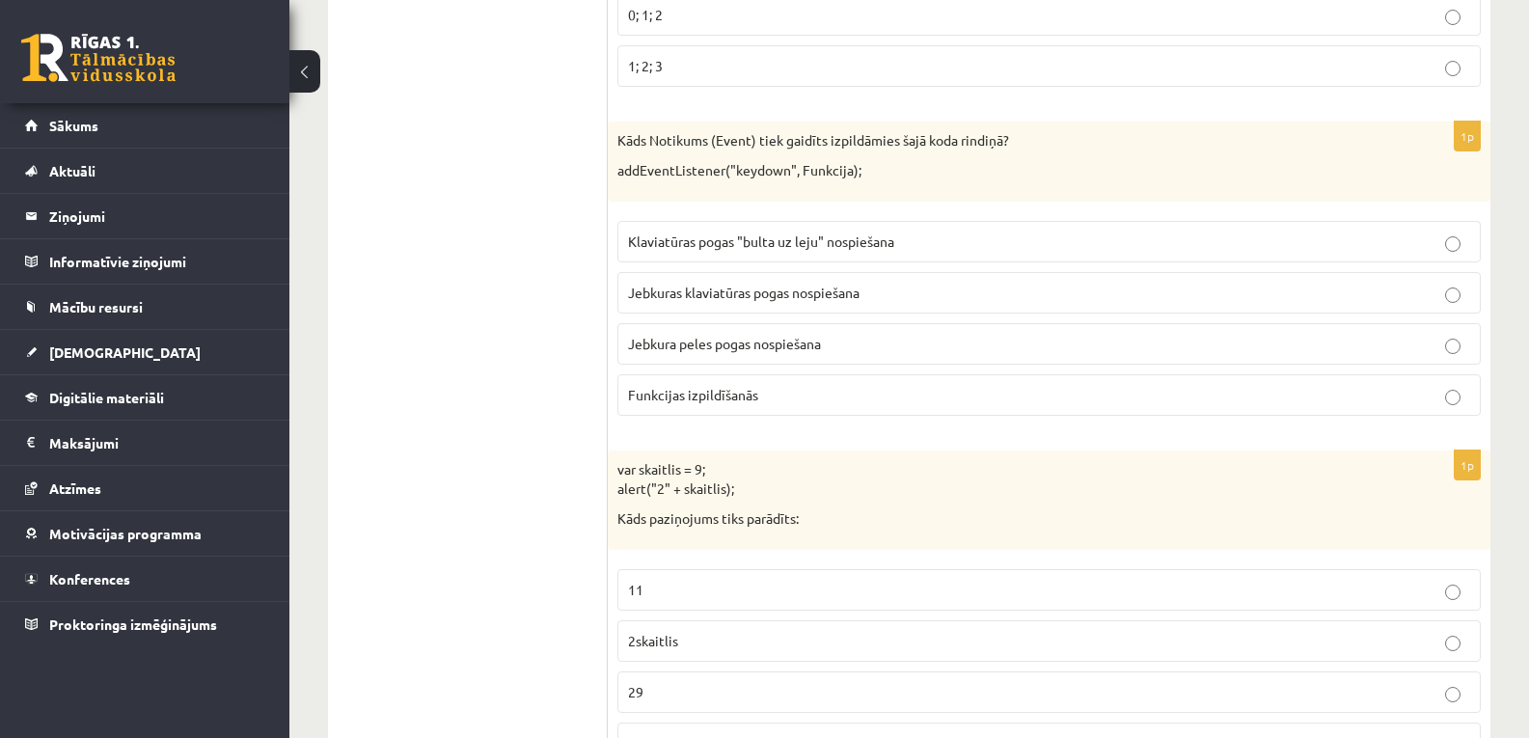
scroll to position [5456, 0]
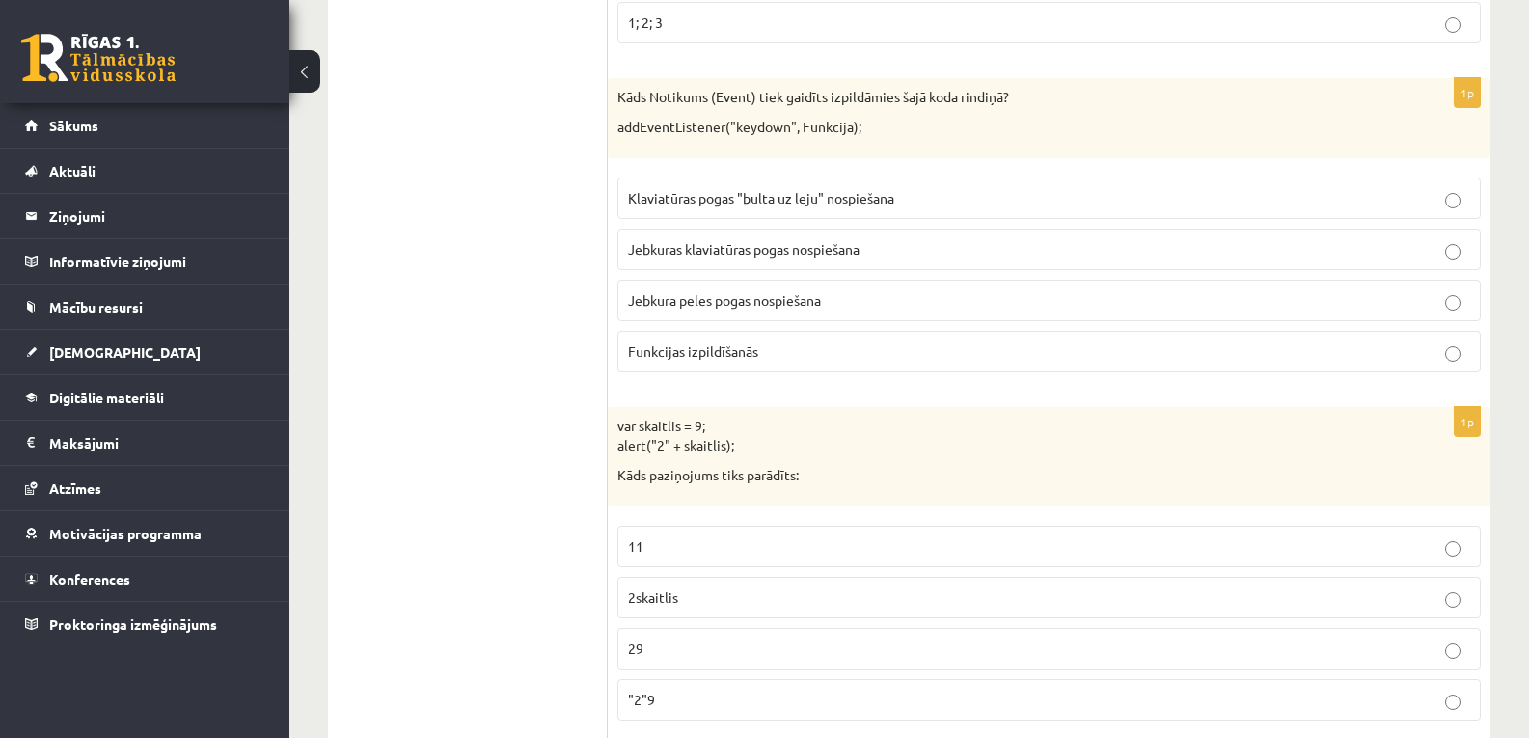
click at [1295, 207] on p "Klaviatūras pogas "bulta uz leju" nospiešana" at bounding box center [1049, 198] width 842 height 20
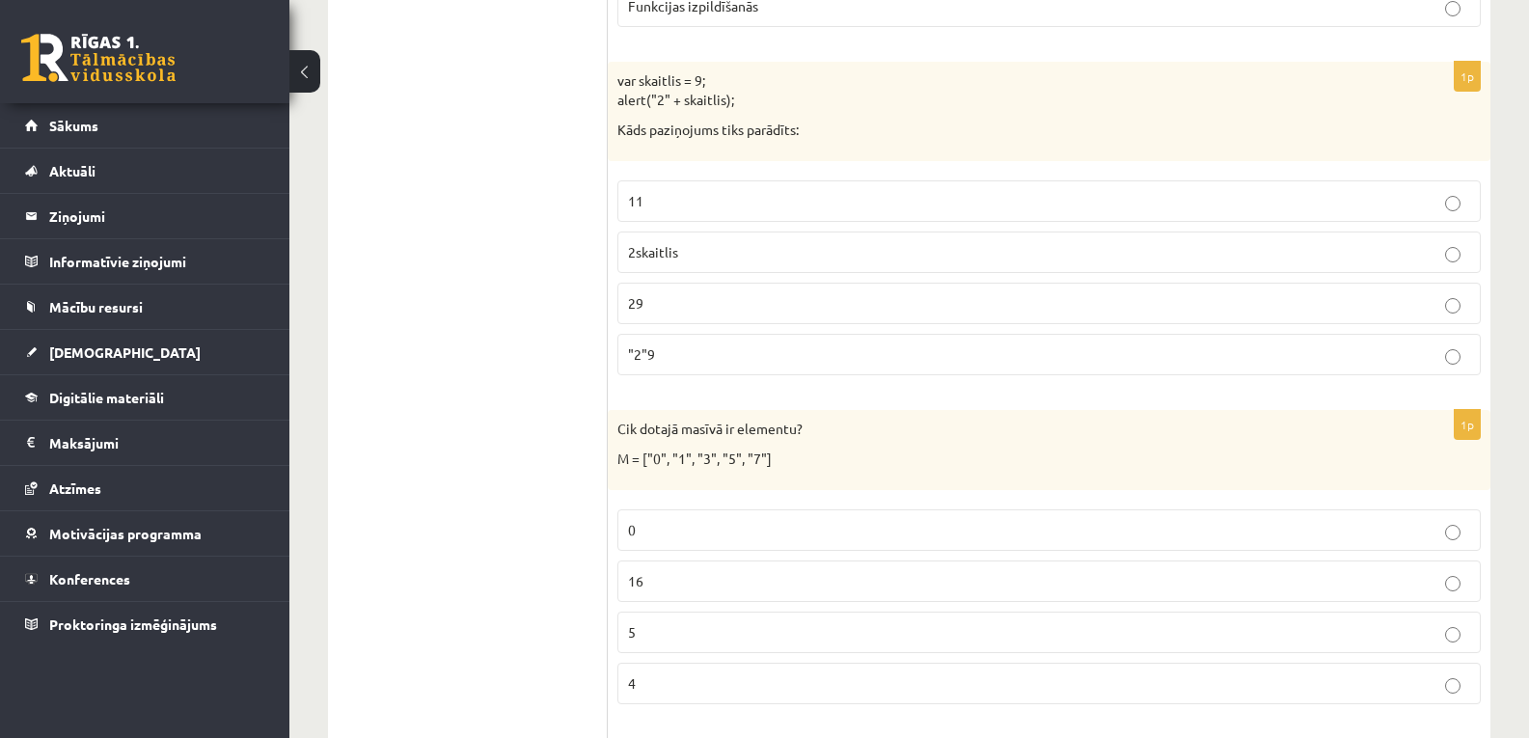
scroll to position [5816, 0]
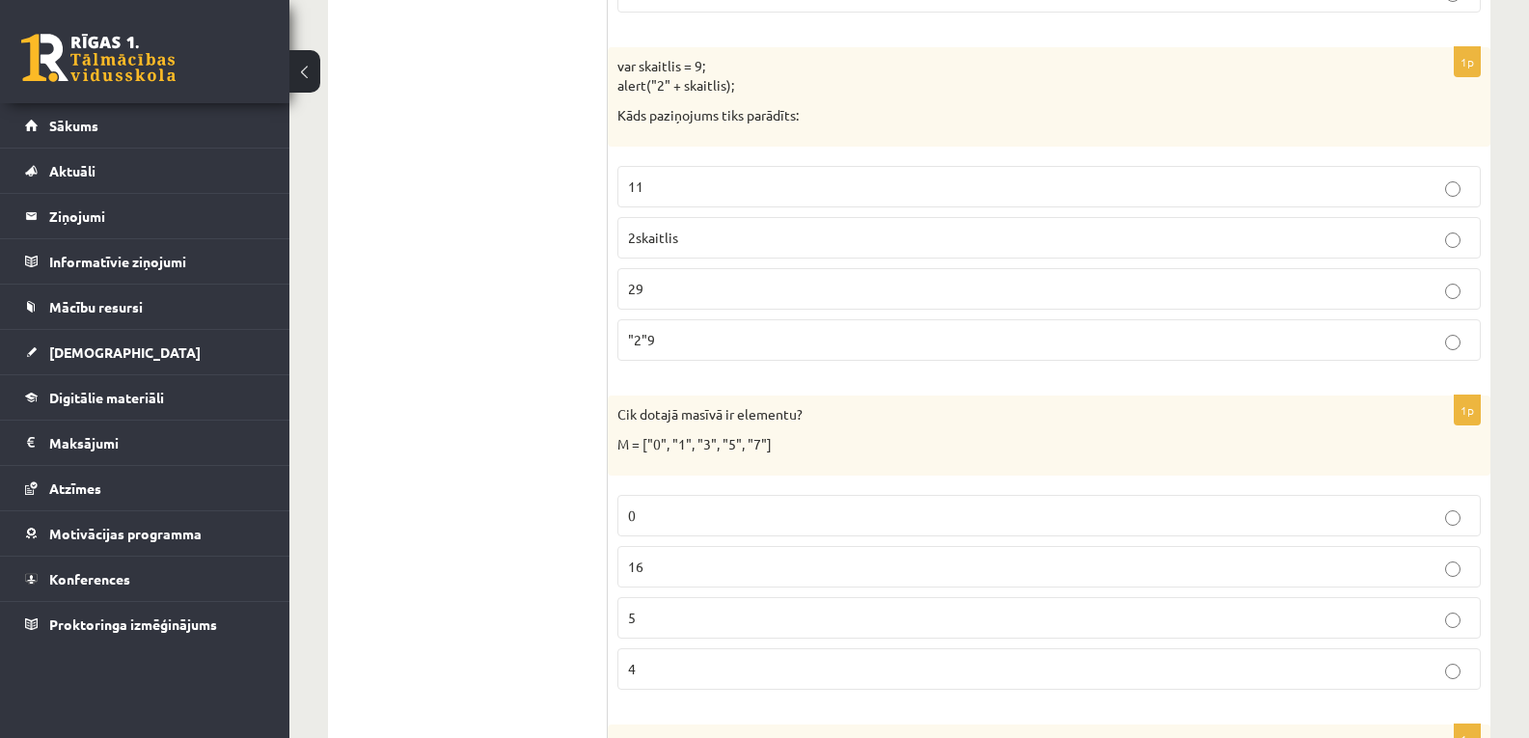
click at [1321, 329] on label ""2"9" at bounding box center [1049, 339] width 864 height 41
click at [1175, 609] on p "5" at bounding box center [1049, 618] width 842 height 20
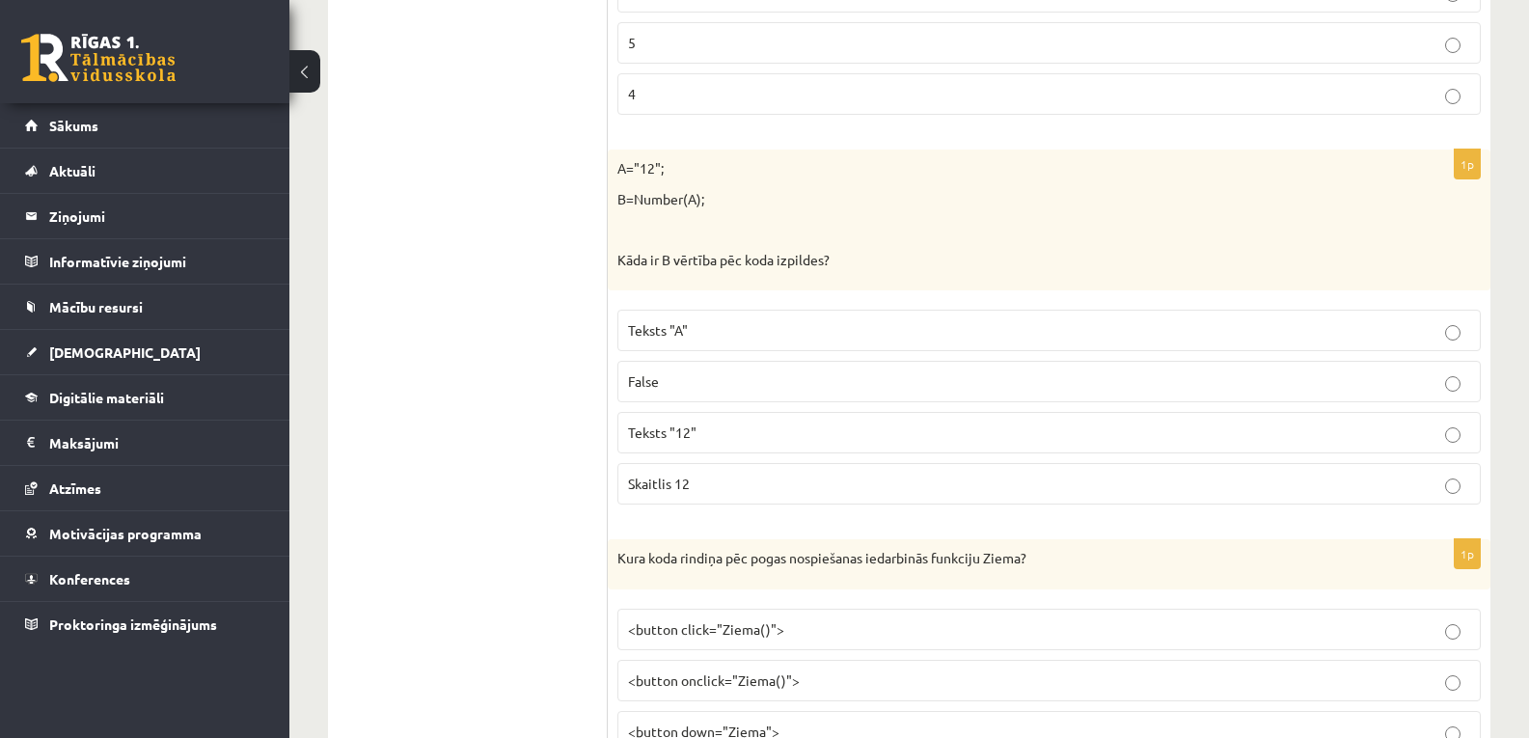
scroll to position [6406, 0]
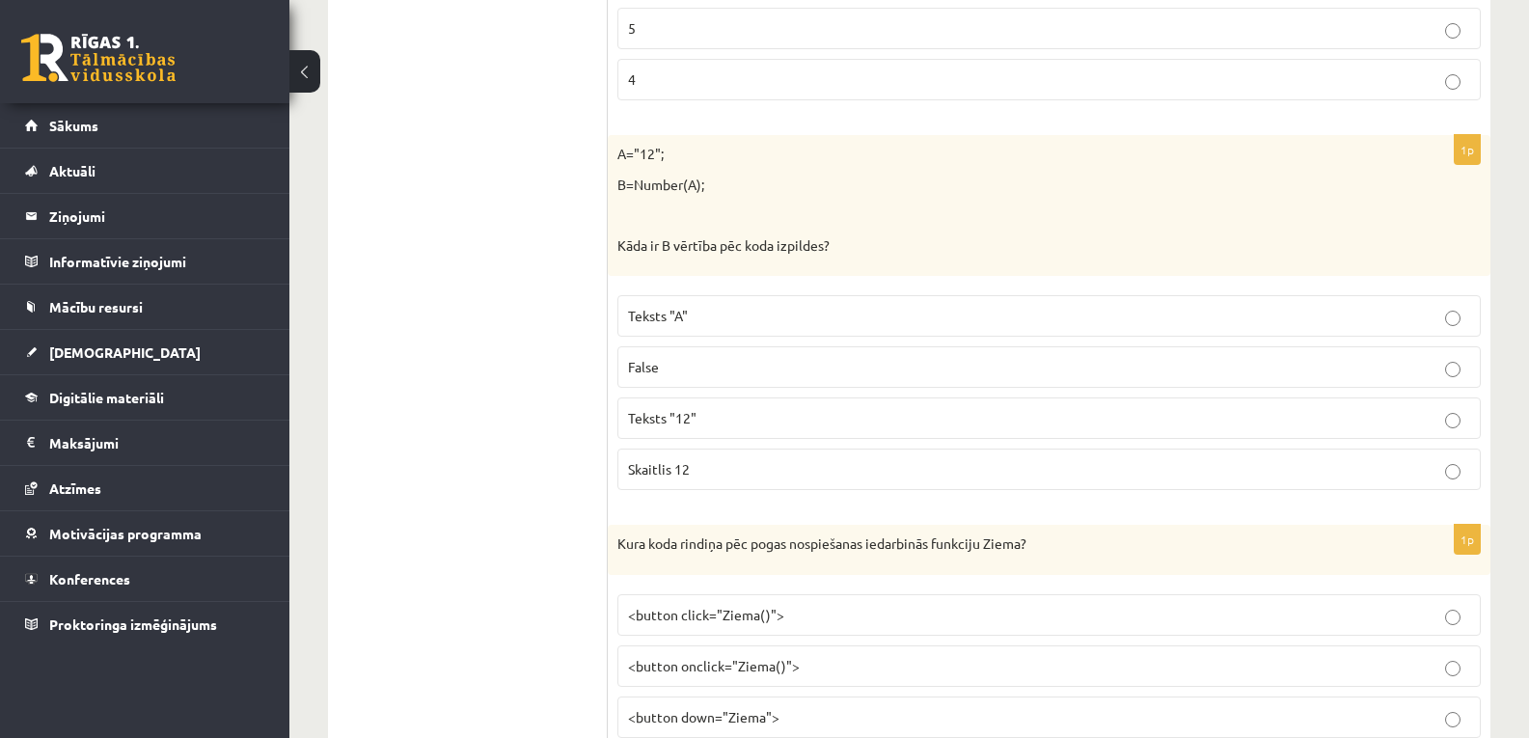
click at [1184, 480] on p "Skaitlis 12" at bounding box center [1049, 469] width 842 height 20
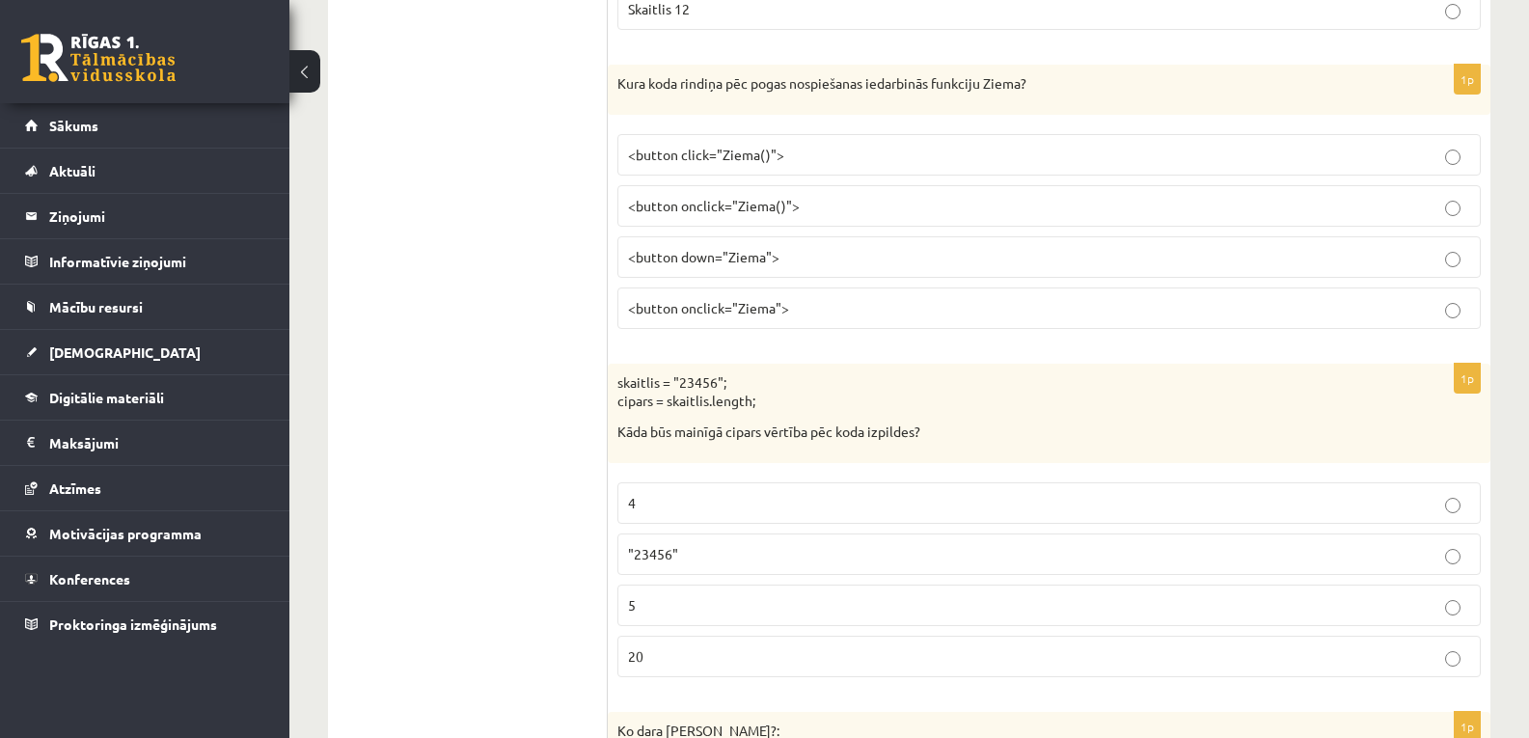
scroll to position [6851, 0]
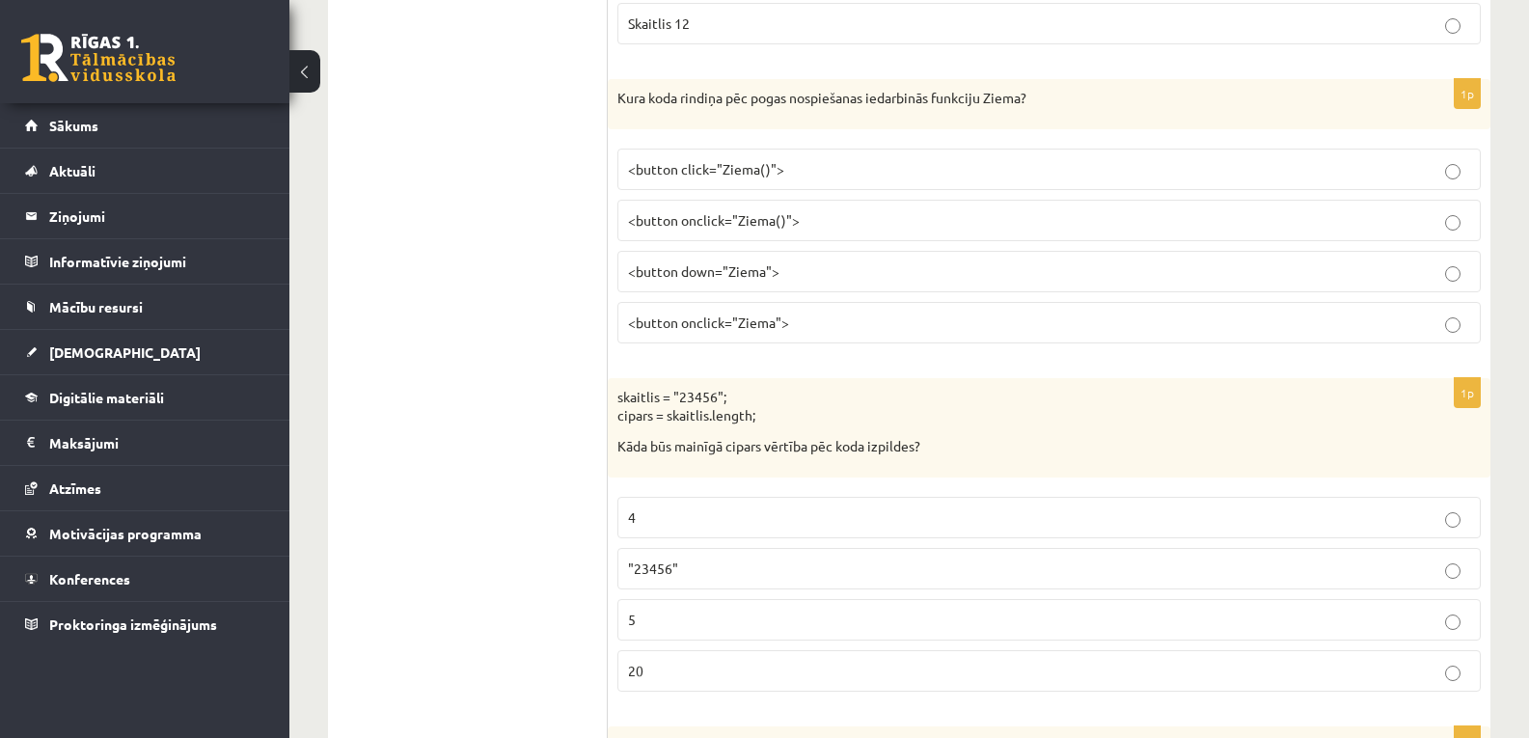
click at [1040, 214] on p "<button onclick="Ziema()">" at bounding box center [1049, 220] width 842 height 20
click at [901, 618] on p "5" at bounding box center [1049, 620] width 842 height 20
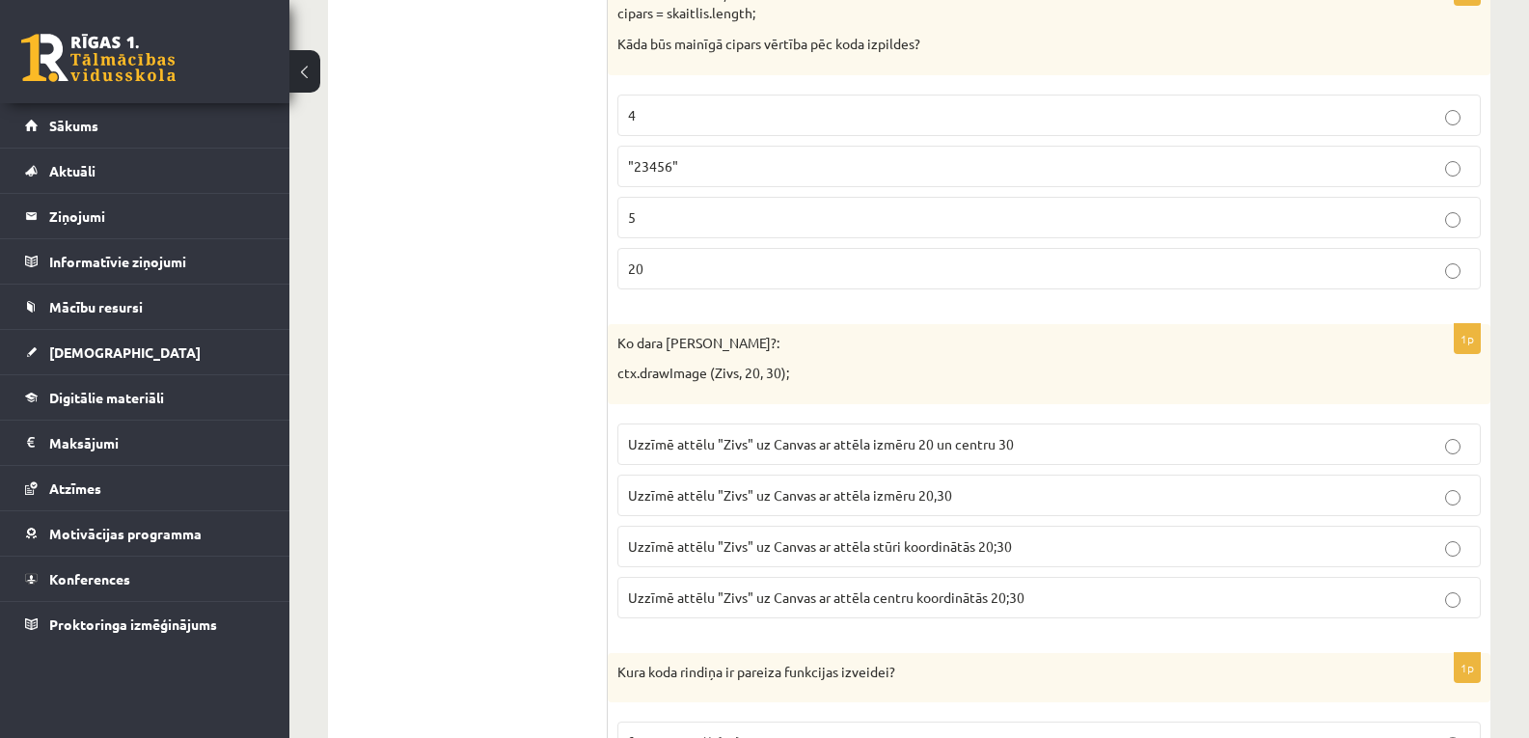
scroll to position [7297, 0]
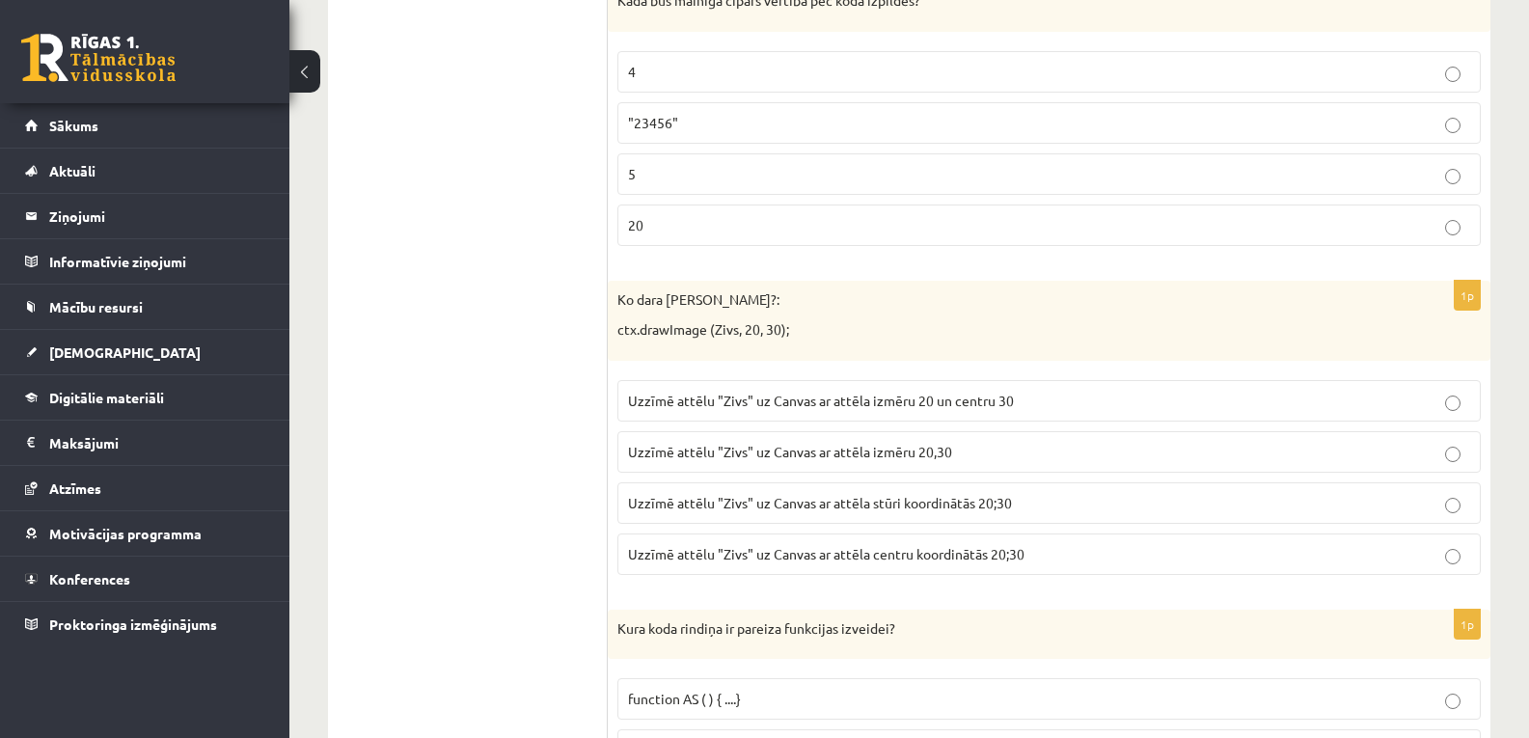
click at [1041, 496] on p "Uzzīmē attēlu "Zivs" uz Canvas ar attēla stūri koordinātās 20;30" at bounding box center [1049, 503] width 842 height 20
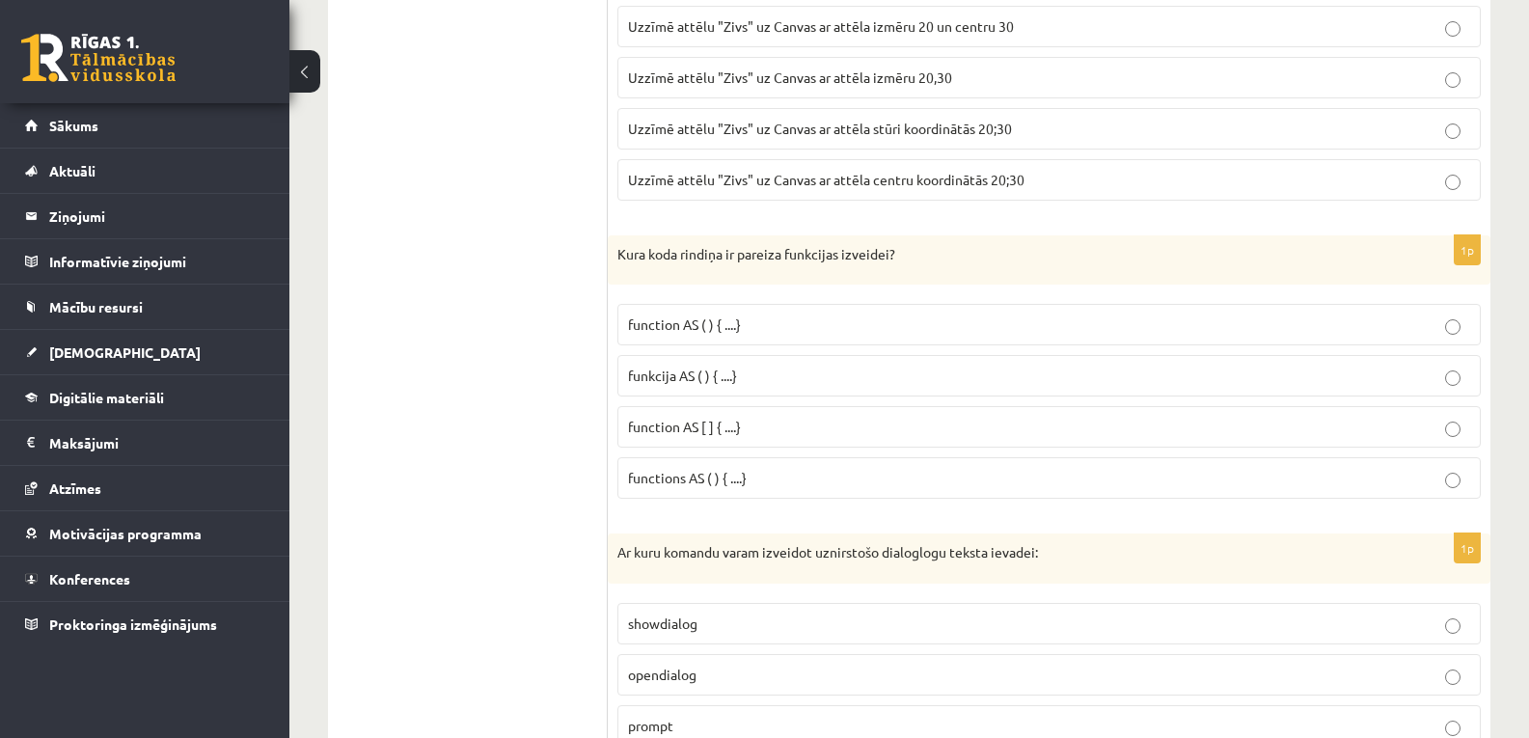
scroll to position [7699, 0]
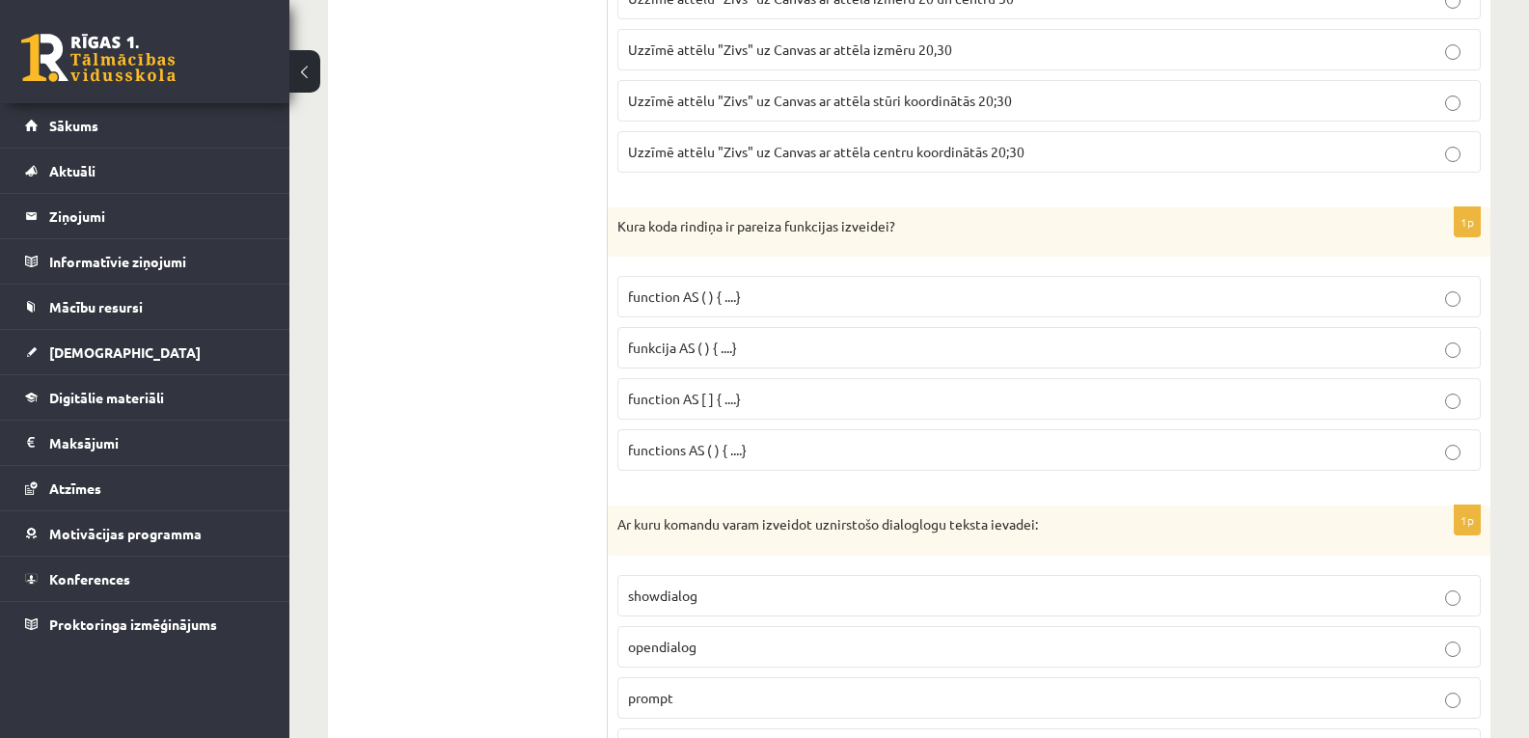
click at [1134, 456] on p "functions AS ( ) { ....}" at bounding box center [1049, 450] width 842 height 20
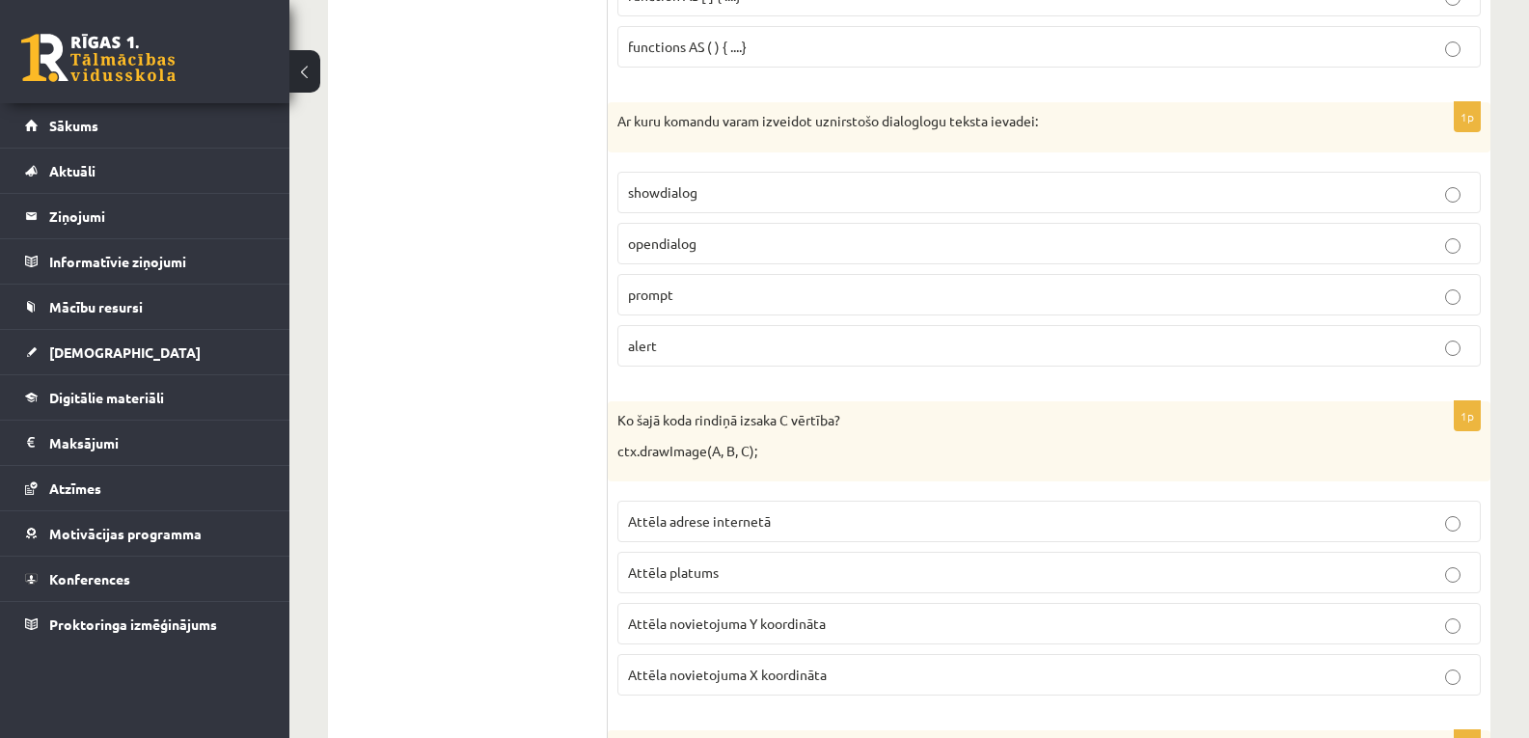
scroll to position [8117, 0]
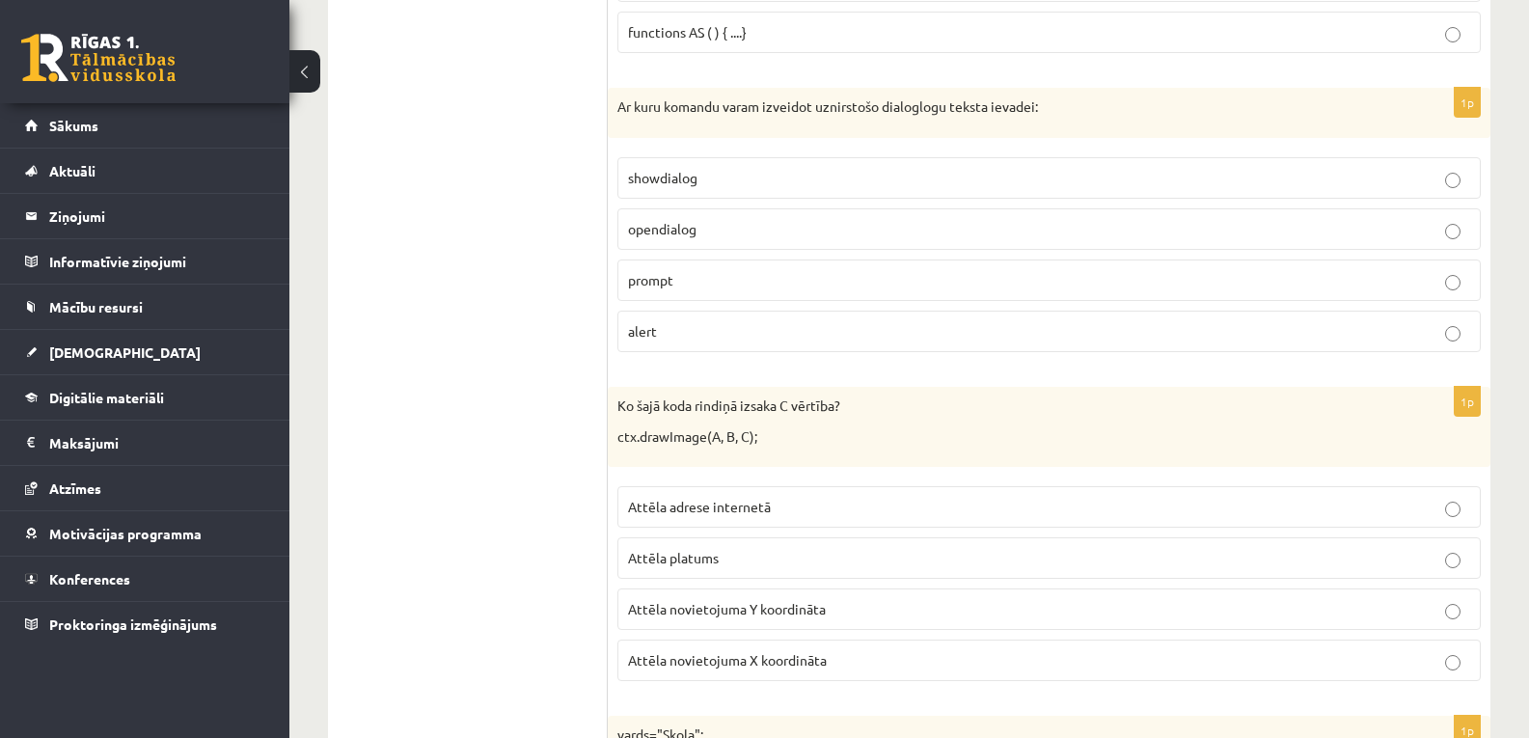
click at [1332, 275] on p "prompt" at bounding box center [1049, 280] width 842 height 20
click at [1032, 558] on p "Attēla platums" at bounding box center [1049, 558] width 842 height 20
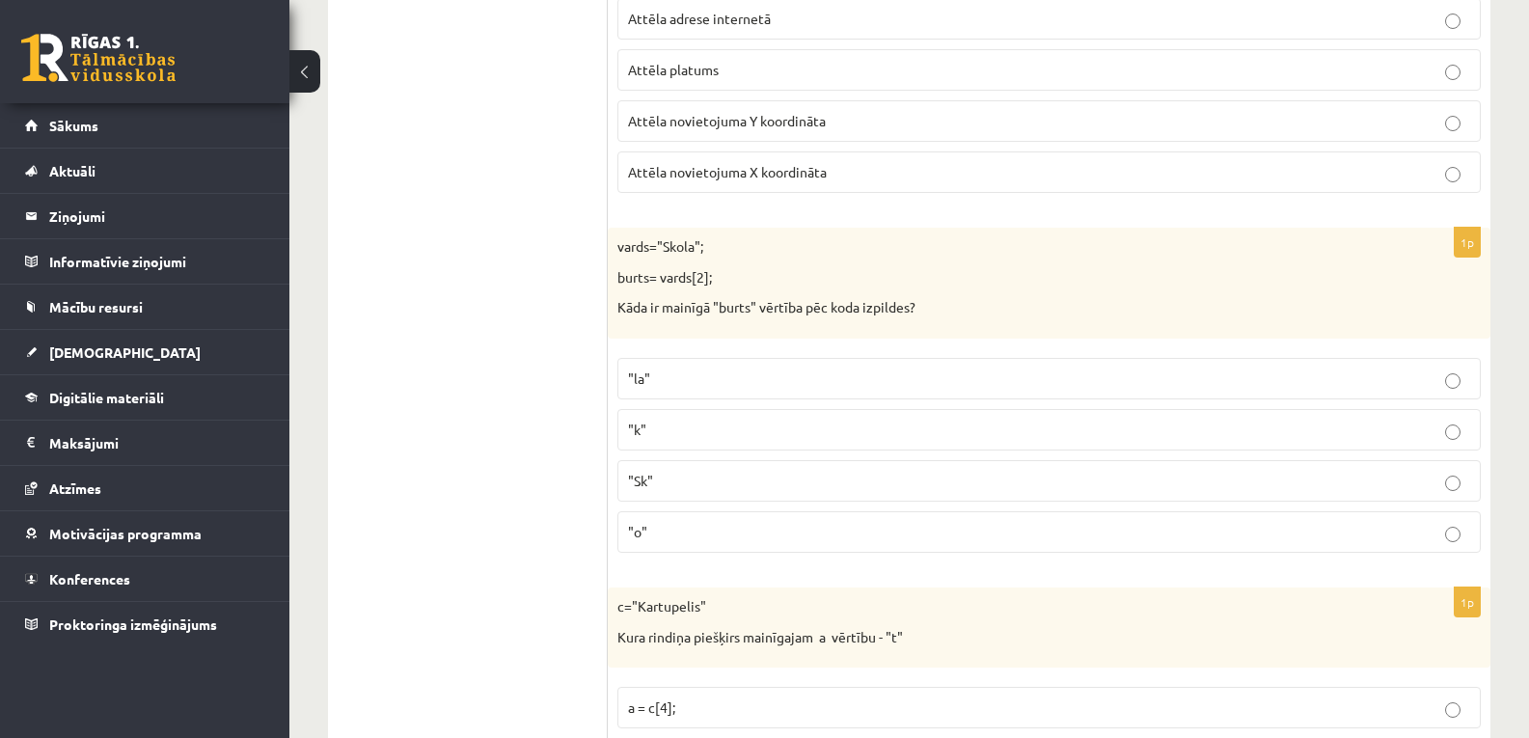
scroll to position [8620, 0]
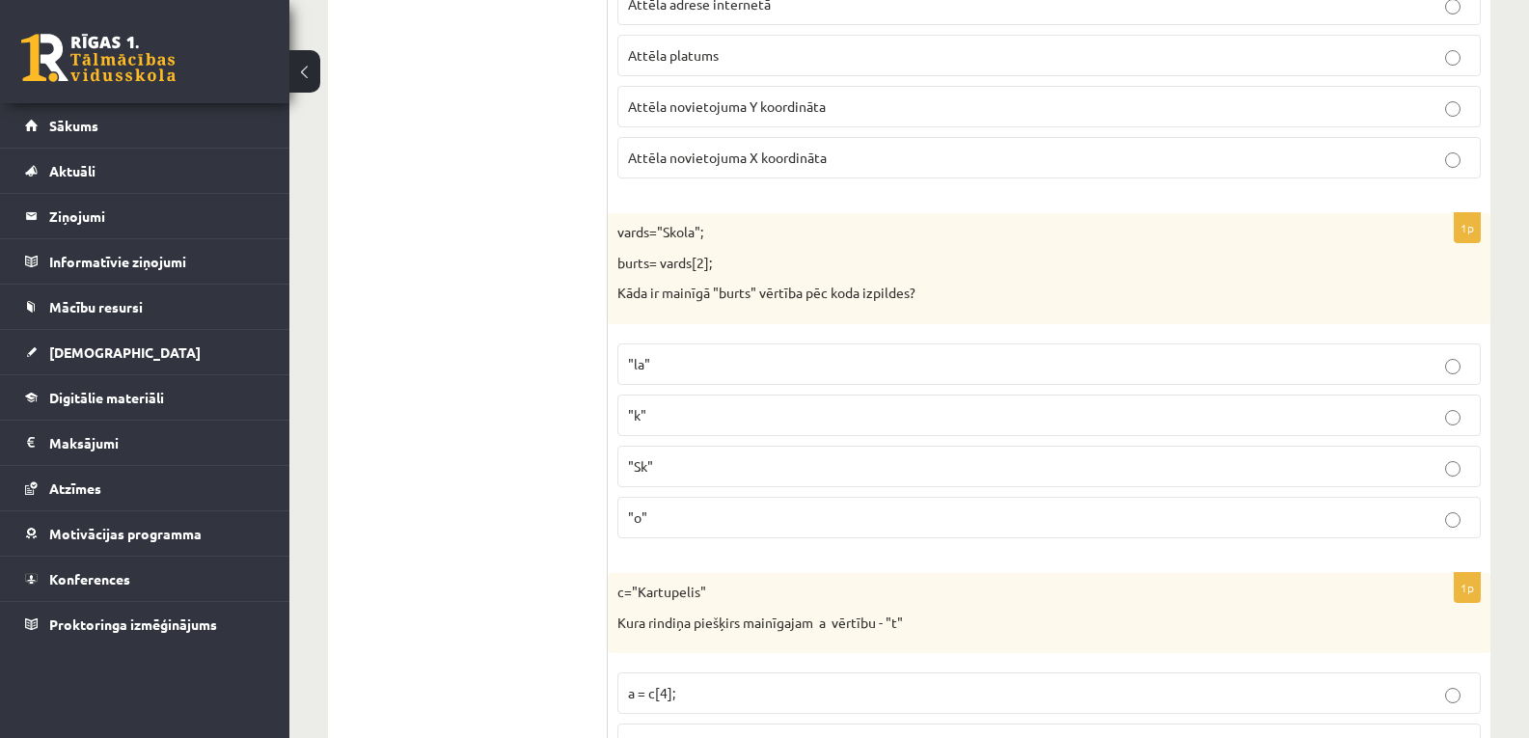
click at [1389, 509] on p ""o"" at bounding box center [1049, 518] width 842 height 20
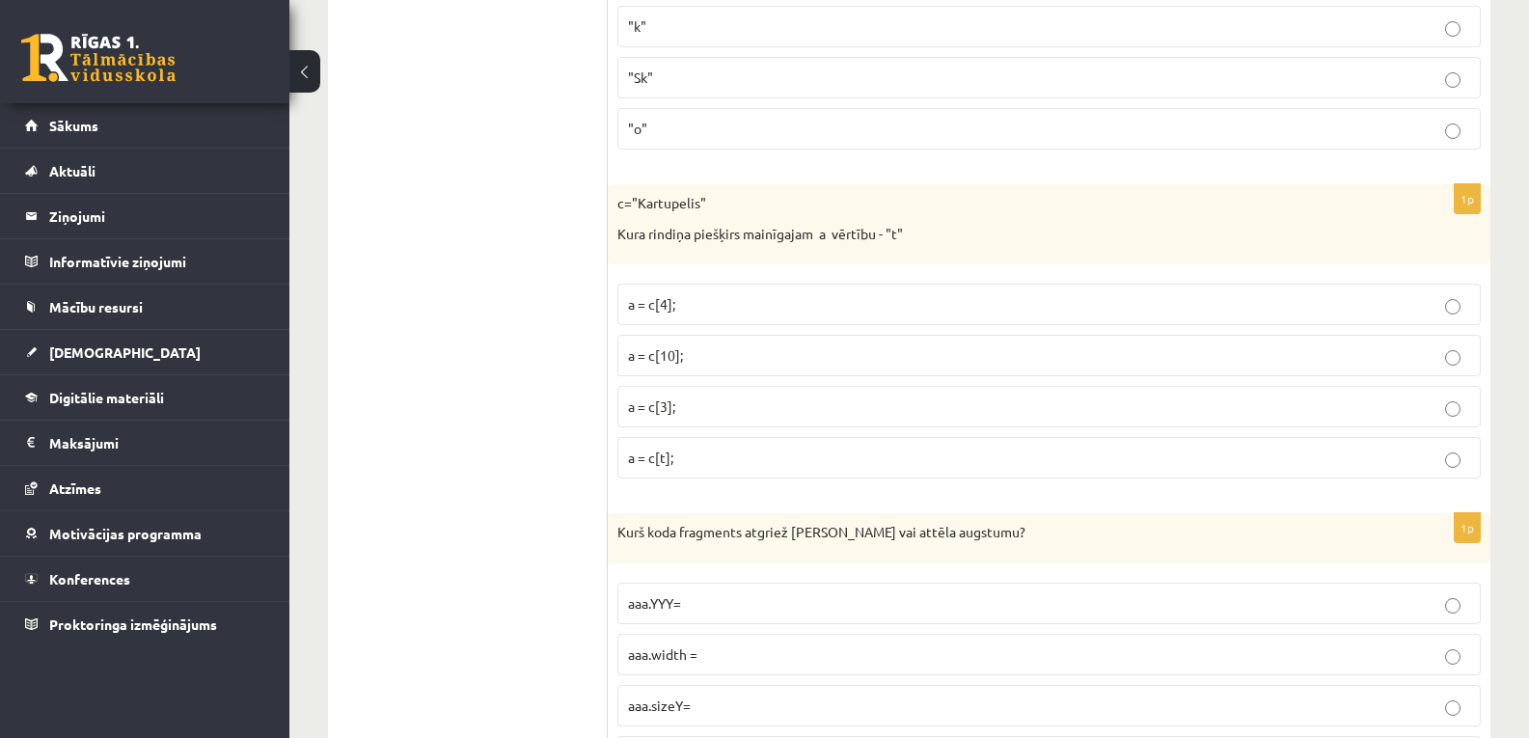
scroll to position [9023, 0]
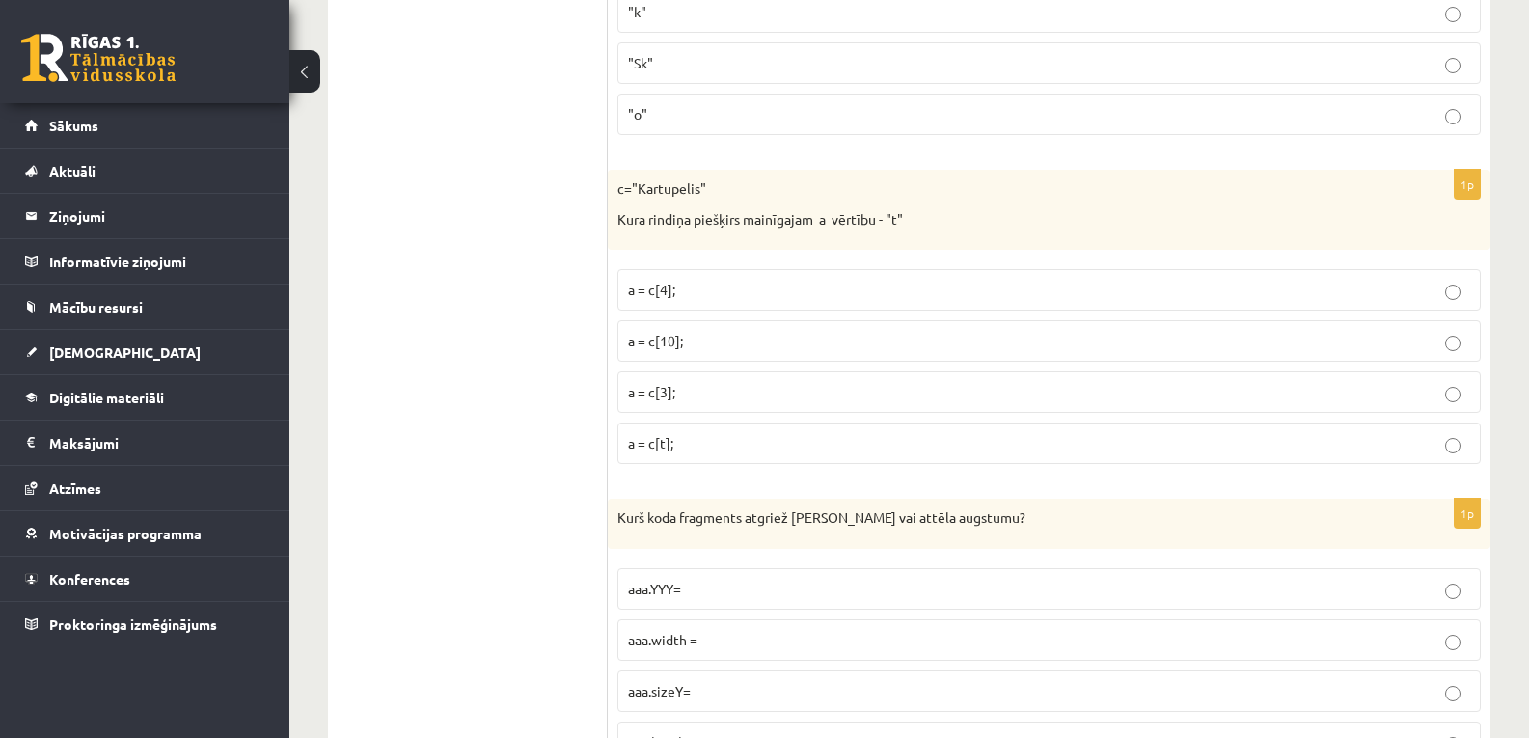
click at [1084, 289] on p "a = c[4];" at bounding box center [1049, 290] width 842 height 20
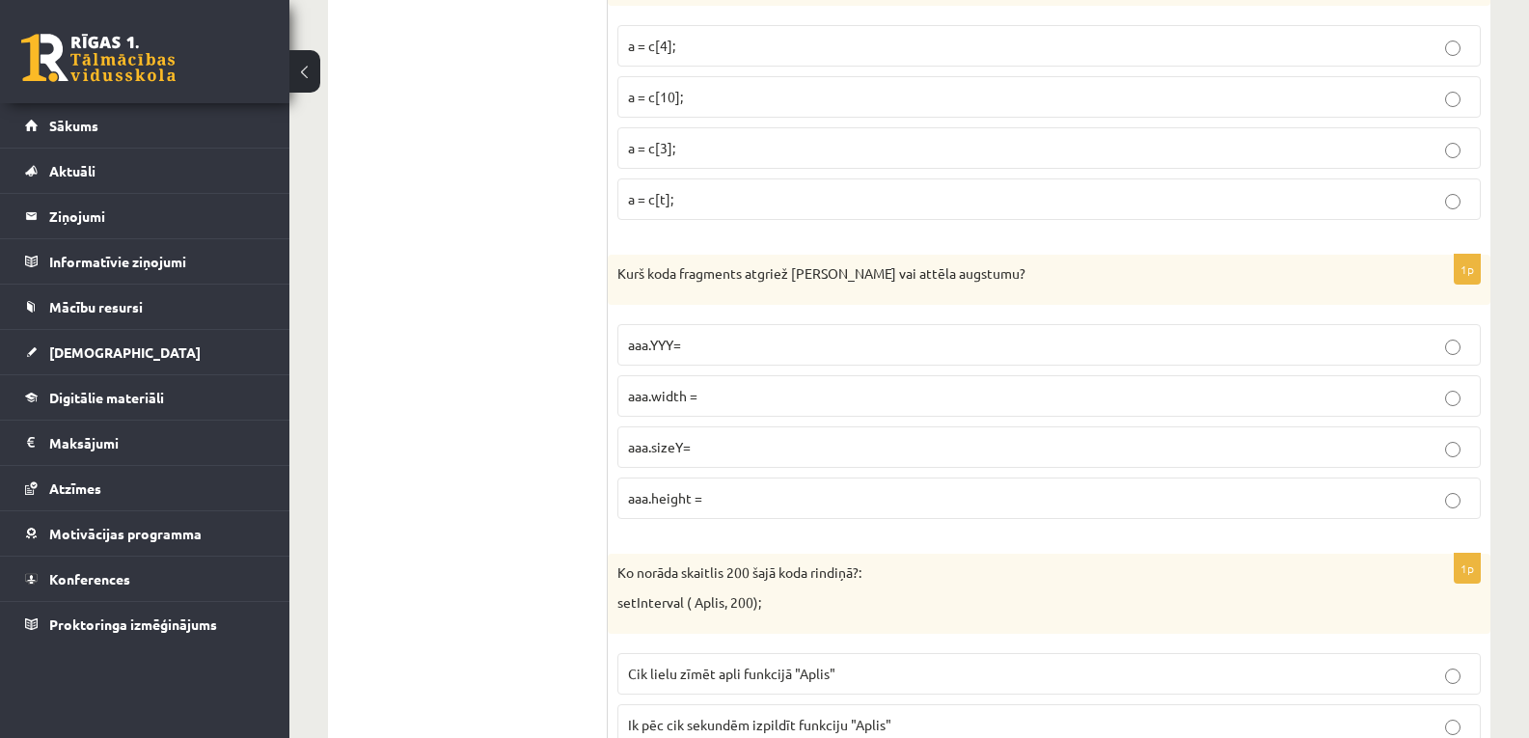
scroll to position [9209, 0]
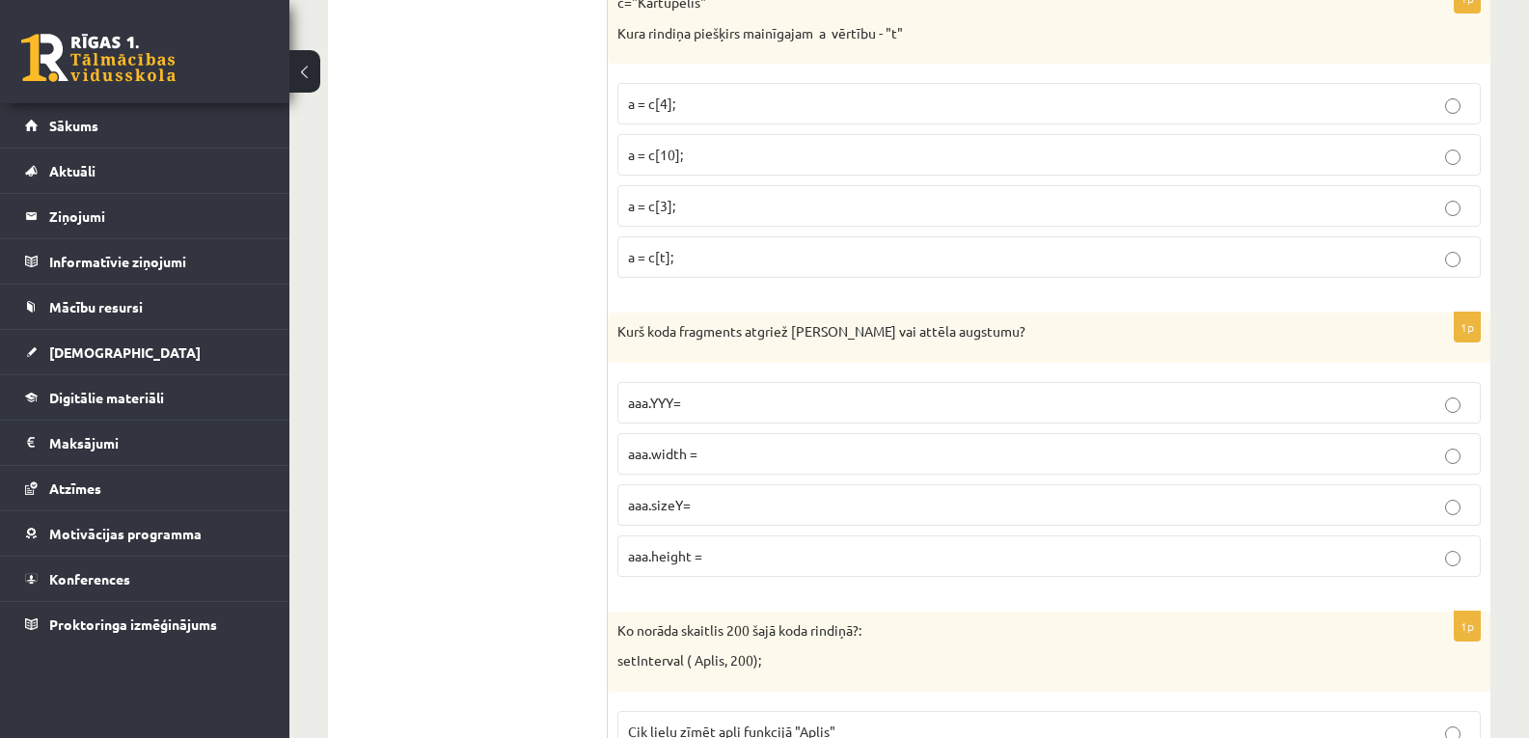
click at [1333, 563] on p "aaa.height =" at bounding box center [1049, 556] width 842 height 20
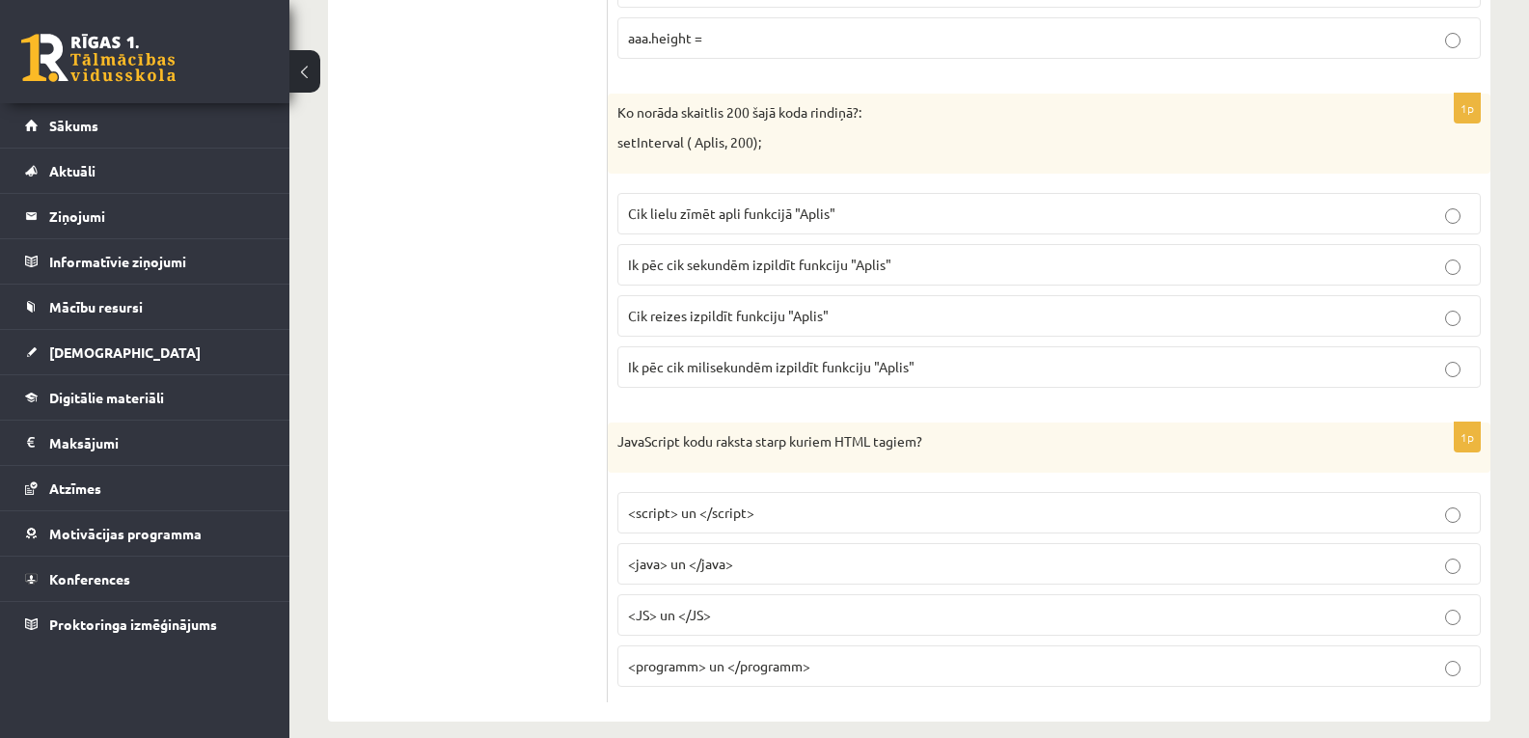
scroll to position [9699, 0]
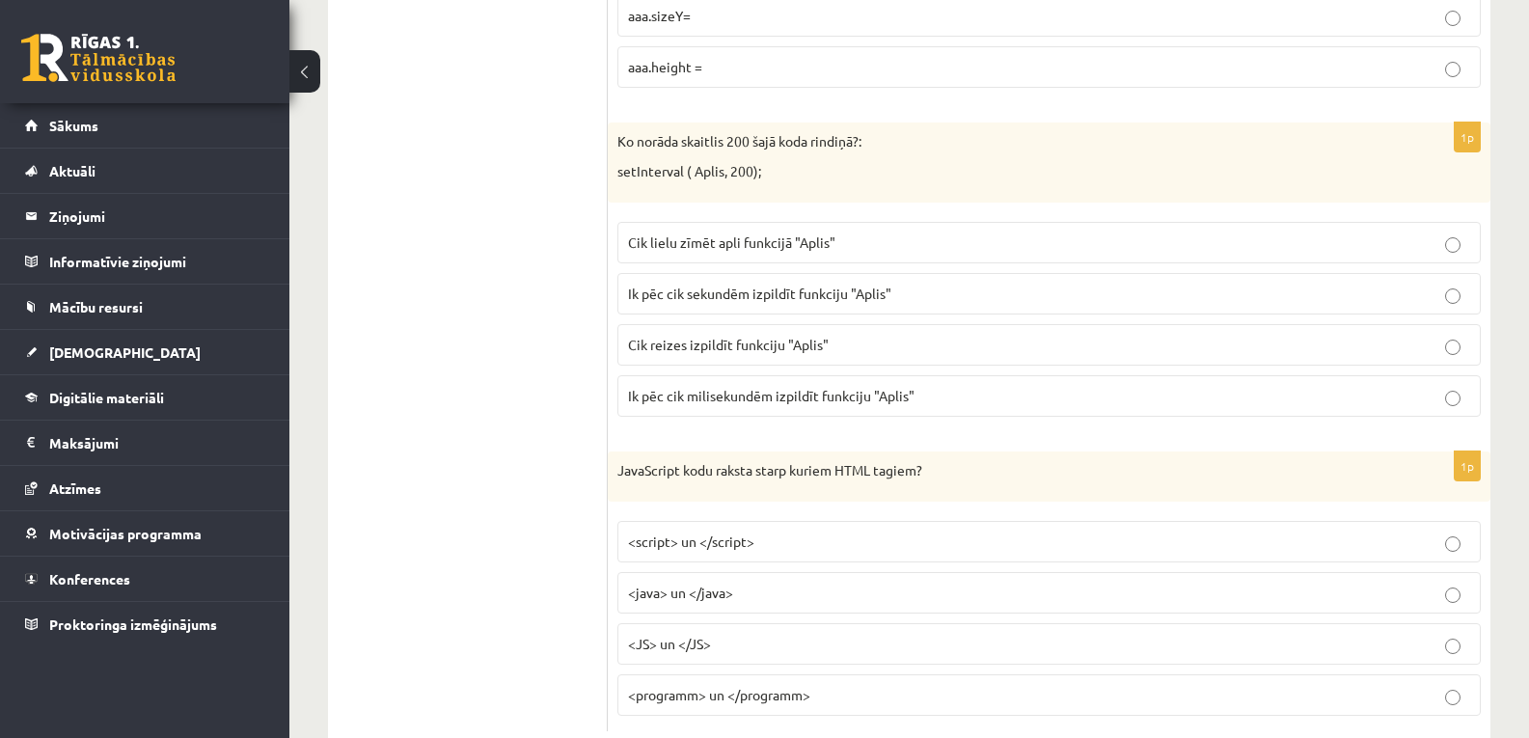
click at [1120, 377] on label "Ik pēc cik milisekundēm izpildīt funkciju "Aplis"" at bounding box center [1049, 395] width 864 height 41
click at [1014, 528] on label "<script> un </script>" at bounding box center [1049, 541] width 864 height 41
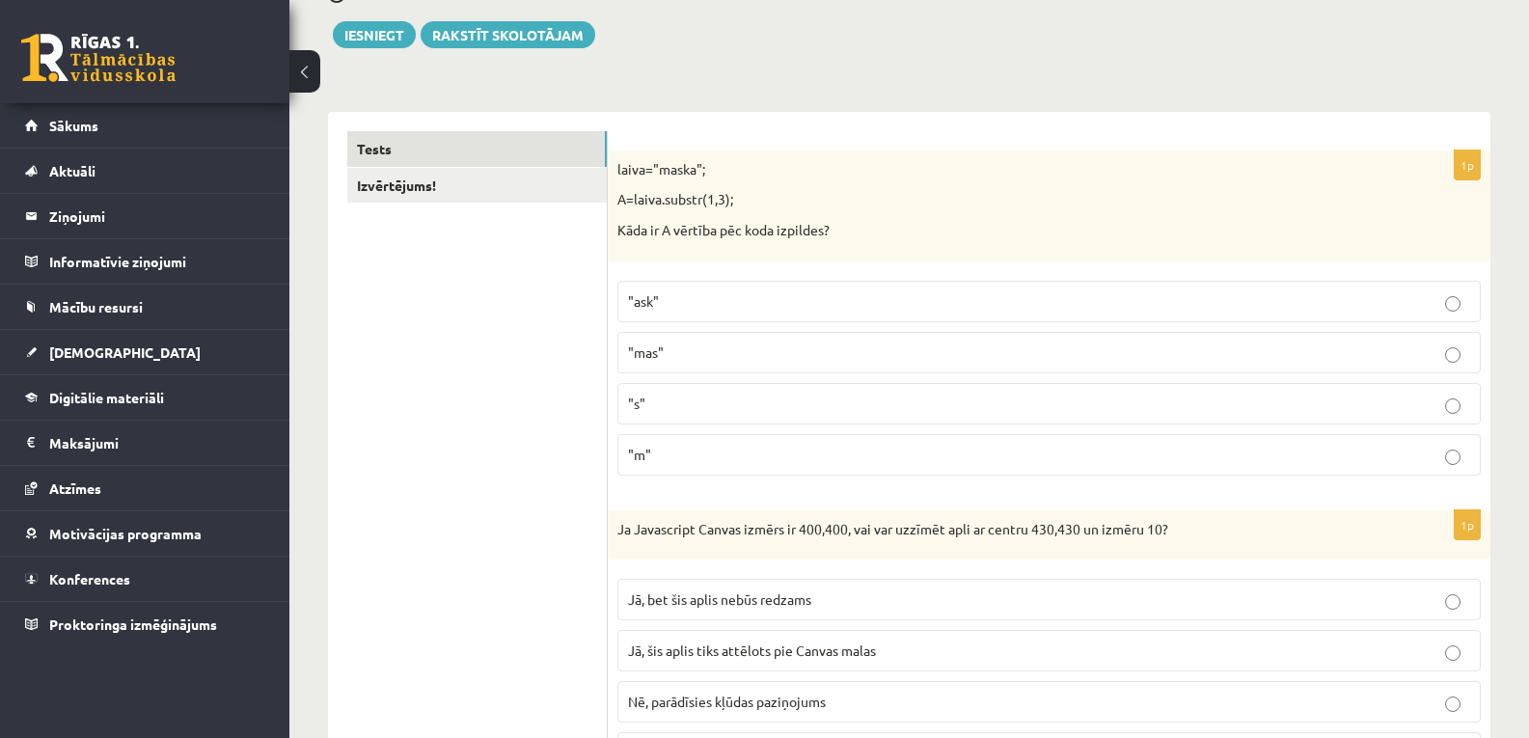
scroll to position [0, 0]
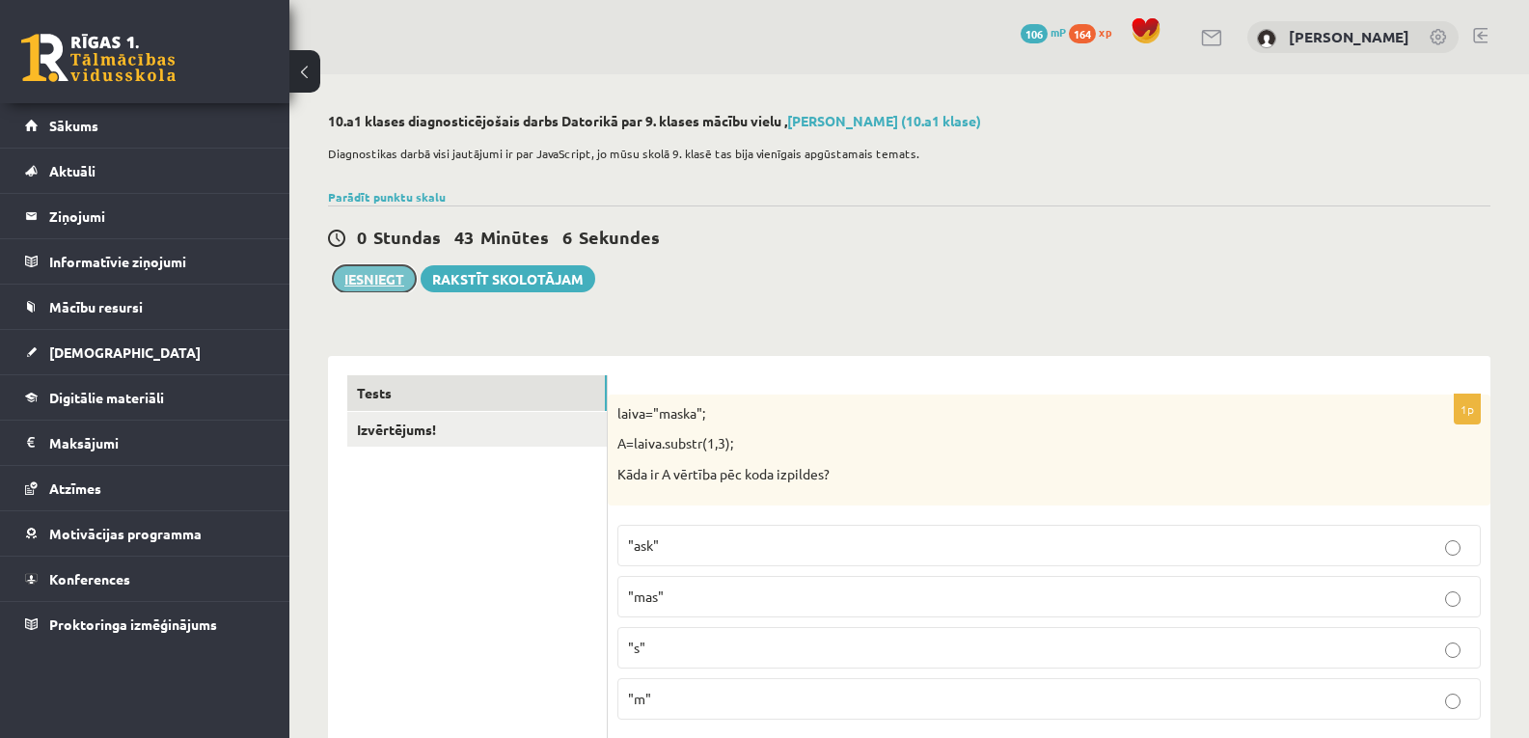
click at [370, 279] on button "Iesniegt" at bounding box center [374, 278] width 83 height 27
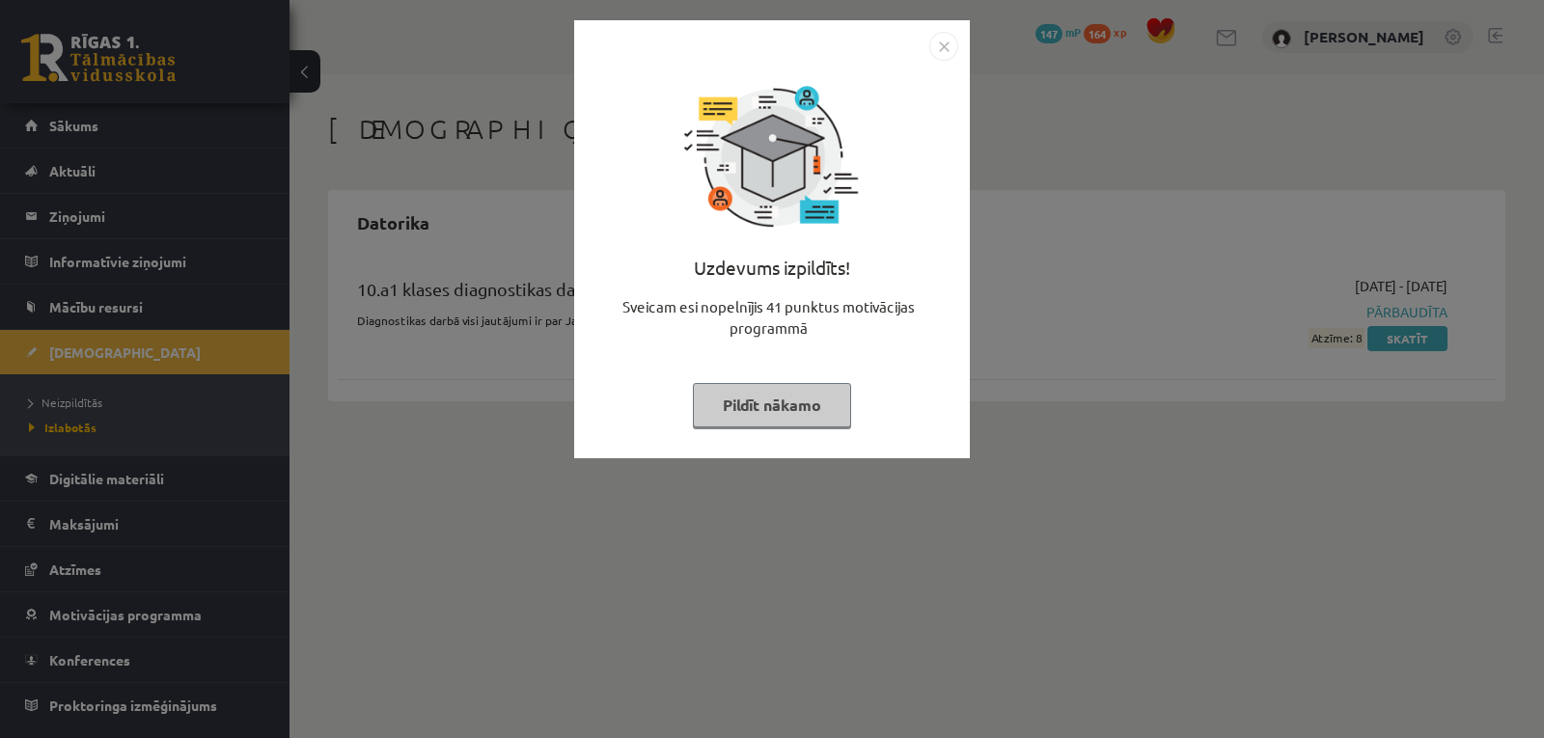
click at [943, 42] on img "Close" at bounding box center [943, 46] width 29 height 29
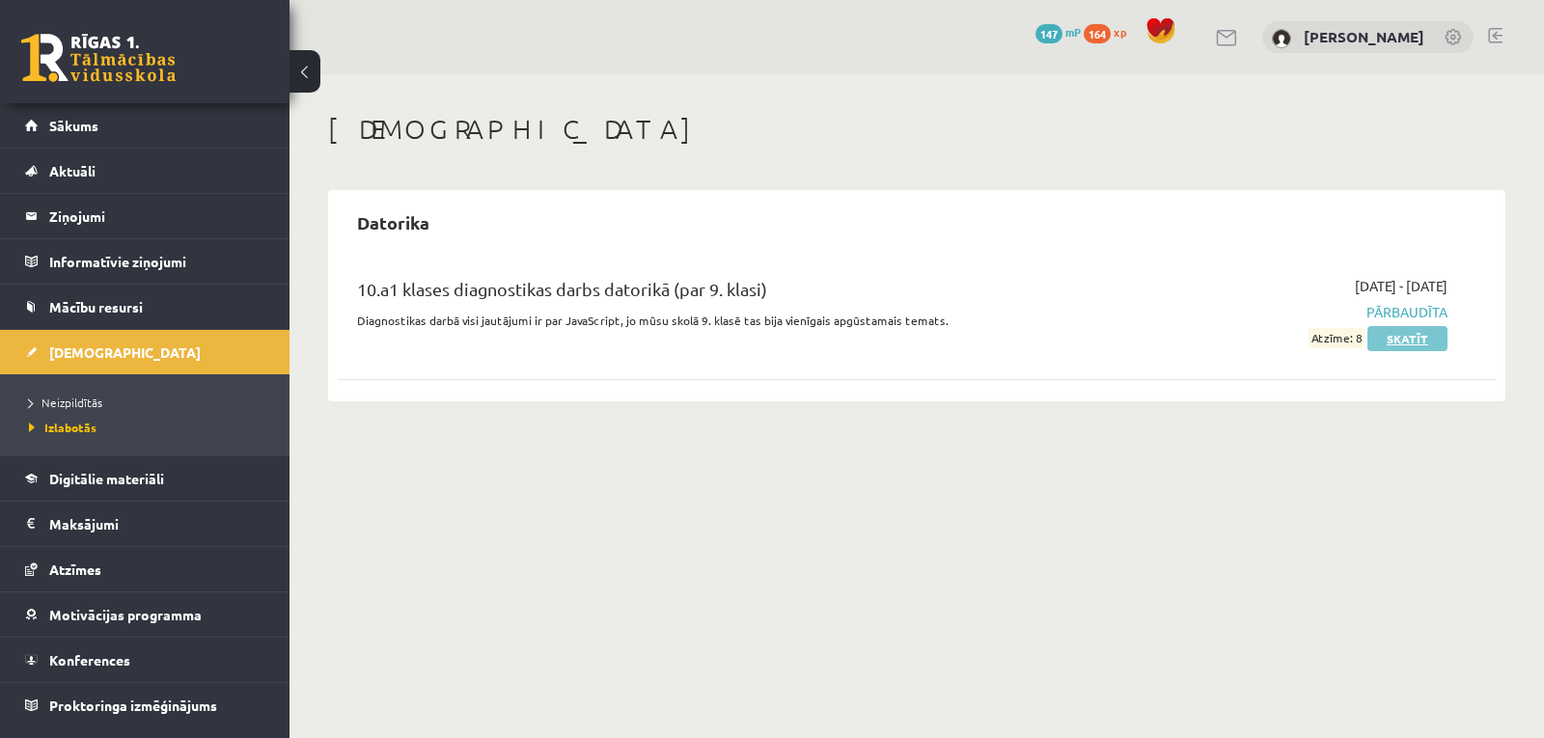
click at [1407, 339] on link "Skatīt" at bounding box center [1407, 338] width 80 height 25
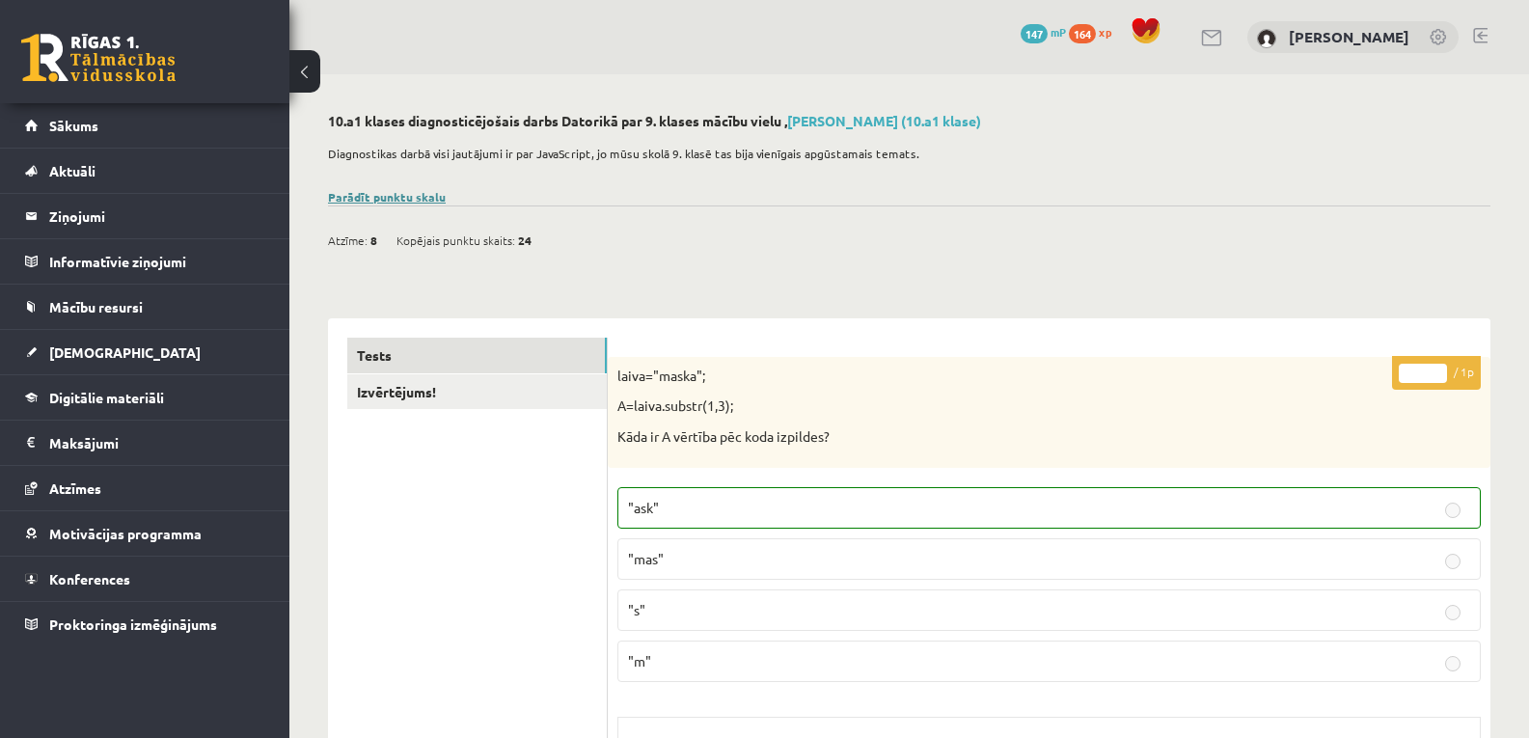
click at [413, 196] on link "Parādīt punktu skalu" at bounding box center [387, 196] width 118 height 15
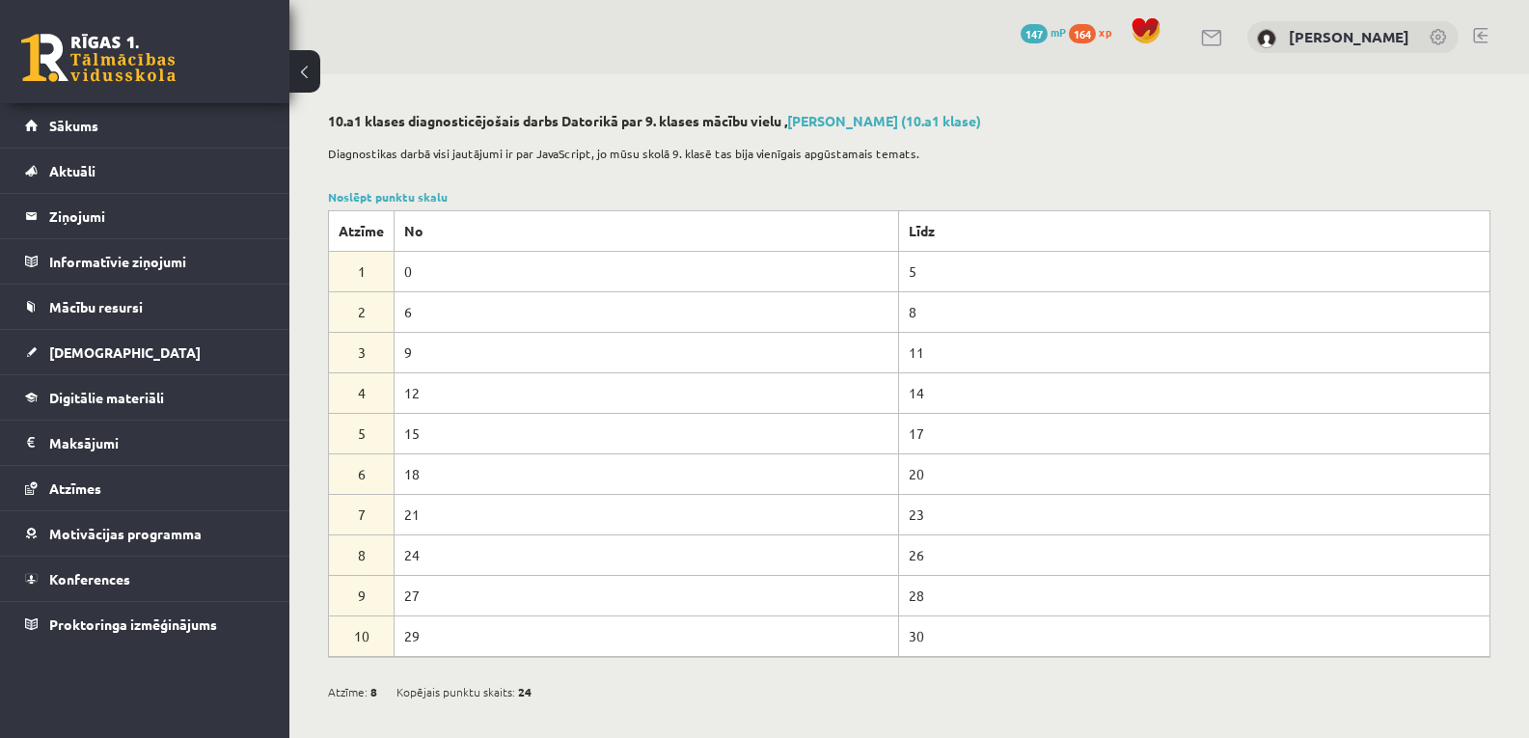
click at [373, 193] on link "Noslēpt punktu skalu" at bounding box center [388, 196] width 120 height 15
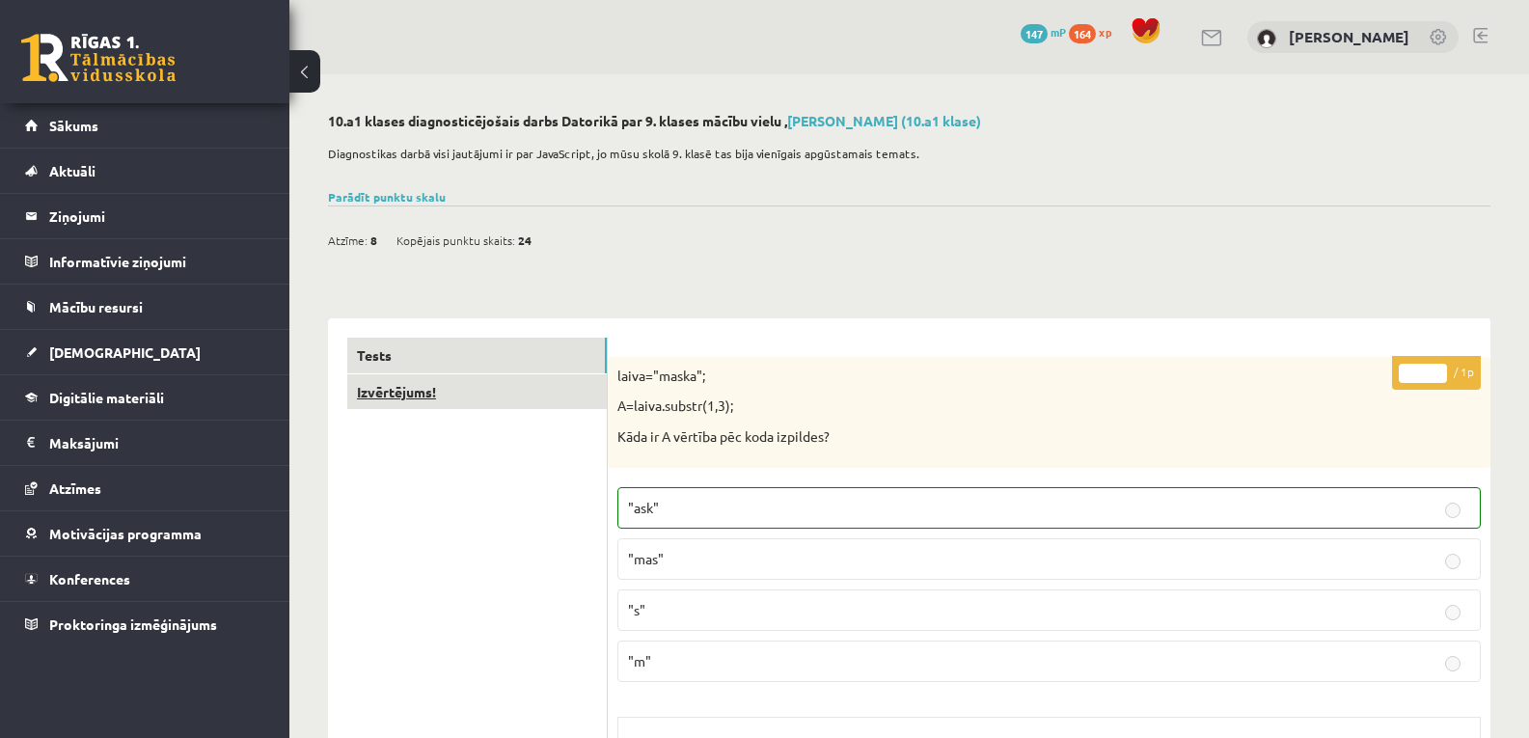
click at [461, 397] on link "Izvērtējums!" at bounding box center [477, 392] width 260 height 36
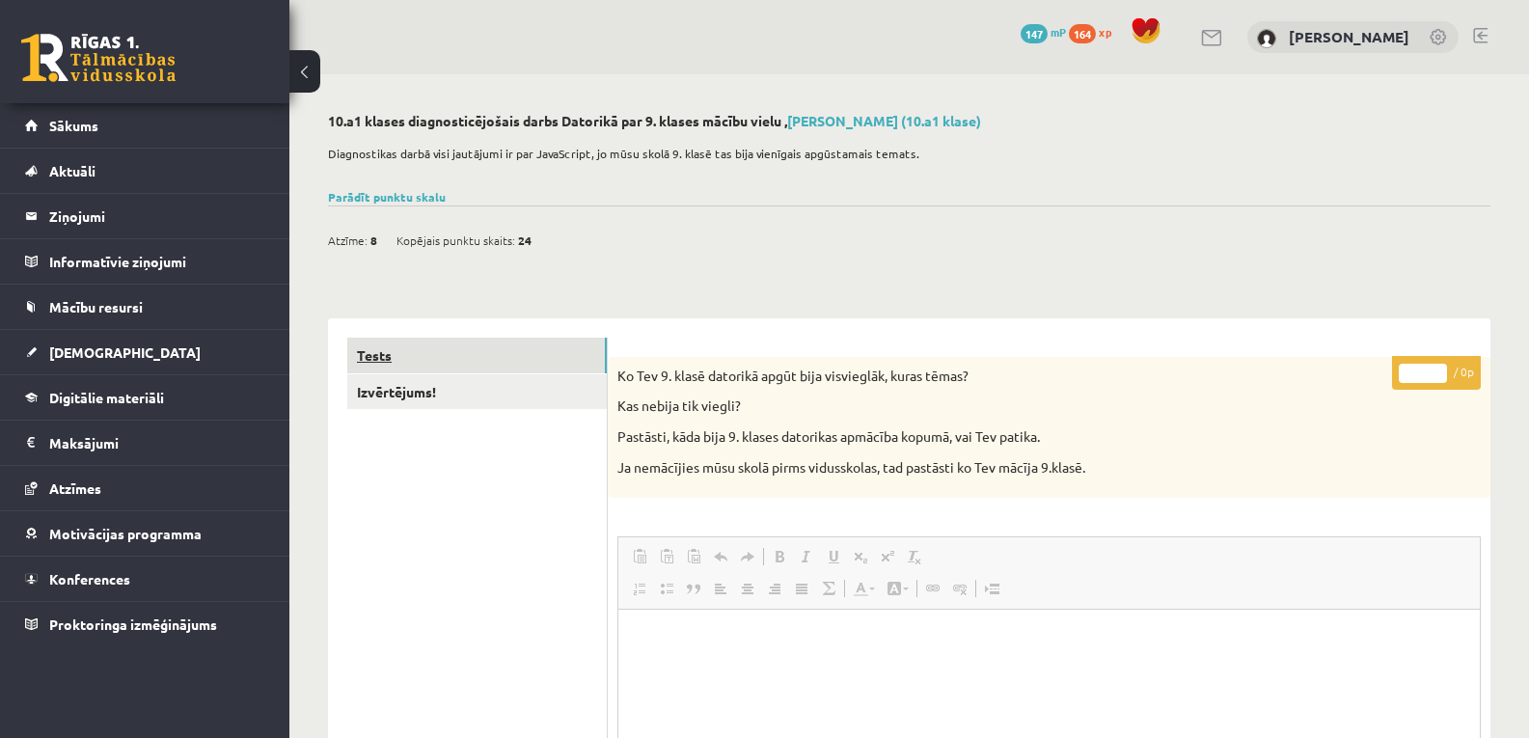
click at [386, 359] on link "Tests" at bounding box center [477, 356] width 260 height 36
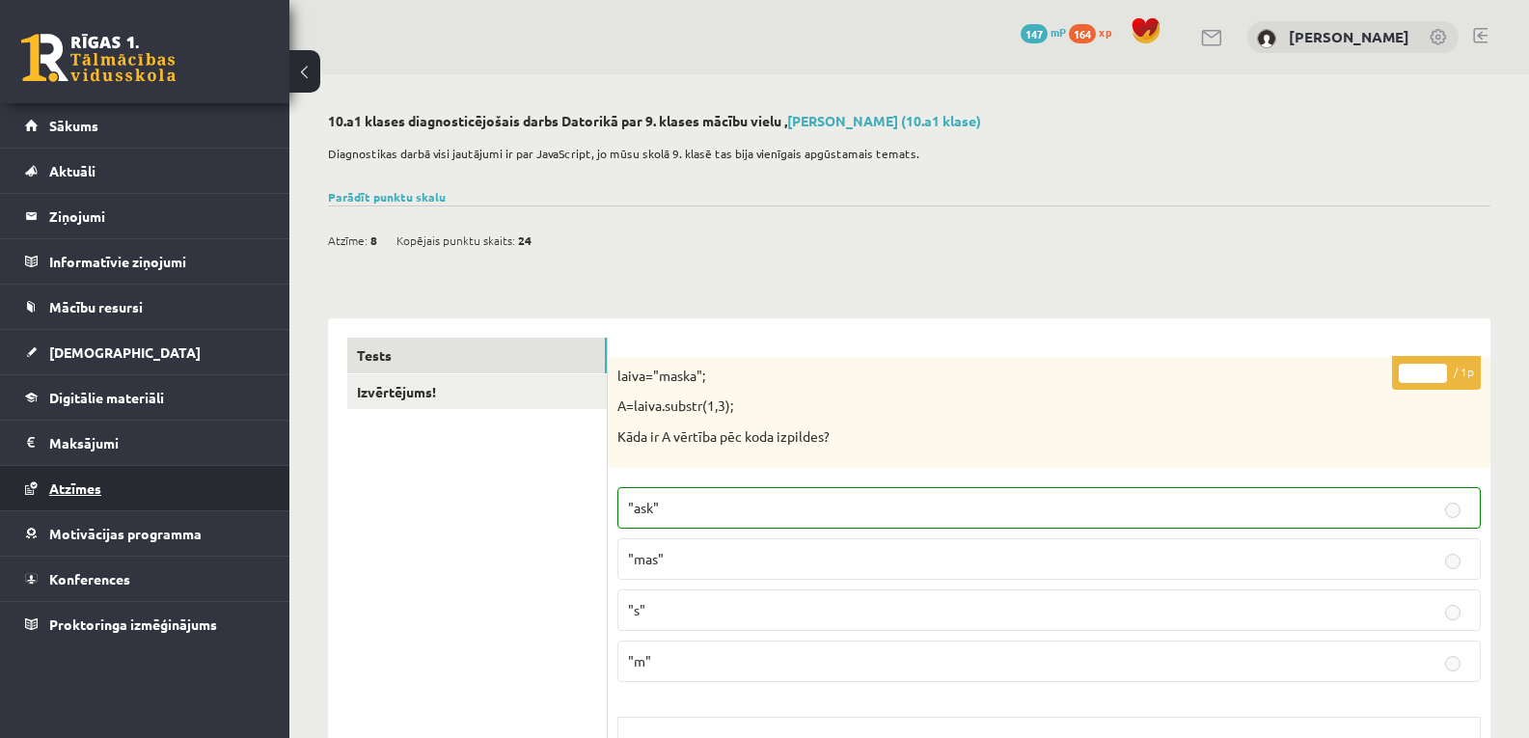
click at [82, 486] on span "Atzīmes" at bounding box center [75, 488] width 52 height 17
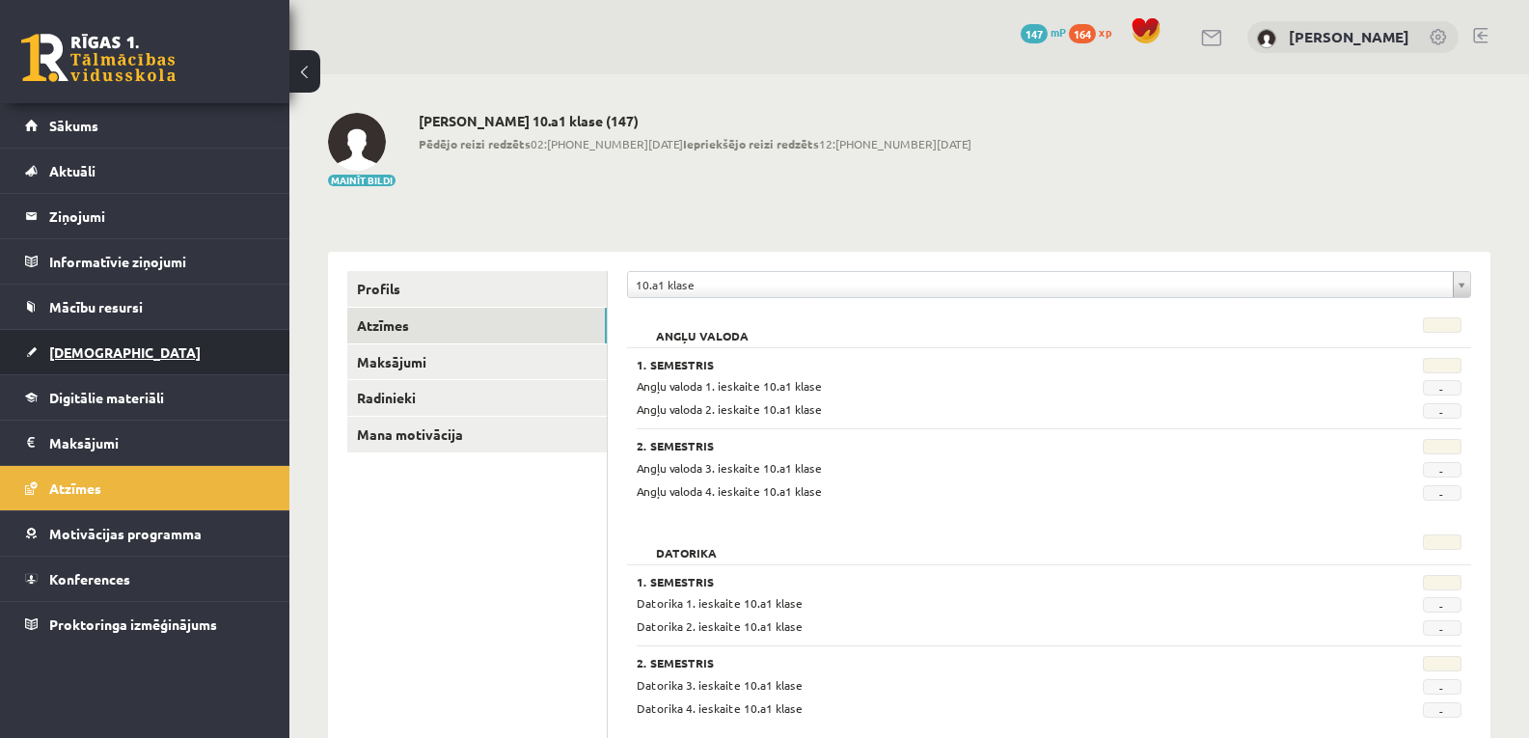
click at [75, 354] on span "[DEMOGRAPHIC_DATA]" at bounding box center [124, 351] width 151 height 17
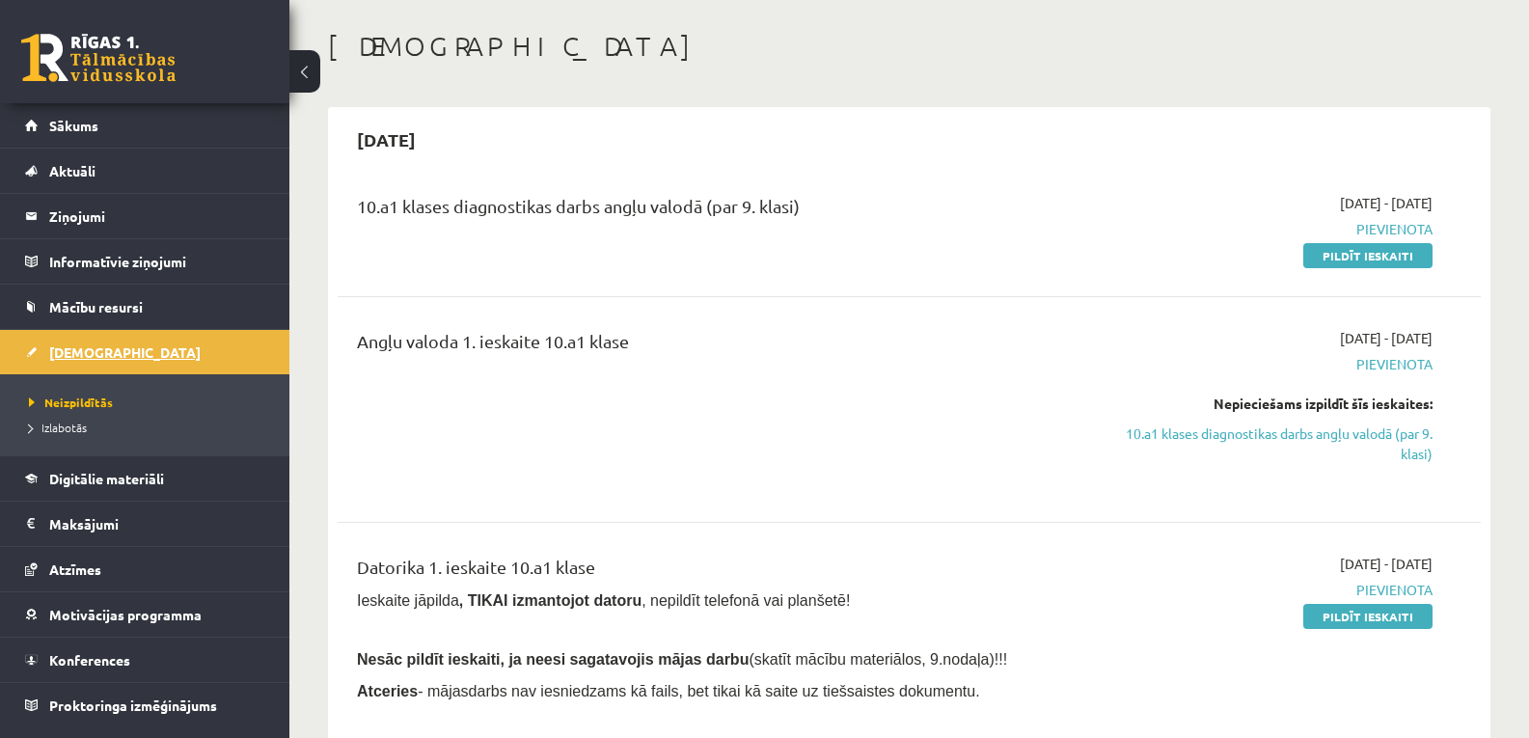
scroll to position [77, 0]
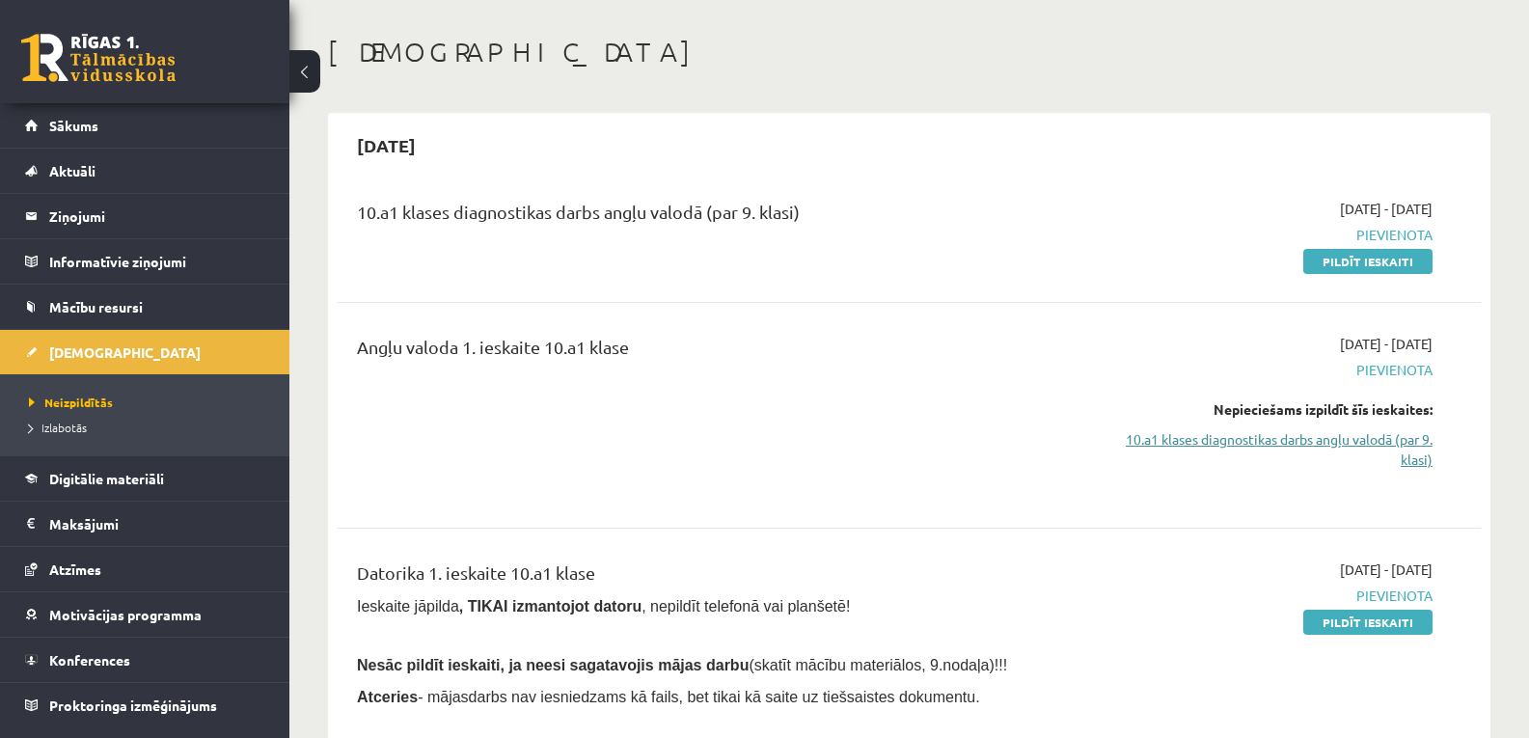
click at [1219, 438] on link "10.a1 klases diagnostikas darbs angļu valodā (par 9. klasi)" at bounding box center [1263, 449] width 340 height 41
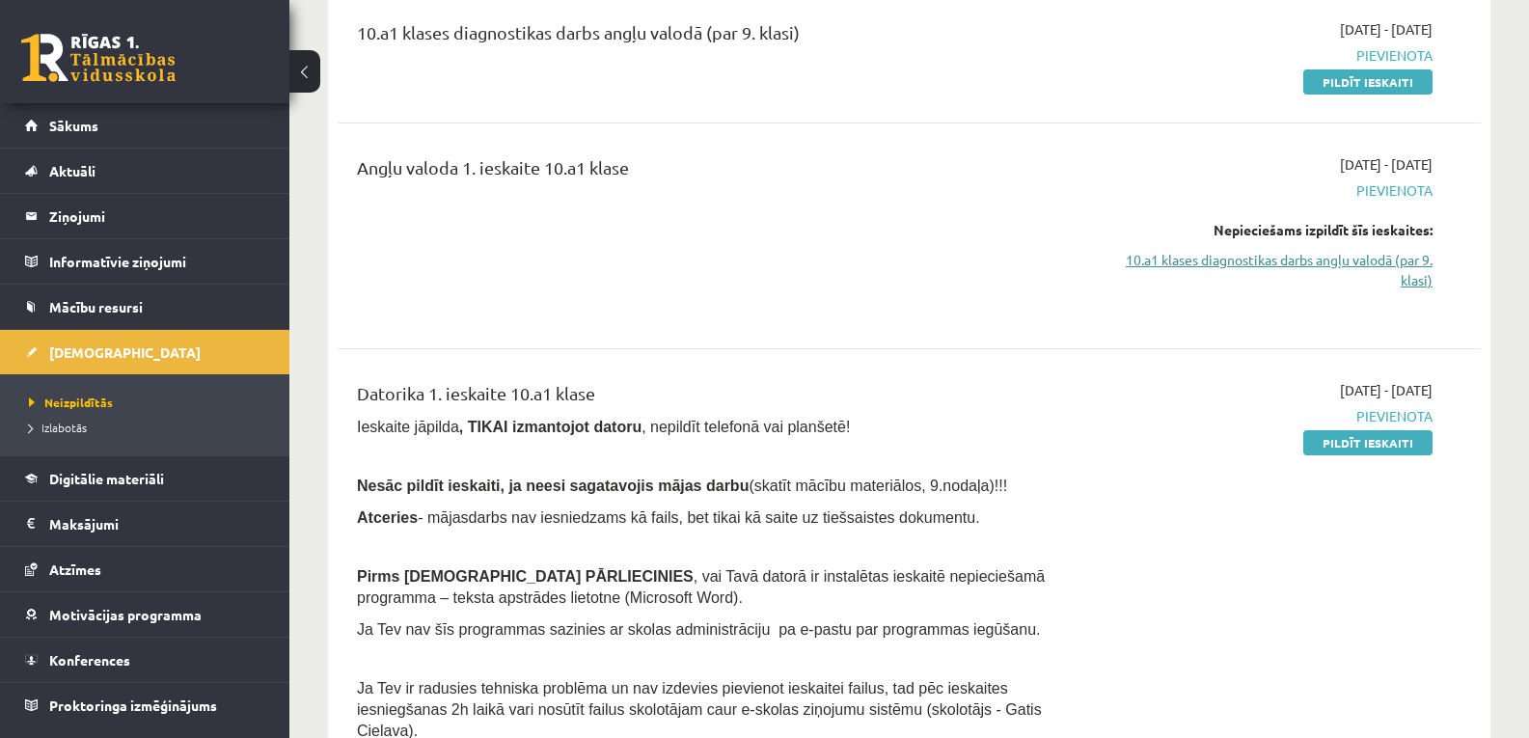
click at [1252, 256] on link "10.a1 klases diagnostikas darbs angļu valodā (par 9. klasi)" at bounding box center [1263, 270] width 340 height 41
click at [65, 577] on link "Atzīmes" at bounding box center [145, 569] width 240 height 44
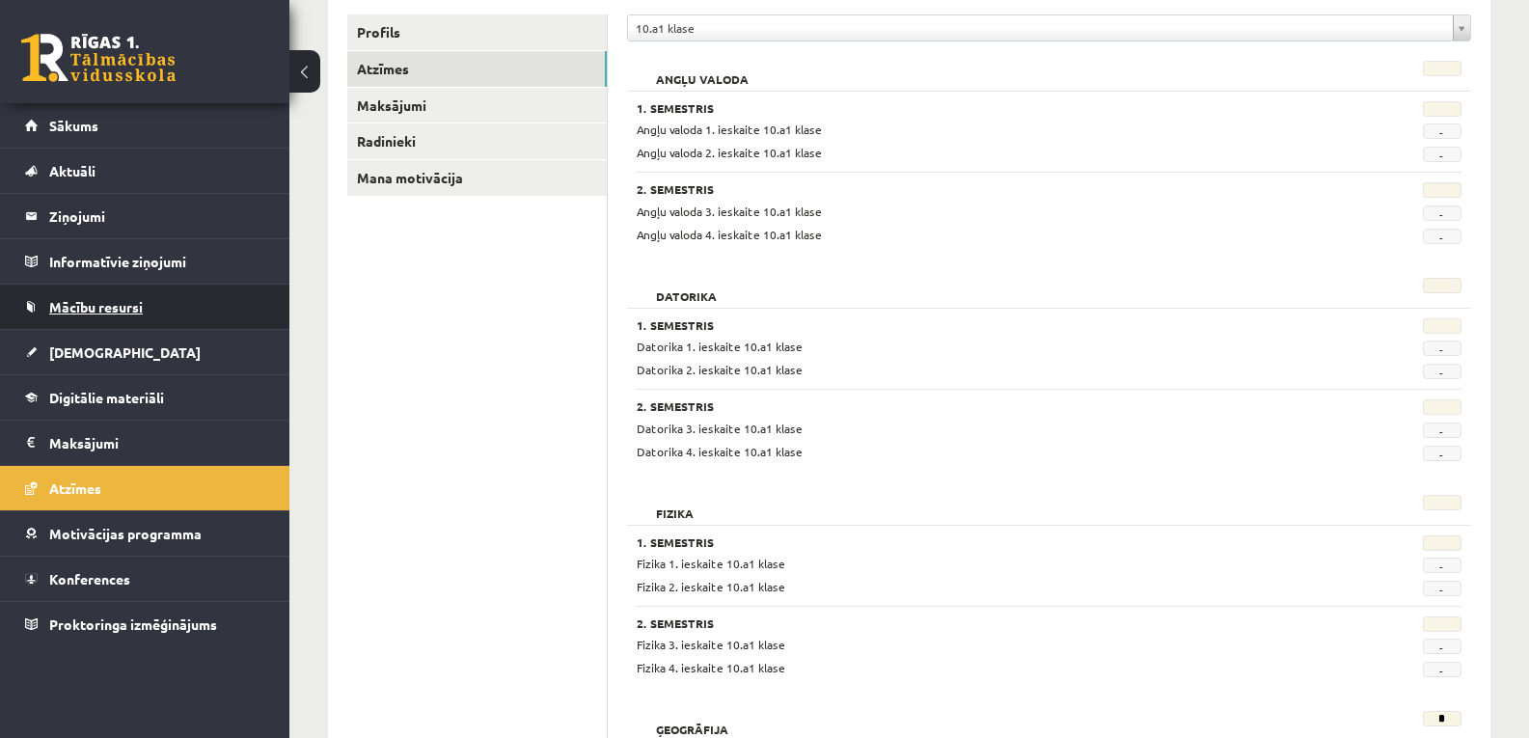
click at [57, 309] on span "Mācību resursi" at bounding box center [96, 306] width 94 height 17
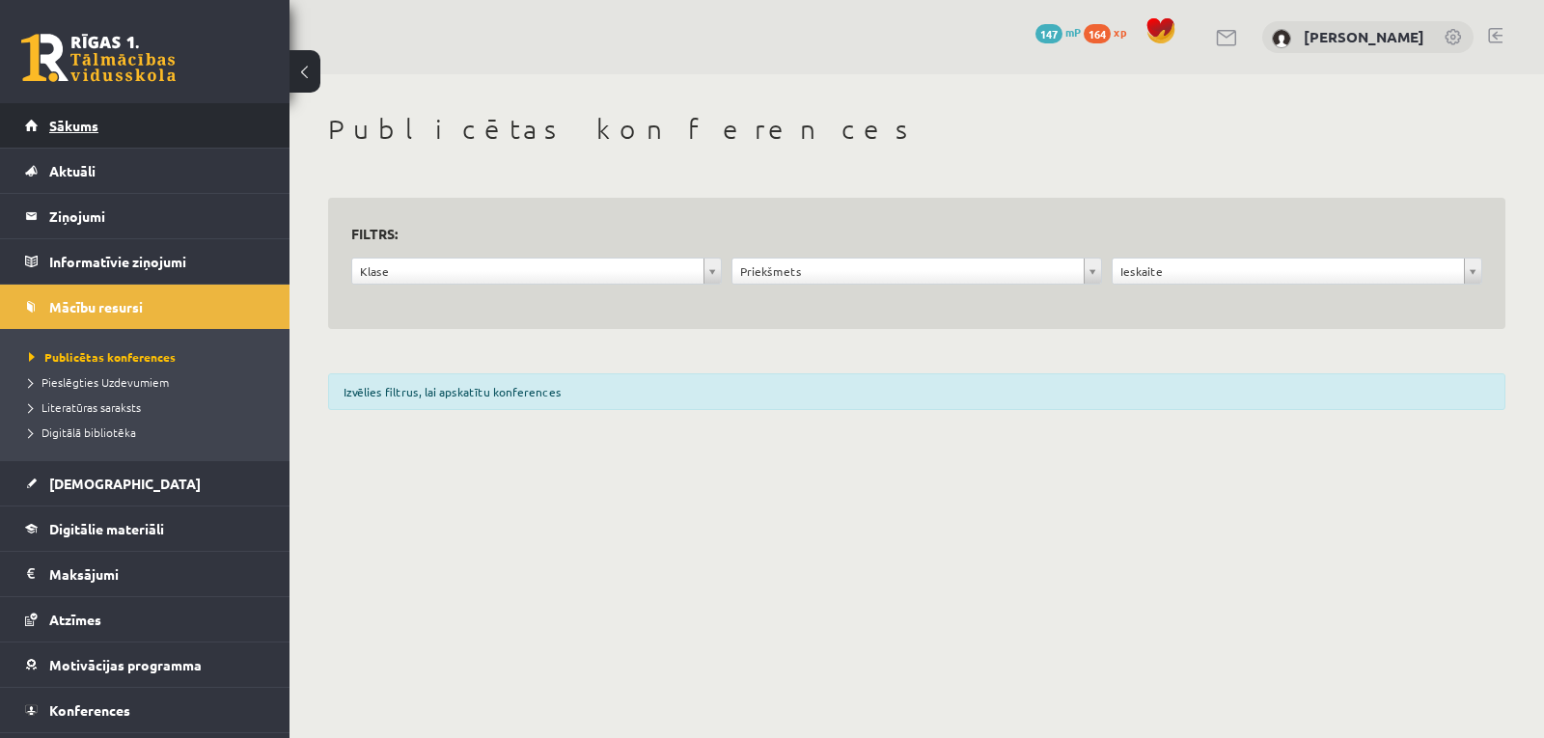
click at [50, 121] on span "Sākums" at bounding box center [73, 125] width 49 height 17
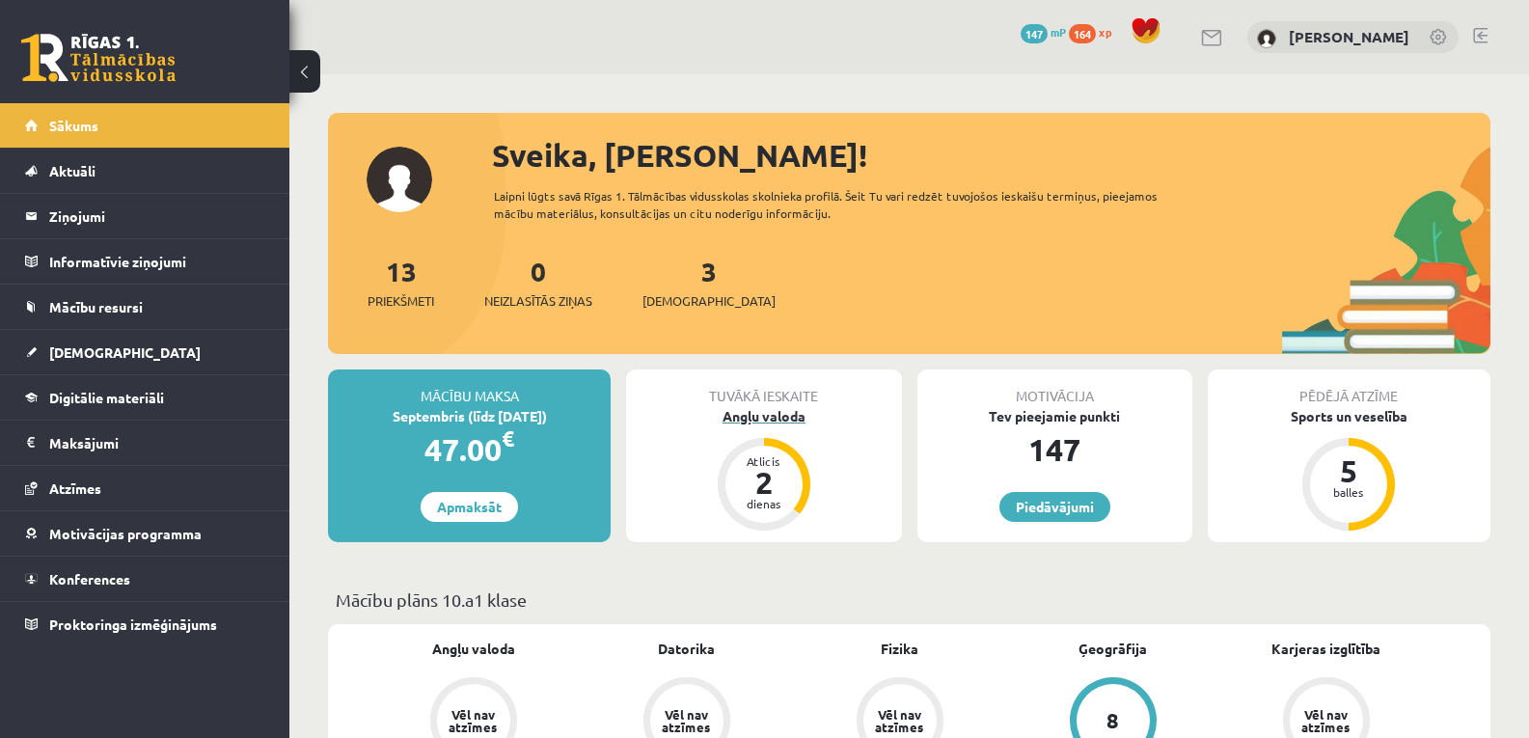
click at [771, 468] on div "2" at bounding box center [764, 482] width 58 height 31
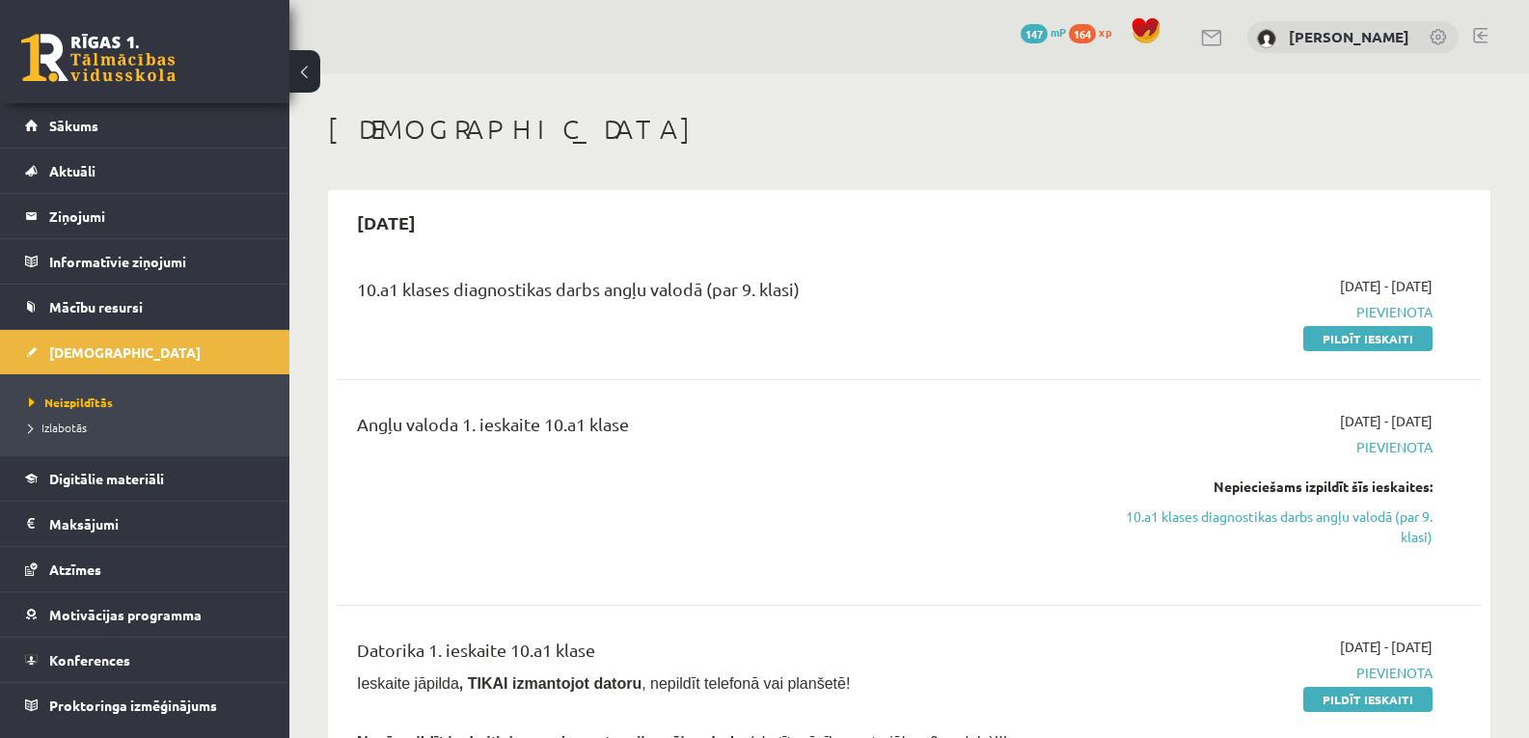
click at [1048, 29] on span "147" at bounding box center [1034, 33] width 27 height 19
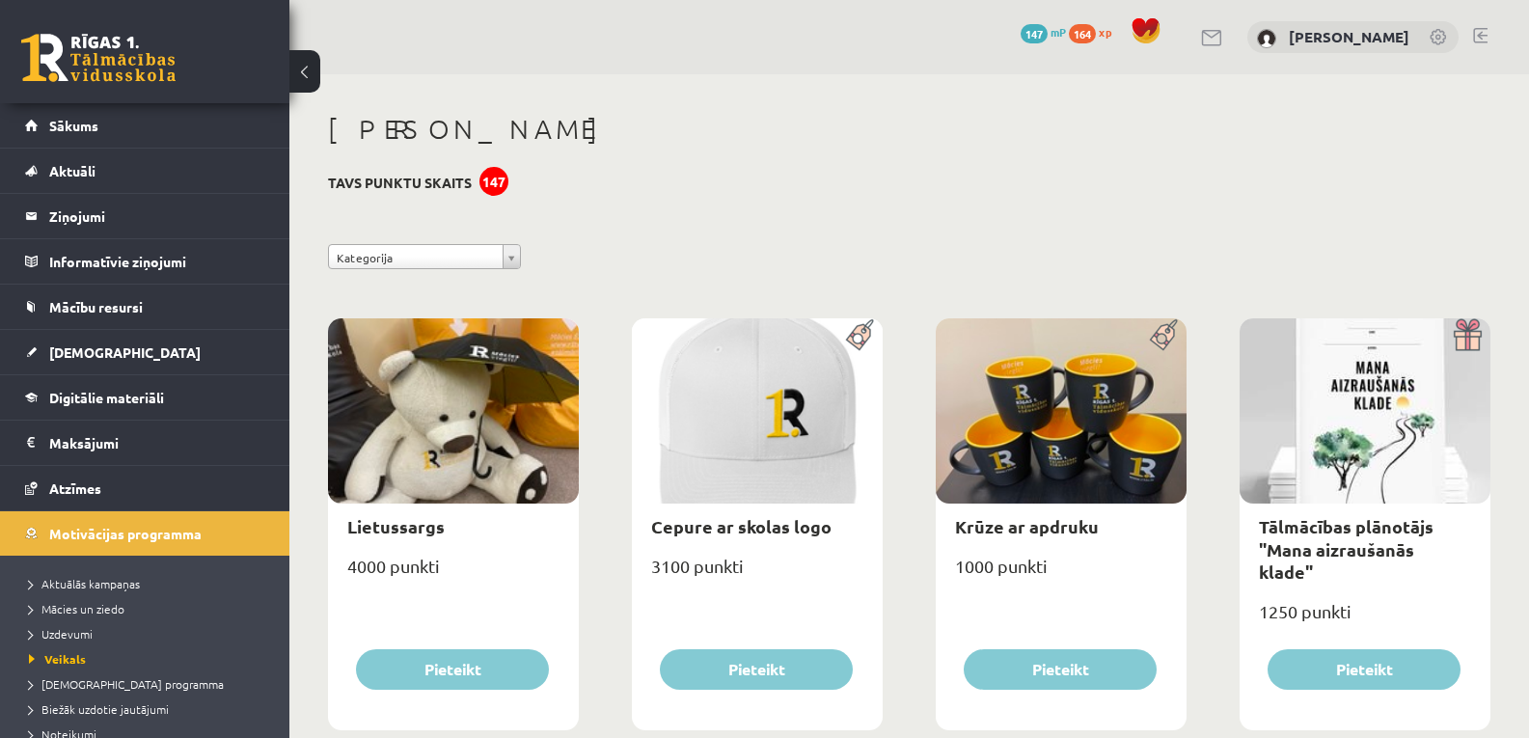
click at [1096, 36] on span "164" at bounding box center [1082, 33] width 27 height 19
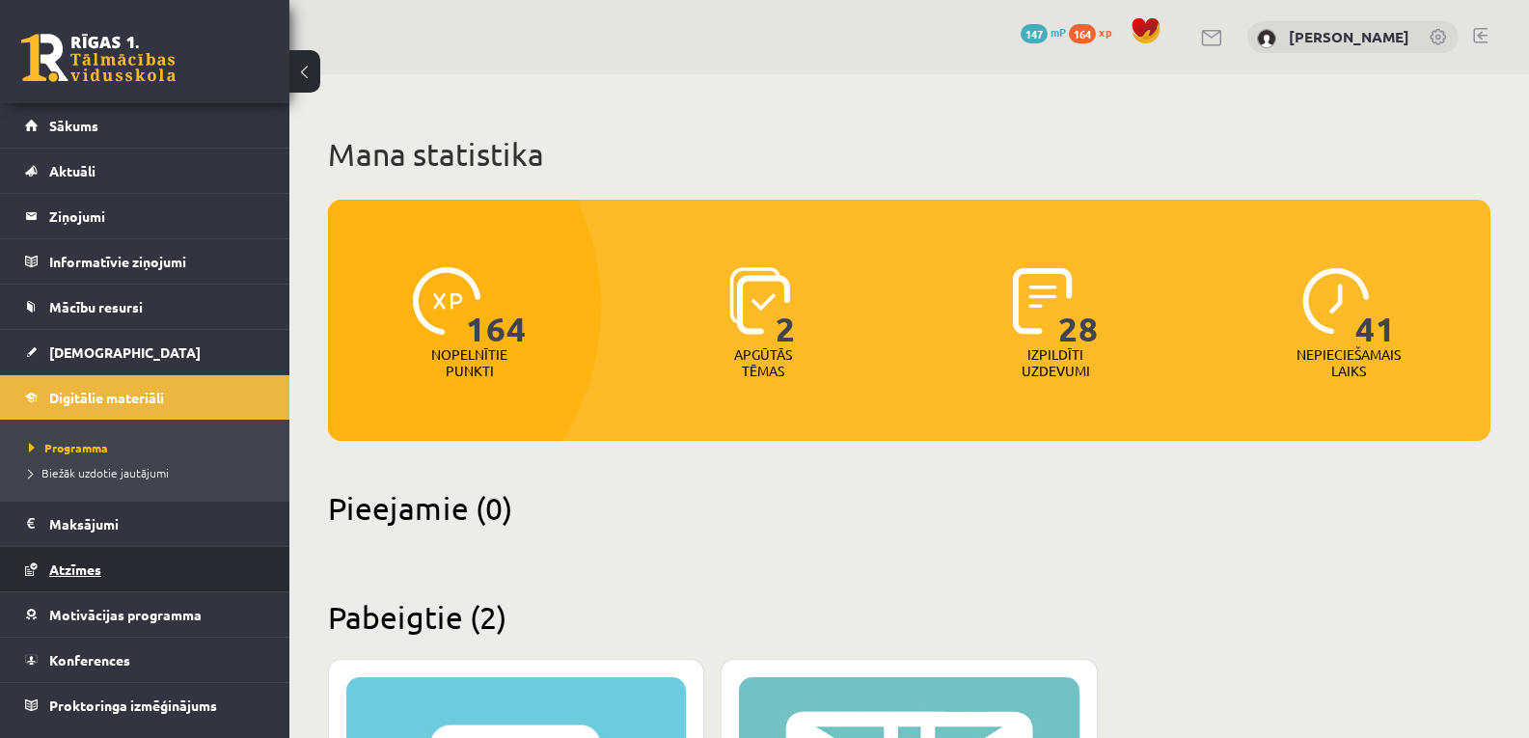
click at [80, 569] on span "Atzīmes" at bounding box center [75, 569] width 52 height 17
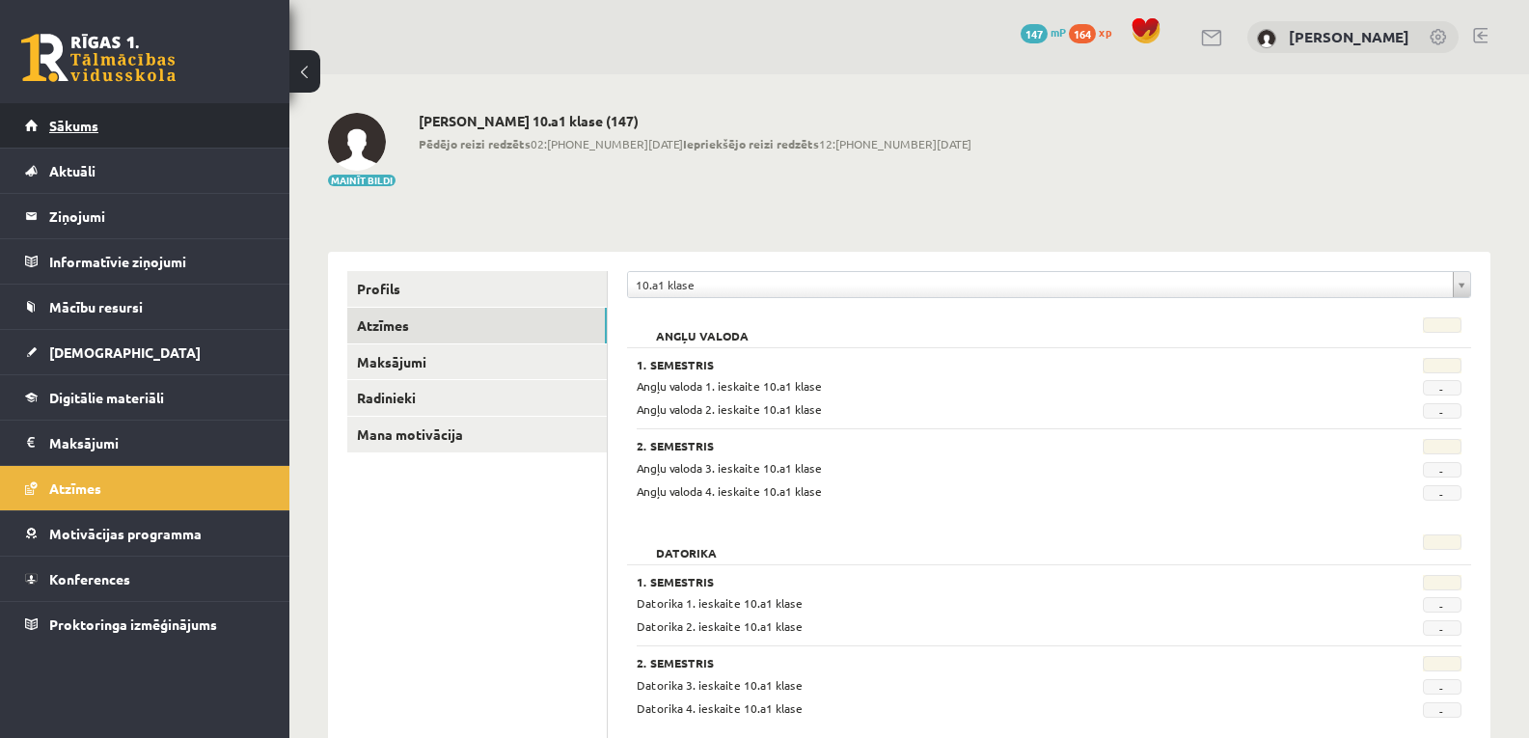
click at [68, 129] on span "Sākums" at bounding box center [73, 125] width 49 height 17
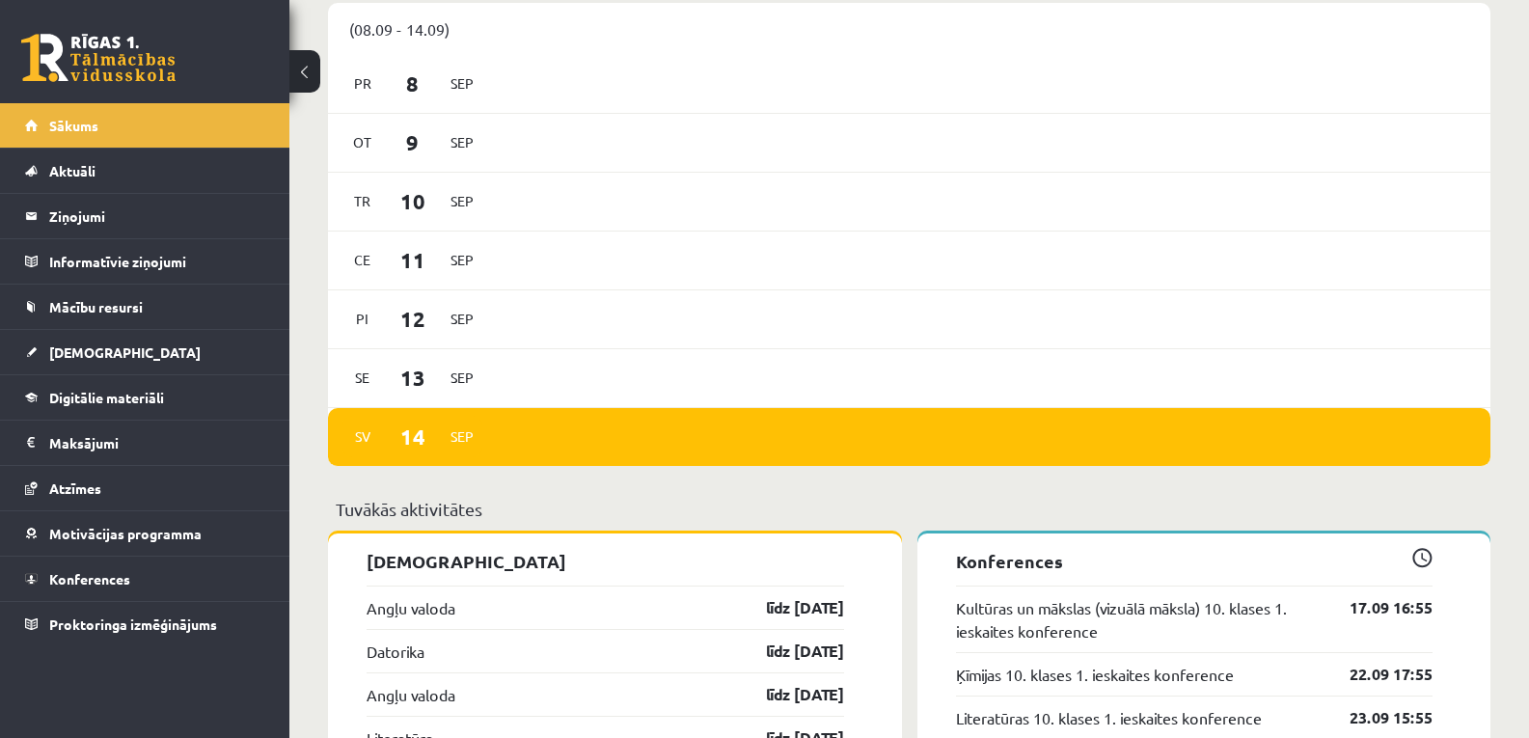
scroll to position [1235, 0]
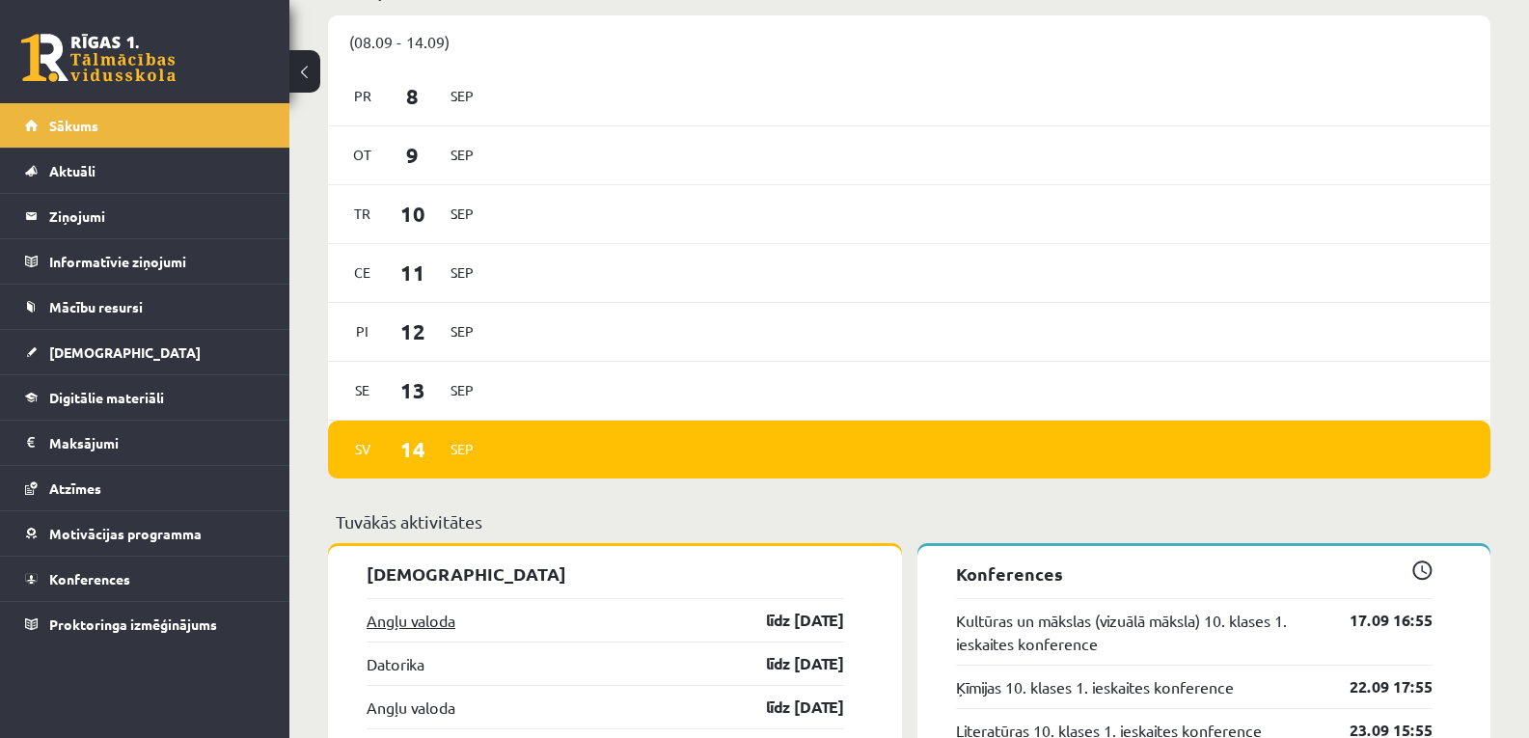
click at [442, 623] on link "Angļu valoda" at bounding box center [411, 620] width 89 height 23
